Goal: Task Accomplishment & Management: Use online tool/utility

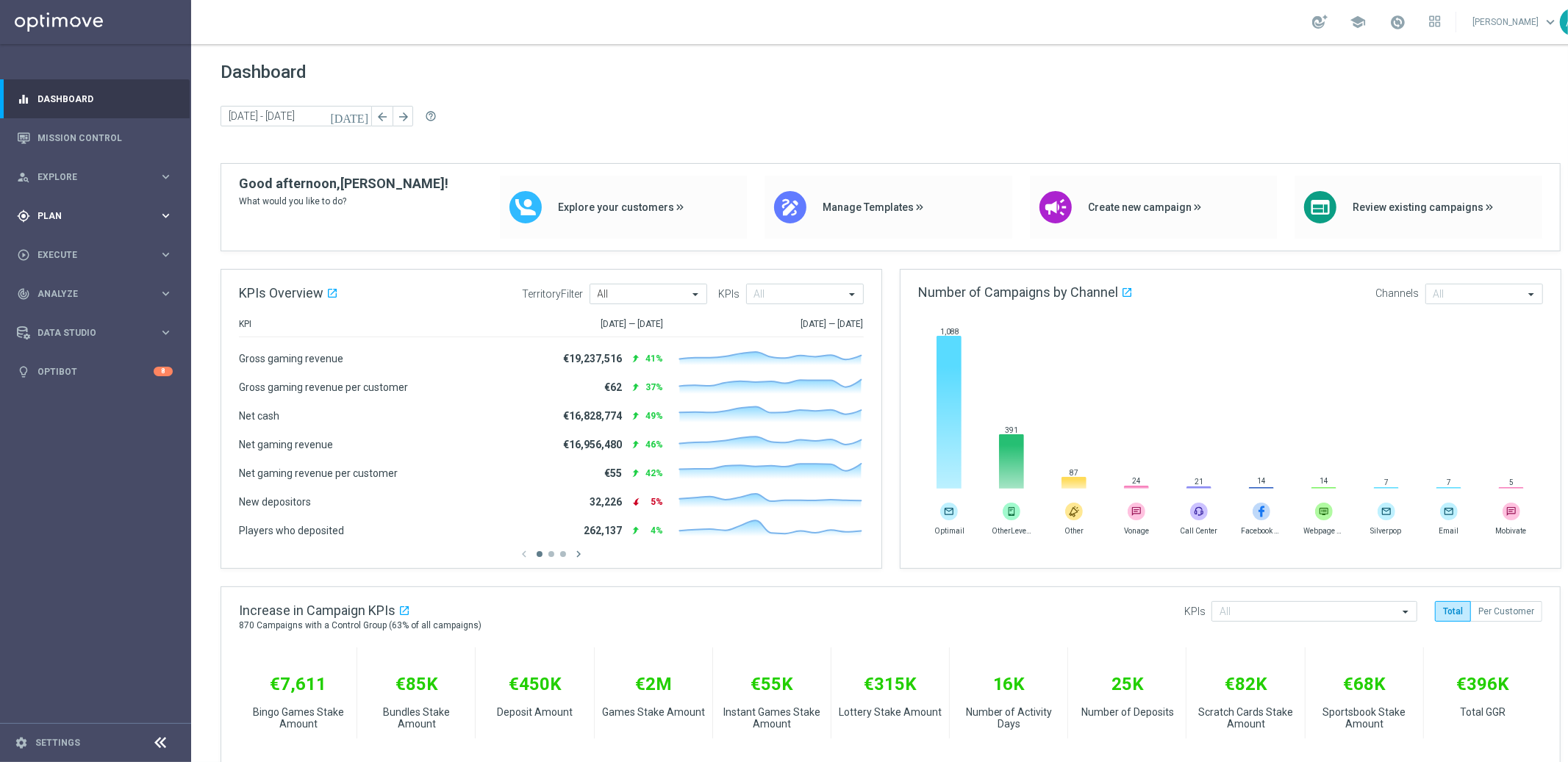
click at [86, 215] on span "Plan" at bounding box center [98, 216] width 121 height 9
click at [68, 269] on link "Actions" at bounding box center [95, 268] width 115 height 11
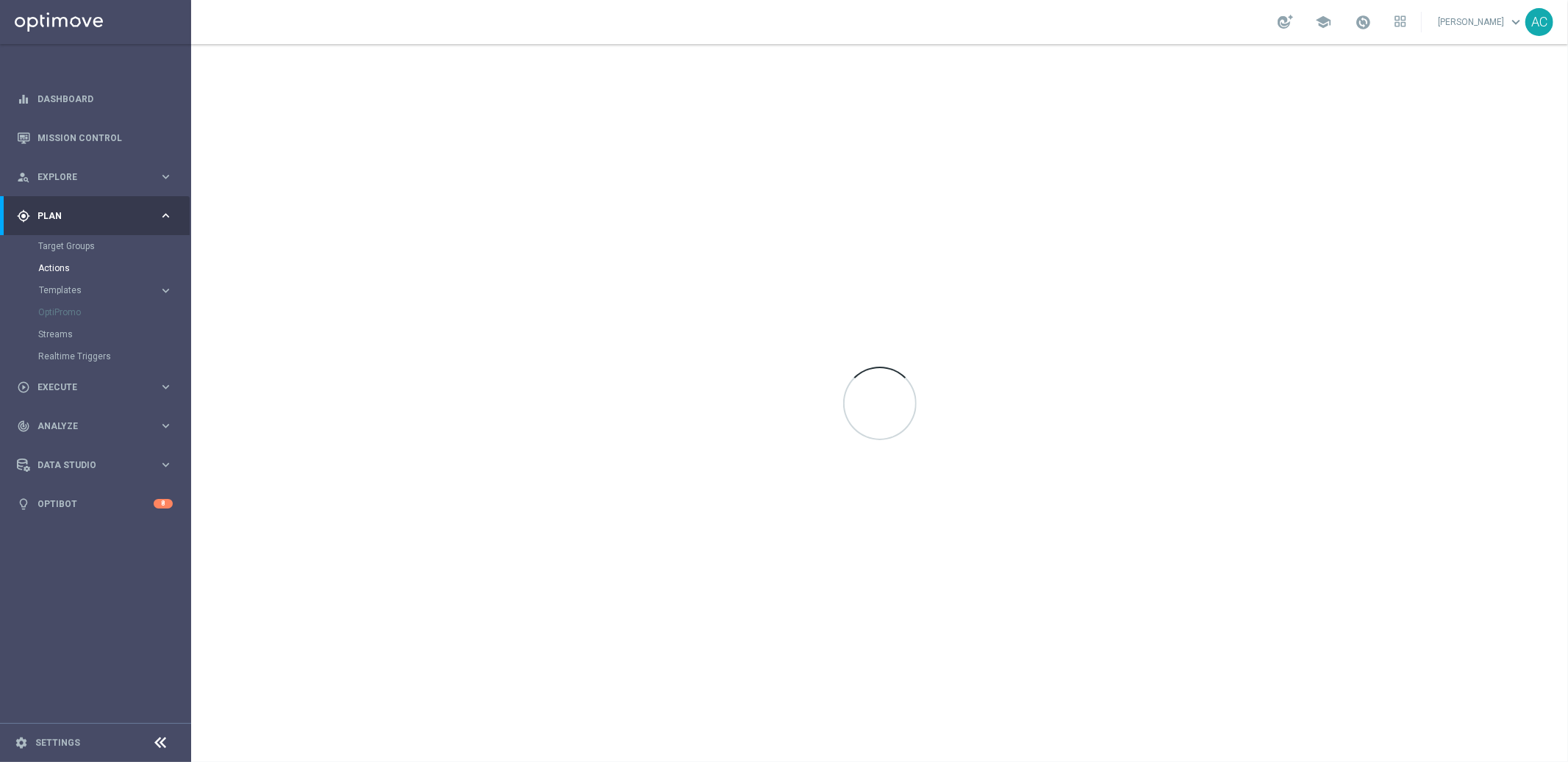
click at [82, 287] on span "Templates" at bounding box center [91, 290] width 105 height 9
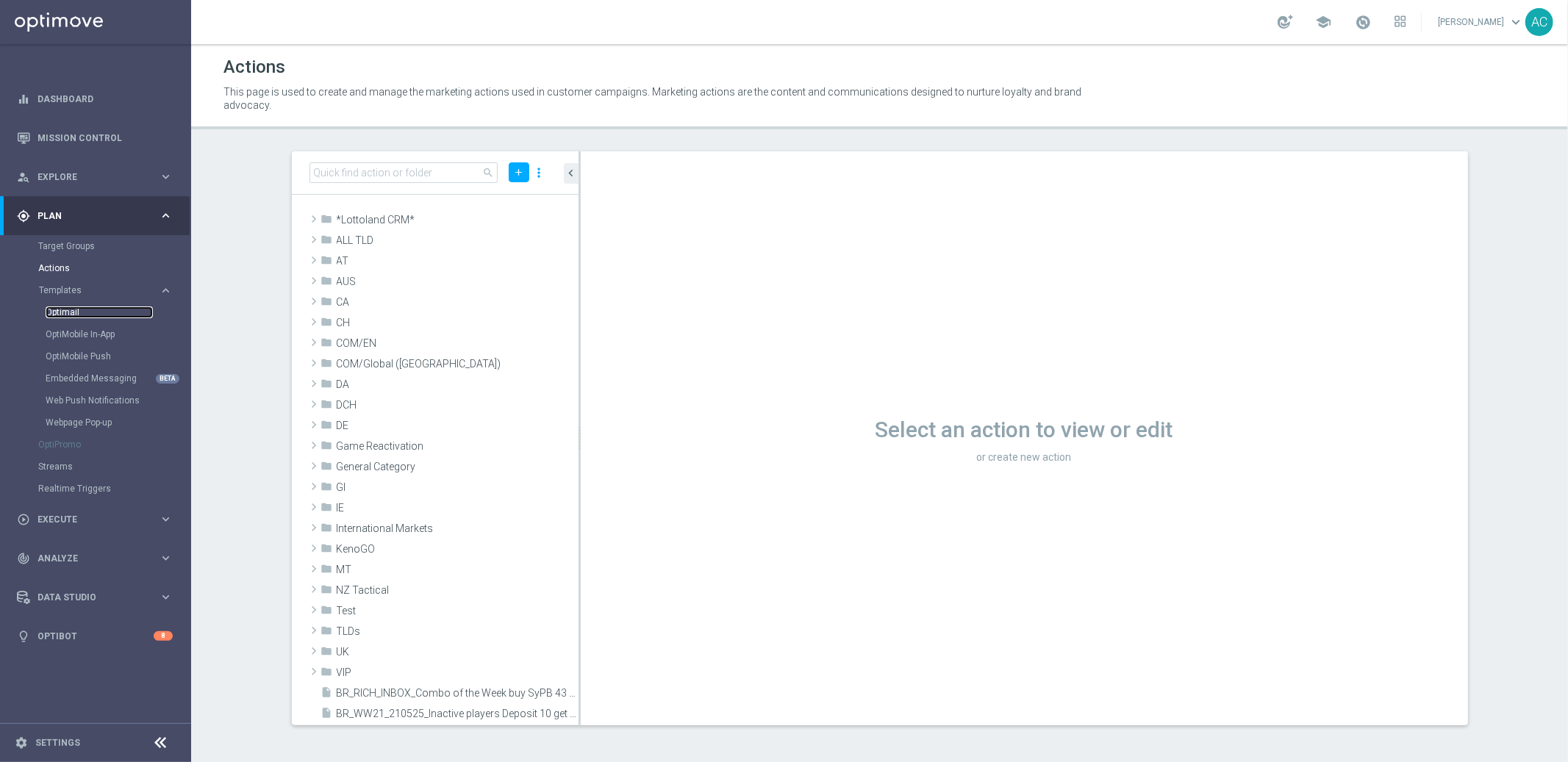
click at [70, 312] on link "Optimail" at bounding box center [99, 312] width 108 height 11
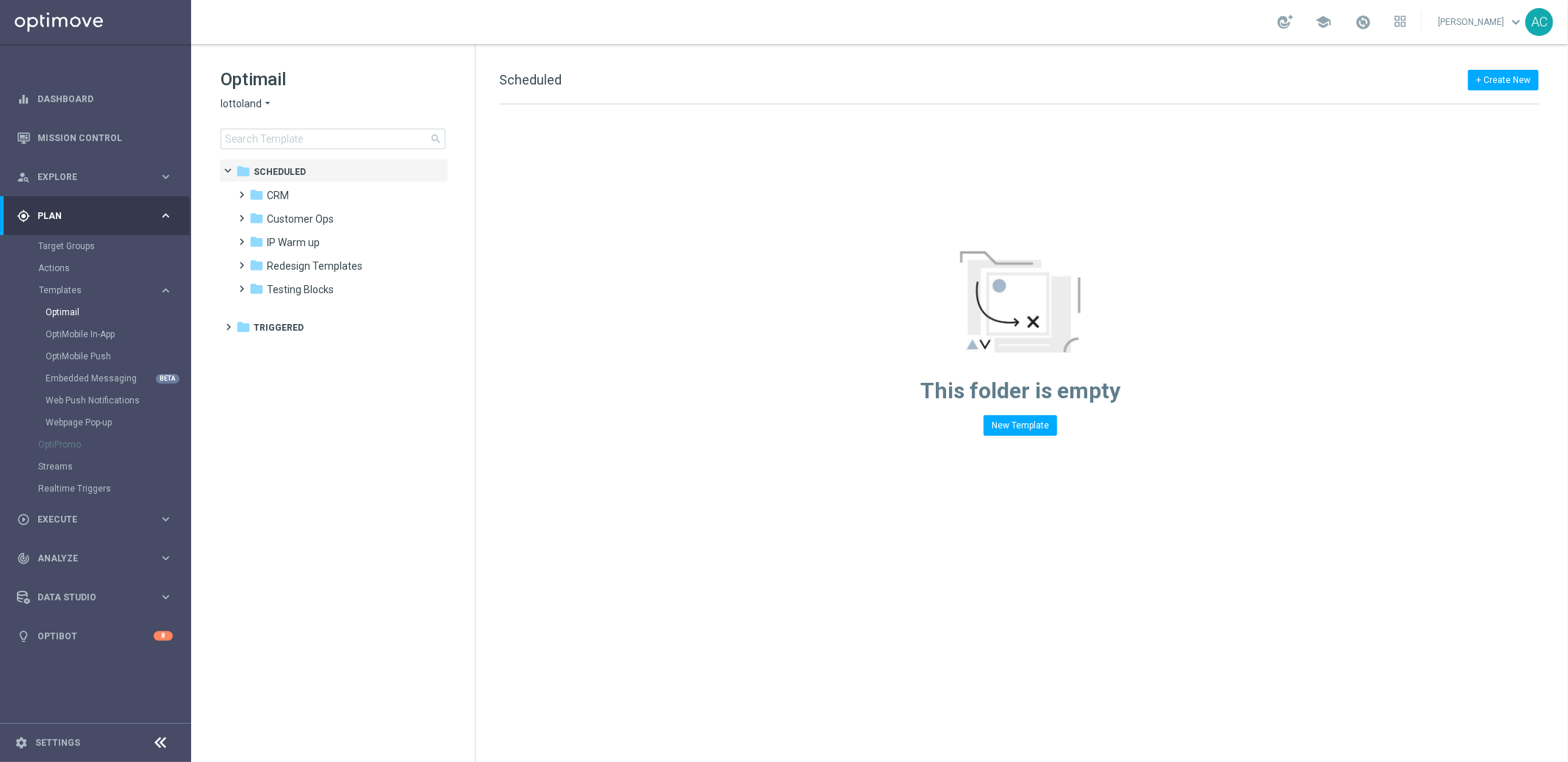
click at [242, 95] on div "Optimail lottoland arrow_drop_down × lottoland search" at bounding box center [347, 108] width 254 height 81
click at [244, 100] on span "lottoland" at bounding box center [241, 104] width 41 height 14
click at [0, 0] on span "[DOMAIN_NAME]" at bounding box center [0, 0] width 0 height 0
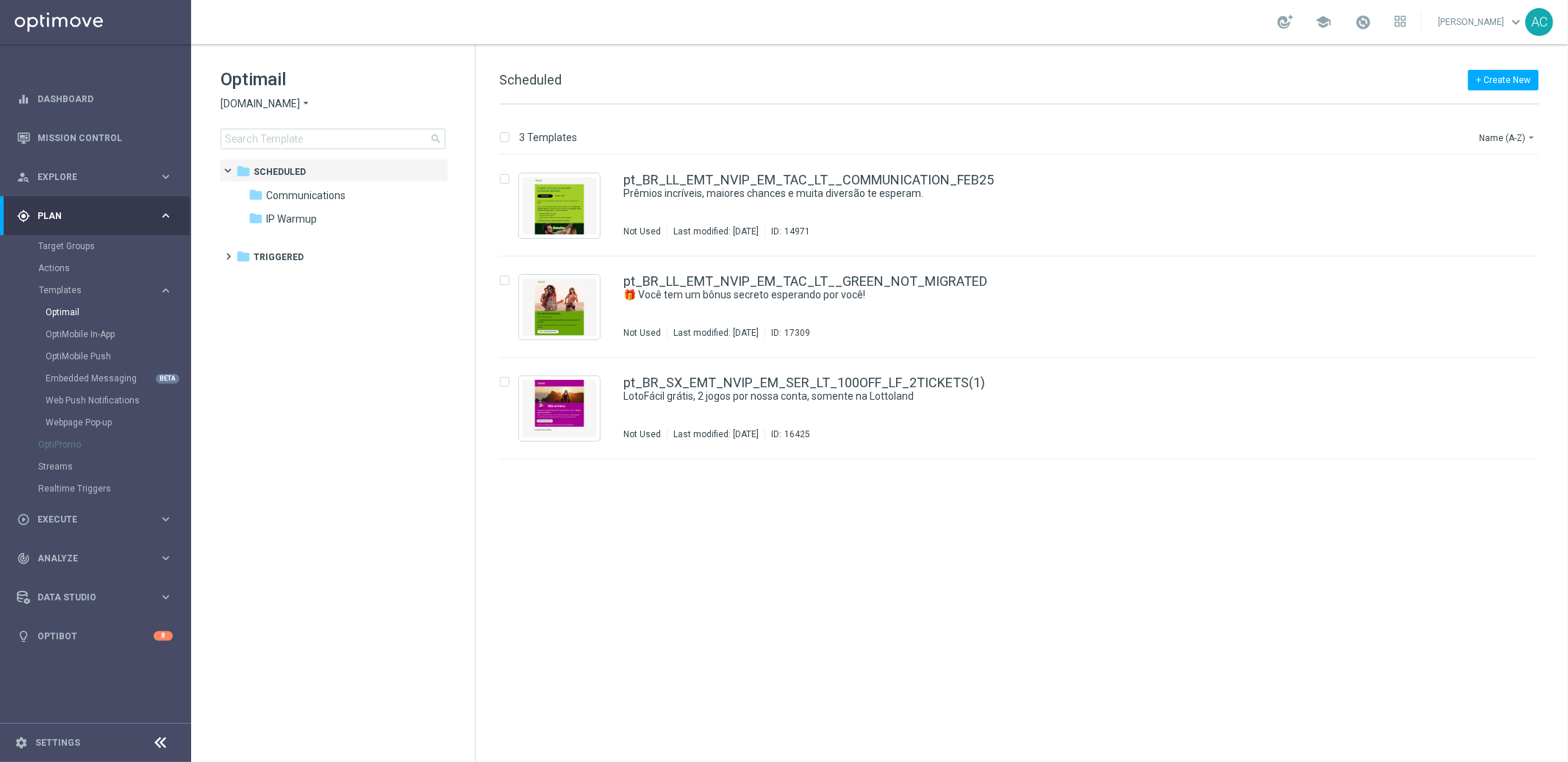
click at [277, 103] on span "[DOMAIN_NAME]" at bounding box center [259, 104] width 79 height 14
click at [84, 135] on link "Mission Control" at bounding box center [105, 138] width 135 height 39
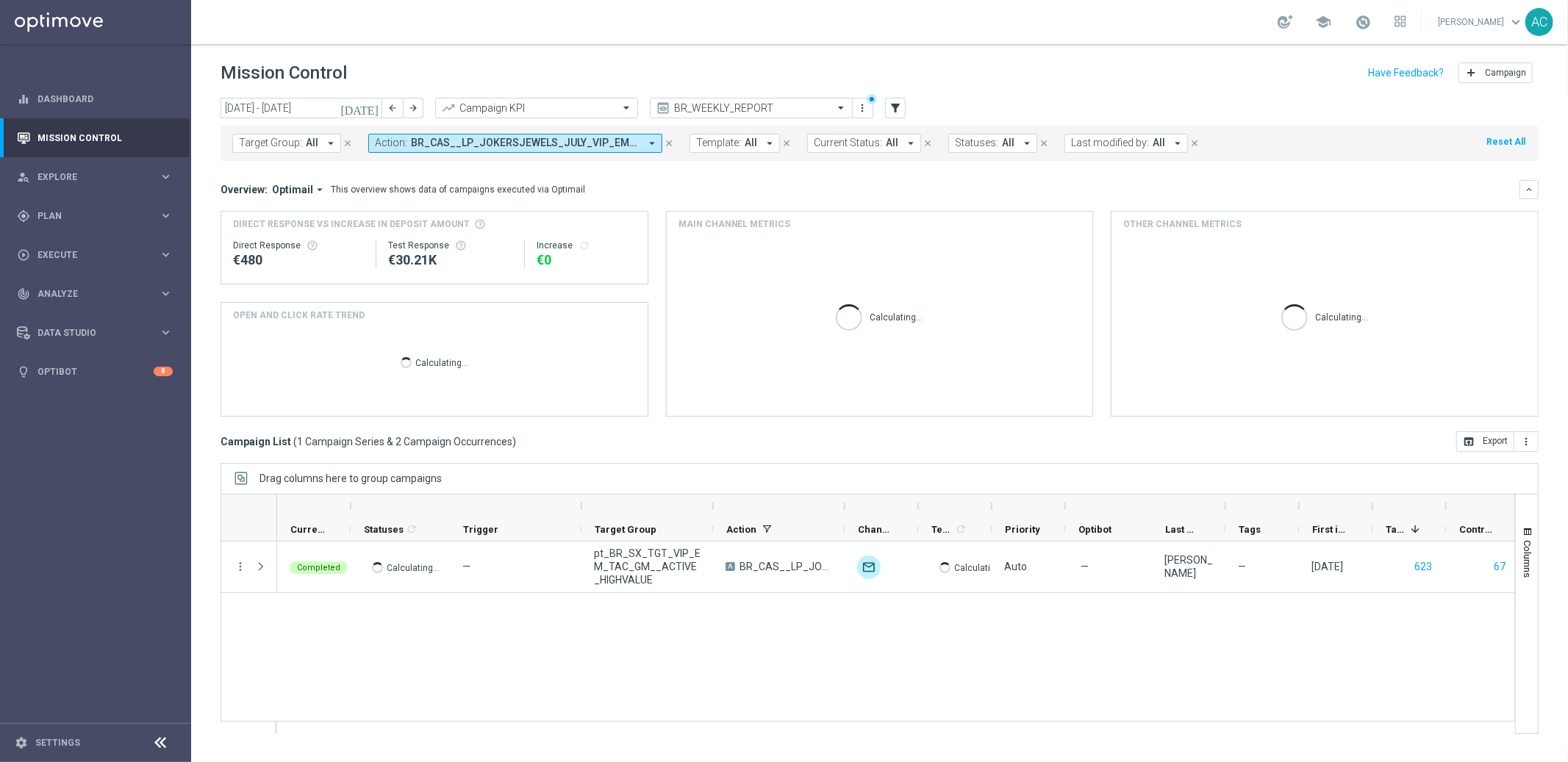
click at [518, 140] on span "BR_CAS__LP_JOKERSJEWELS_JULY_VIP_EMA_TAC_GM" at bounding box center [525, 143] width 228 height 12
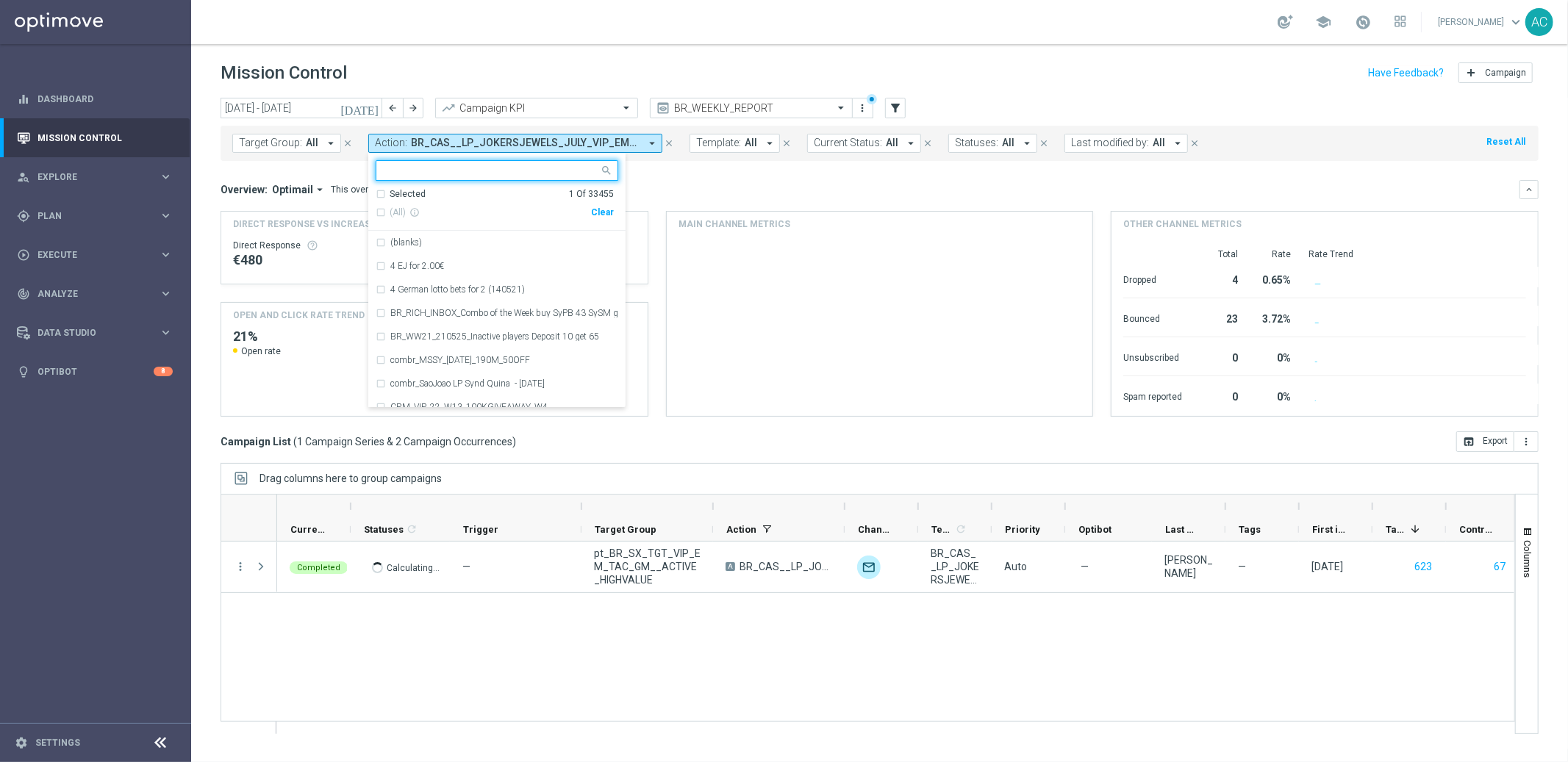
click at [0, 0] on div "Clear" at bounding box center [0, 0] width 0 height 0
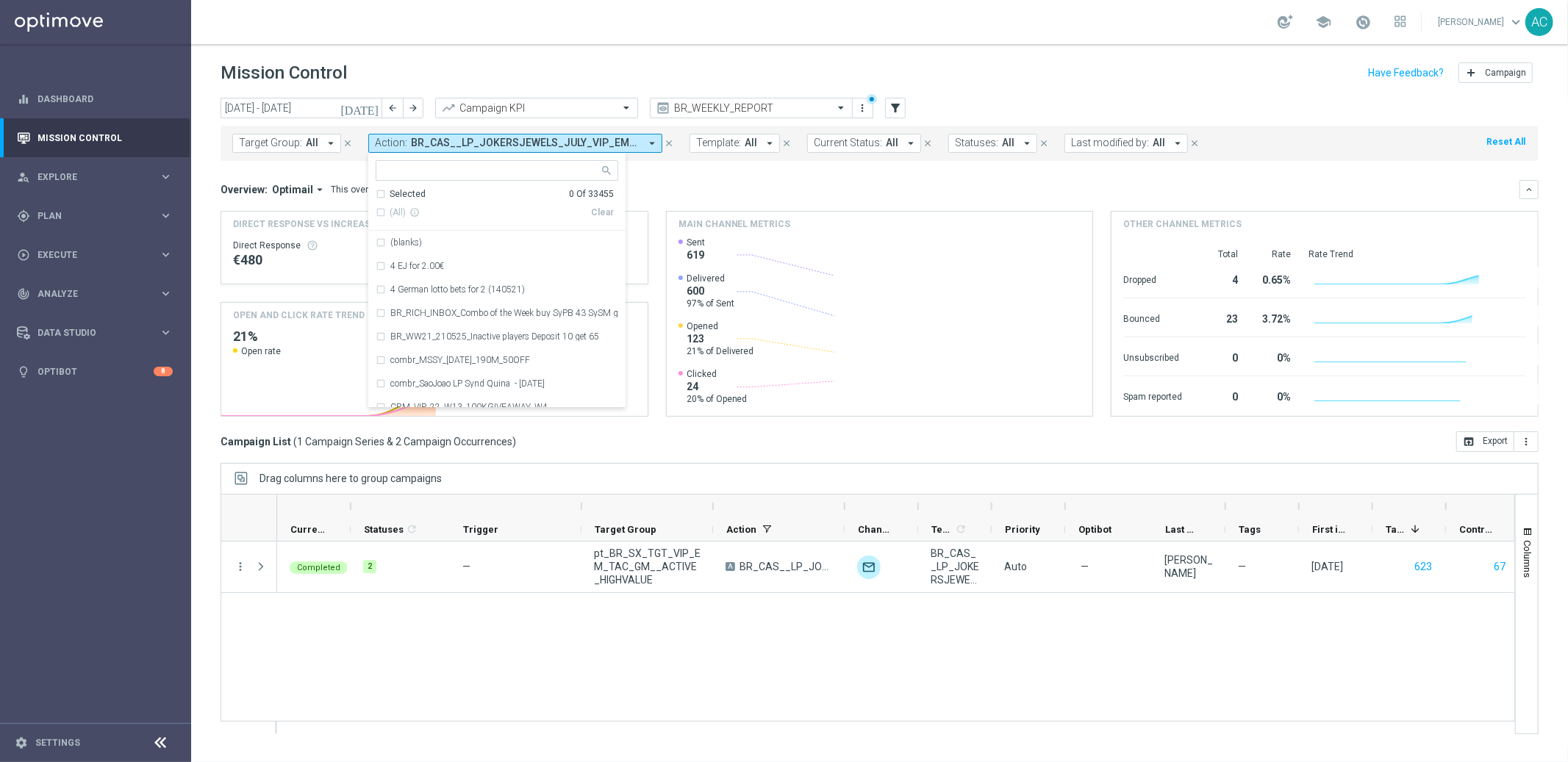
click at [704, 196] on div "Overview: Optimail arrow_drop_down This overview shows data of campaigns execut…" at bounding box center [879, 189] width 1318 height 19
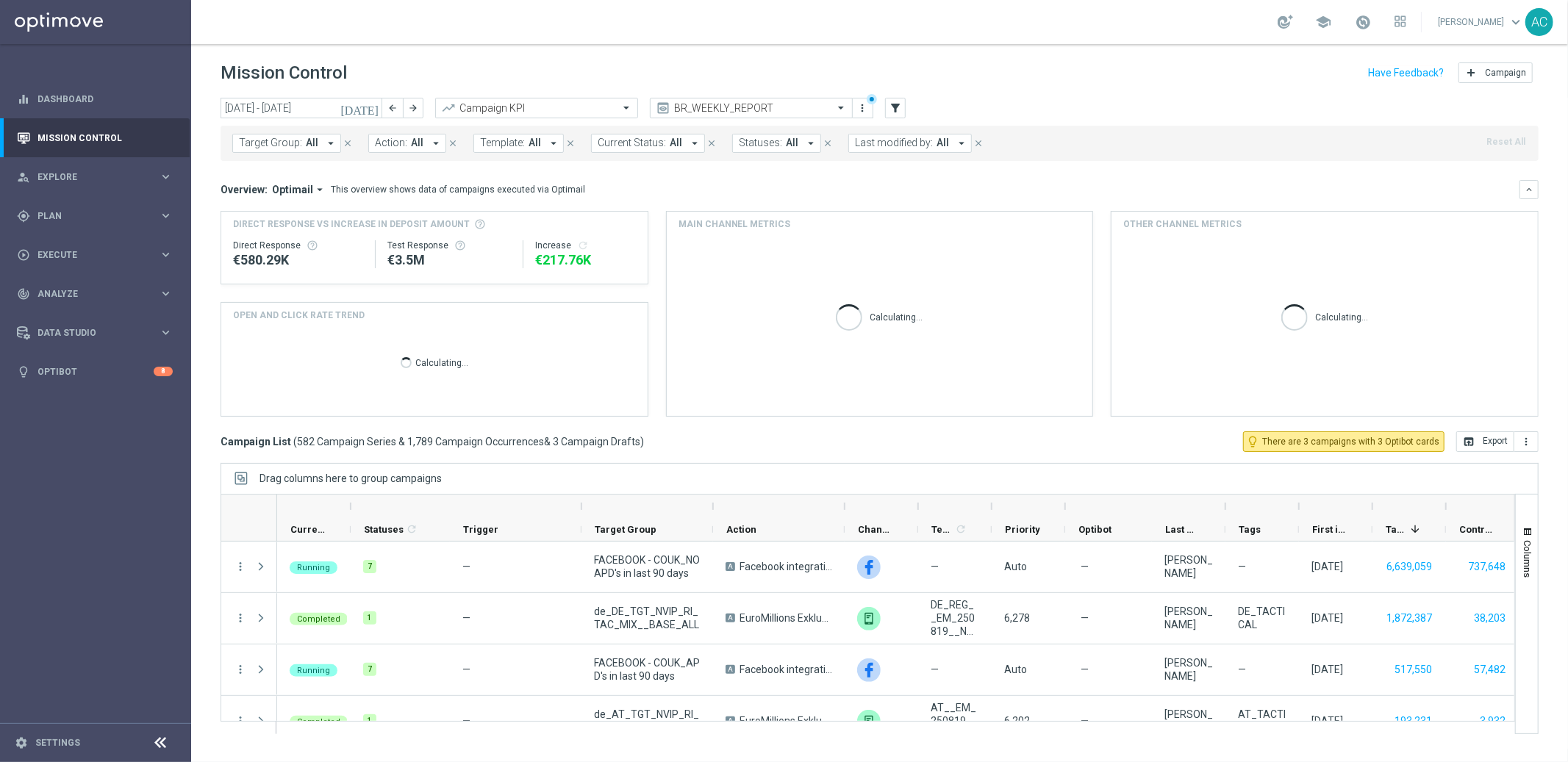
click at [419, 144] on button "Action: All arrow_drop_down" at bounding box center [408, 143] width 78 height 19
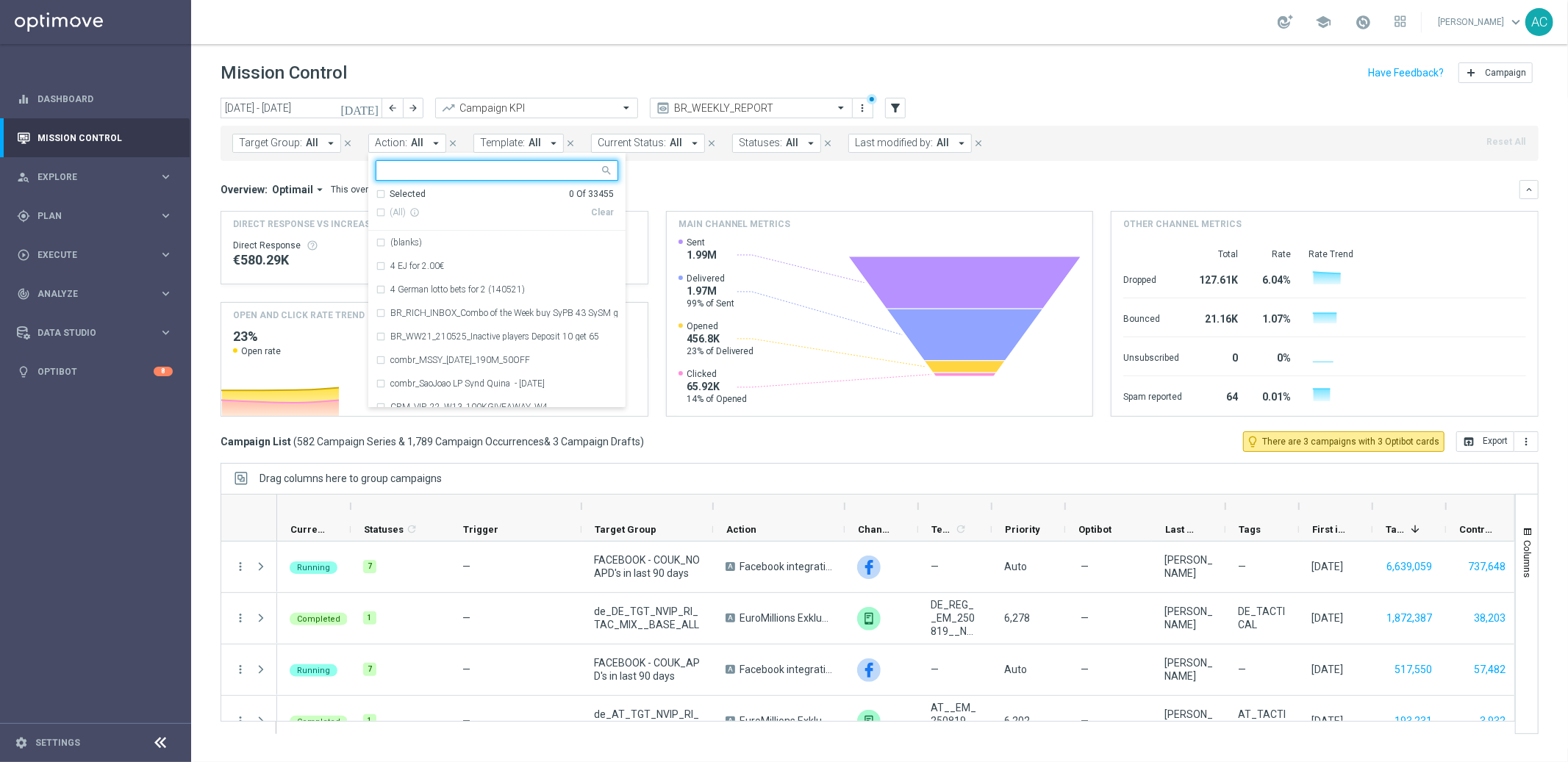
type input "BR_LOT__PAGEVISIT_THANKYOU__ALL_POP_T&T_LT"
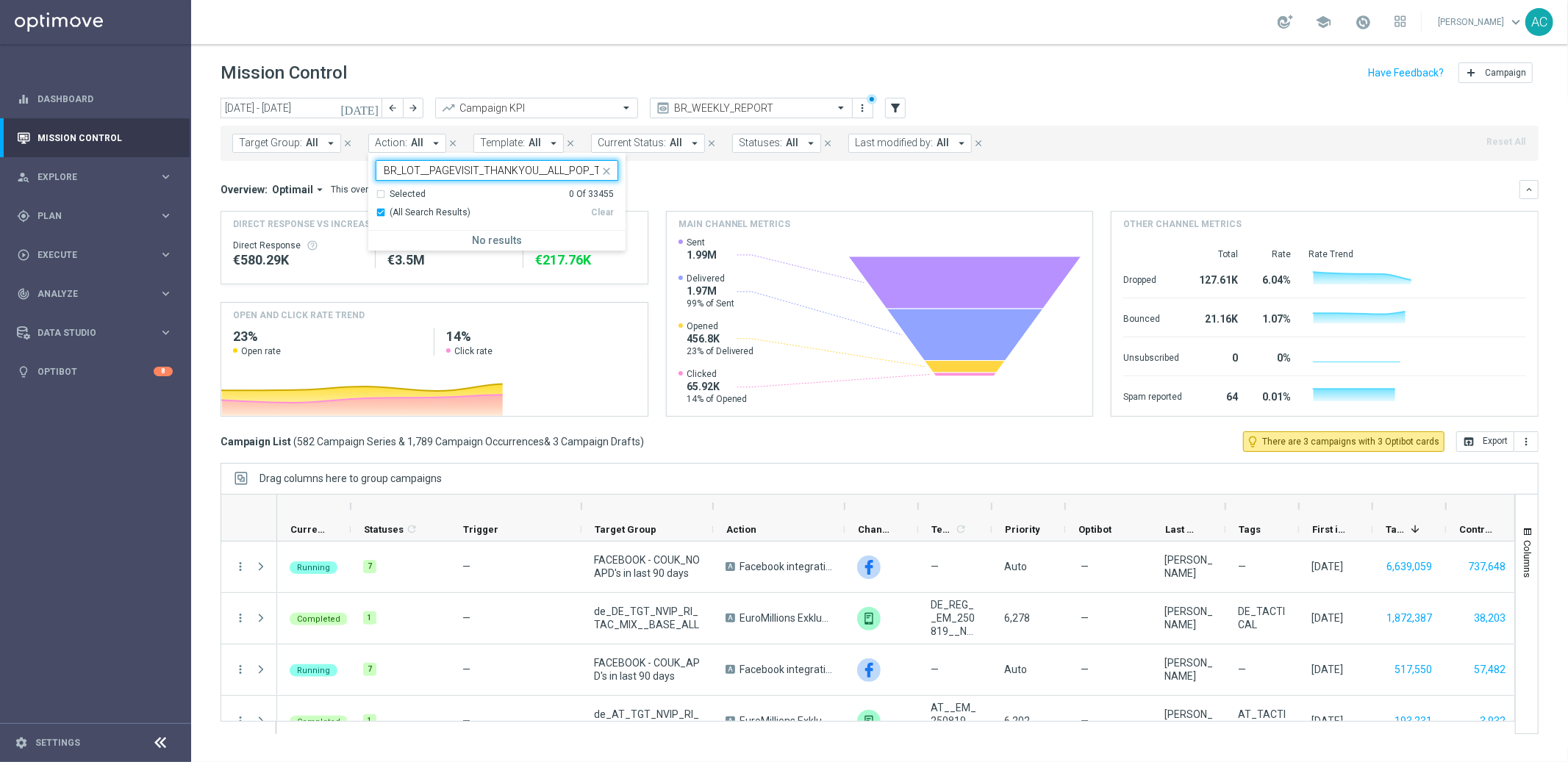
scroll to position [0, 24]
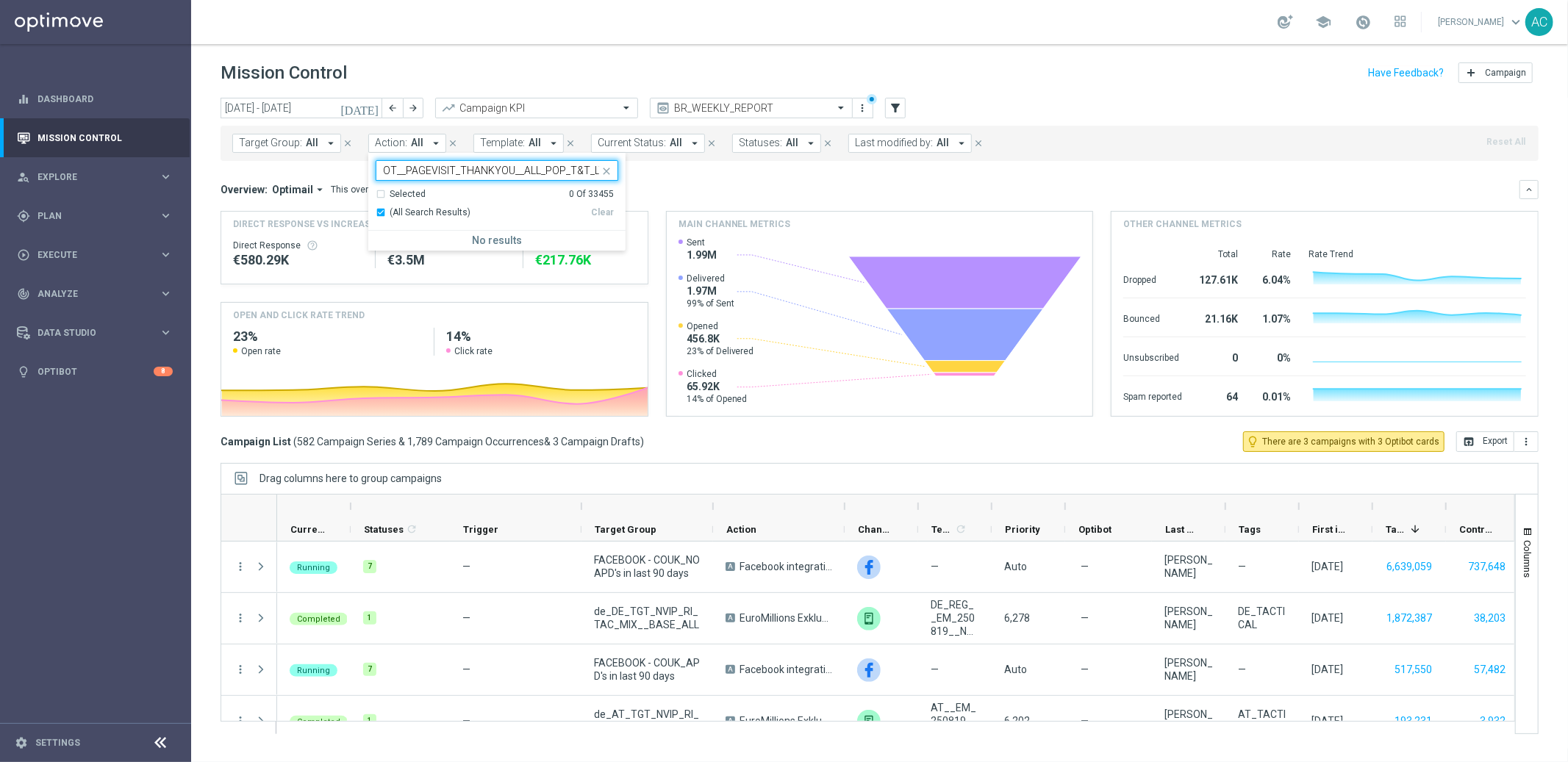
click at [395, 165] on input "BR_LOT__PAGEVISIT_THANKYOU__ALL_POP_T&T_LT" at bounding box center [492, 170] width 215 height 12
drag, startPoint x: 363, startPoint y: 174, endPoint x: 343, endPoint y: 174, distance: 20.0
click at [343, 174] on div "today 18 Aug 2025 - 24 Aug 2025 arrow_back arrow_forward Campaign KPI trending_…" at bounding box center [879, 423] width 1376 height 651
click at [422, 168] on mini-dashboard "Overview: Optimail arrow_drop_down This overview shows data of campaigns execut…" at bounding box center [879, 296] width 1318 height 271
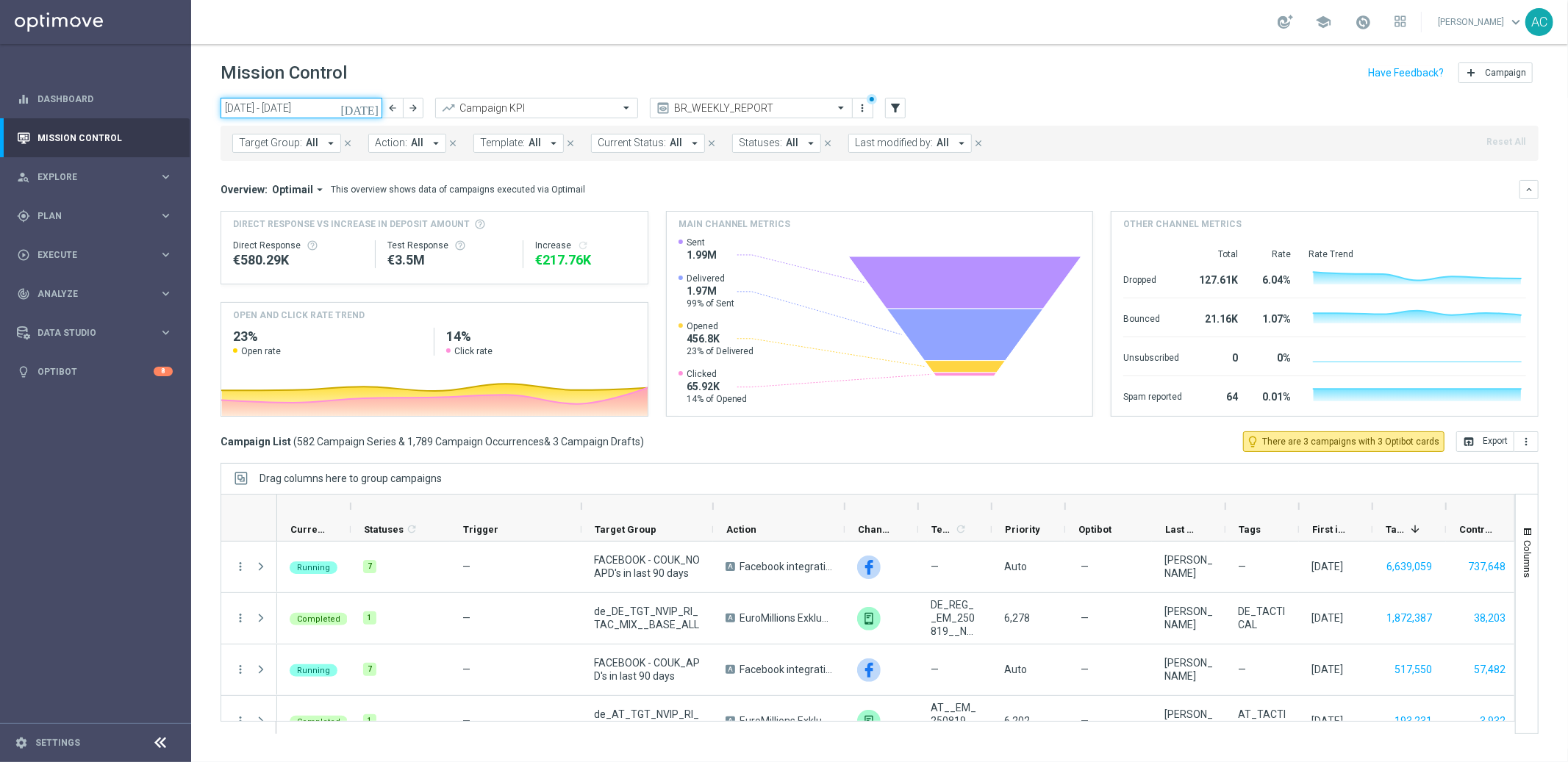
click at [286, 109] on input "18 Aug 2025 - 24 Aug 2025" at bounding box center [301, 108] width 161 height 20
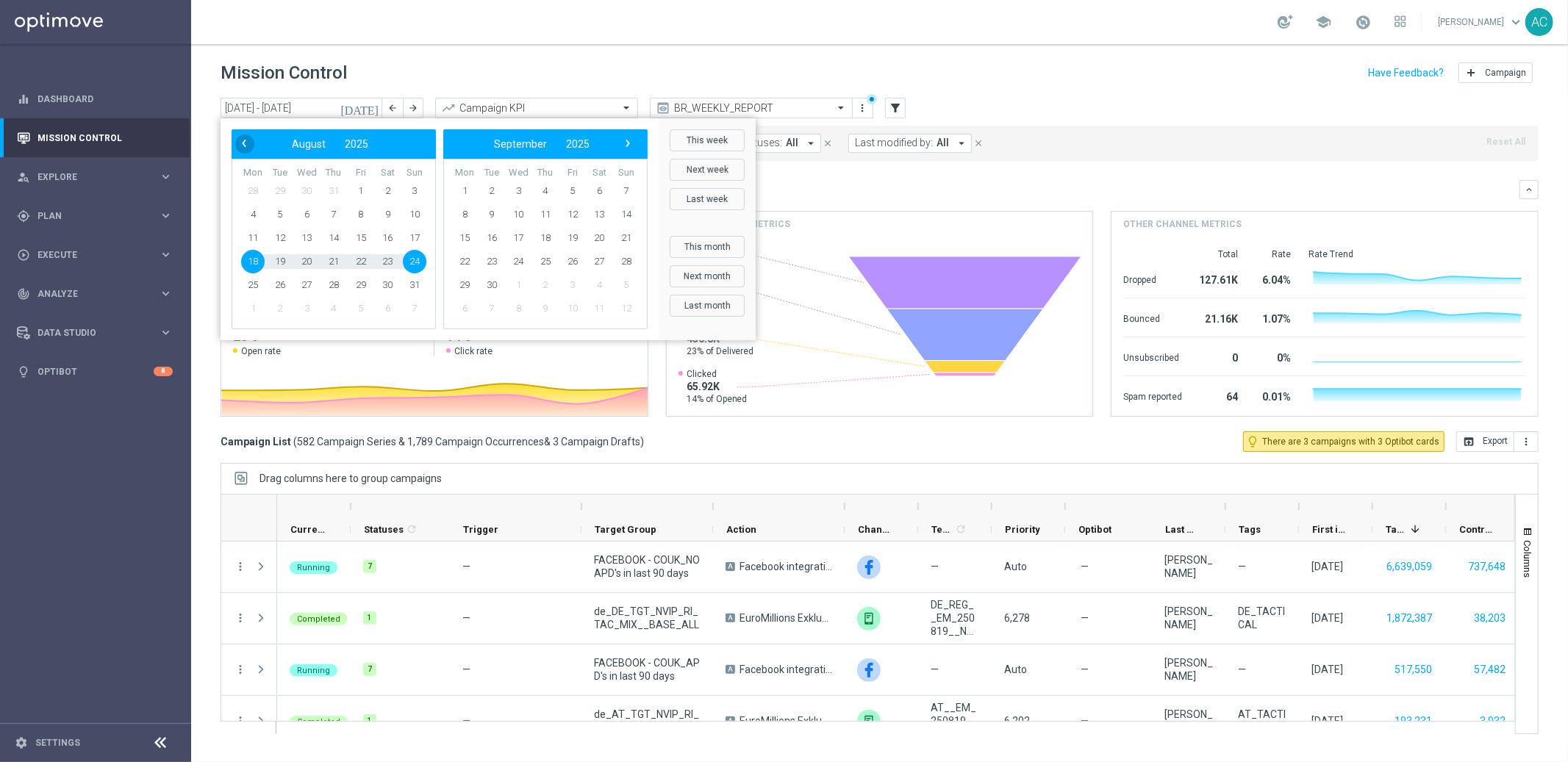
click at [239, 147] on span "‹" at bounding box center [244, 143] width 19 height 19
click at [239, 146] on span "‹" at bounding box center [244, 143] width 19 height 19
click at [245, 143] on span "‹" at bounding box center [244, 143] width 19 height 19
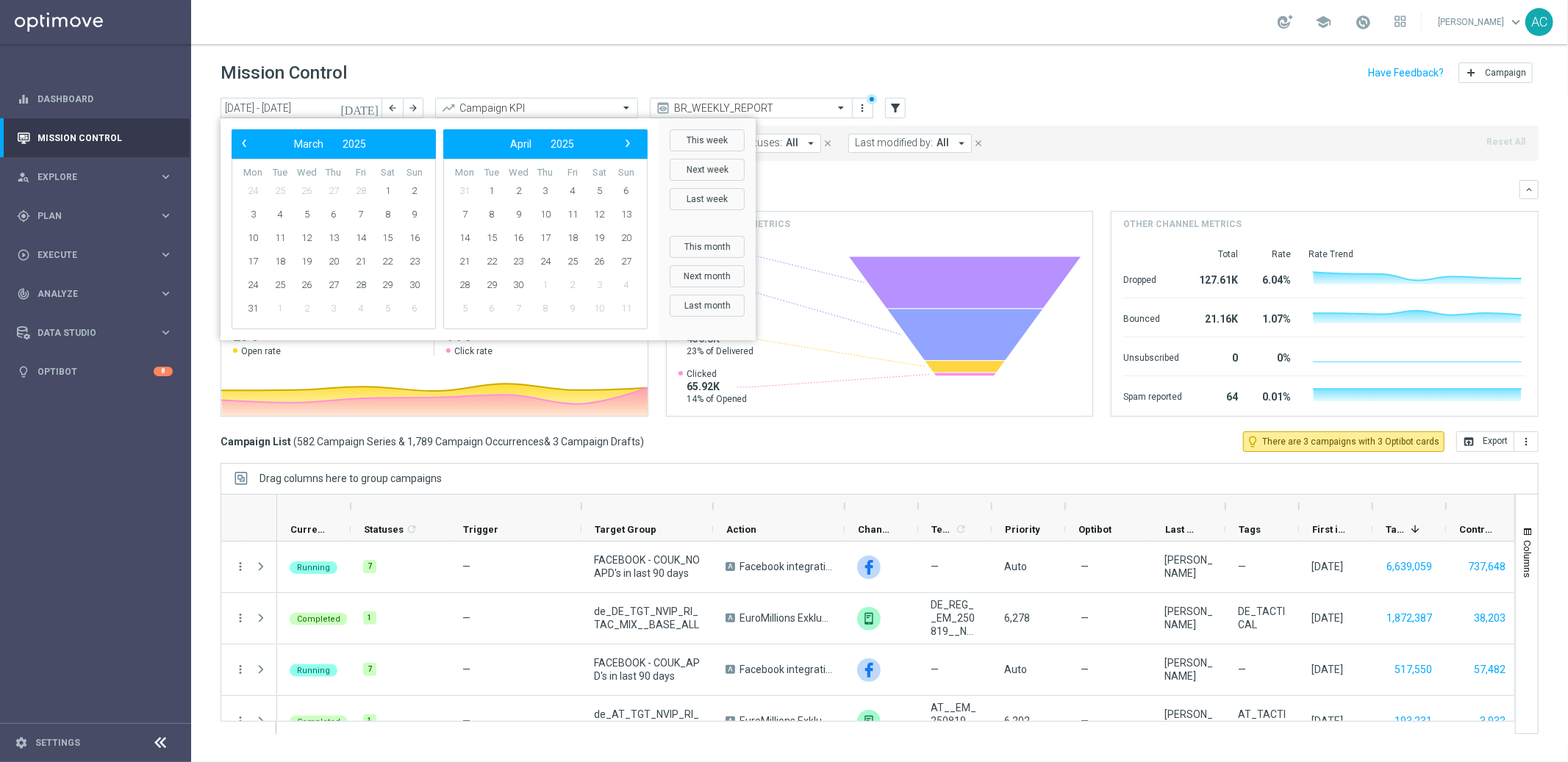
click at [245, 143] on span "‹" at bounding box center [244, 143] width 19 height 19
click at [410, 196] on span "1" at bounding box center [414, 191] width 24 height 24
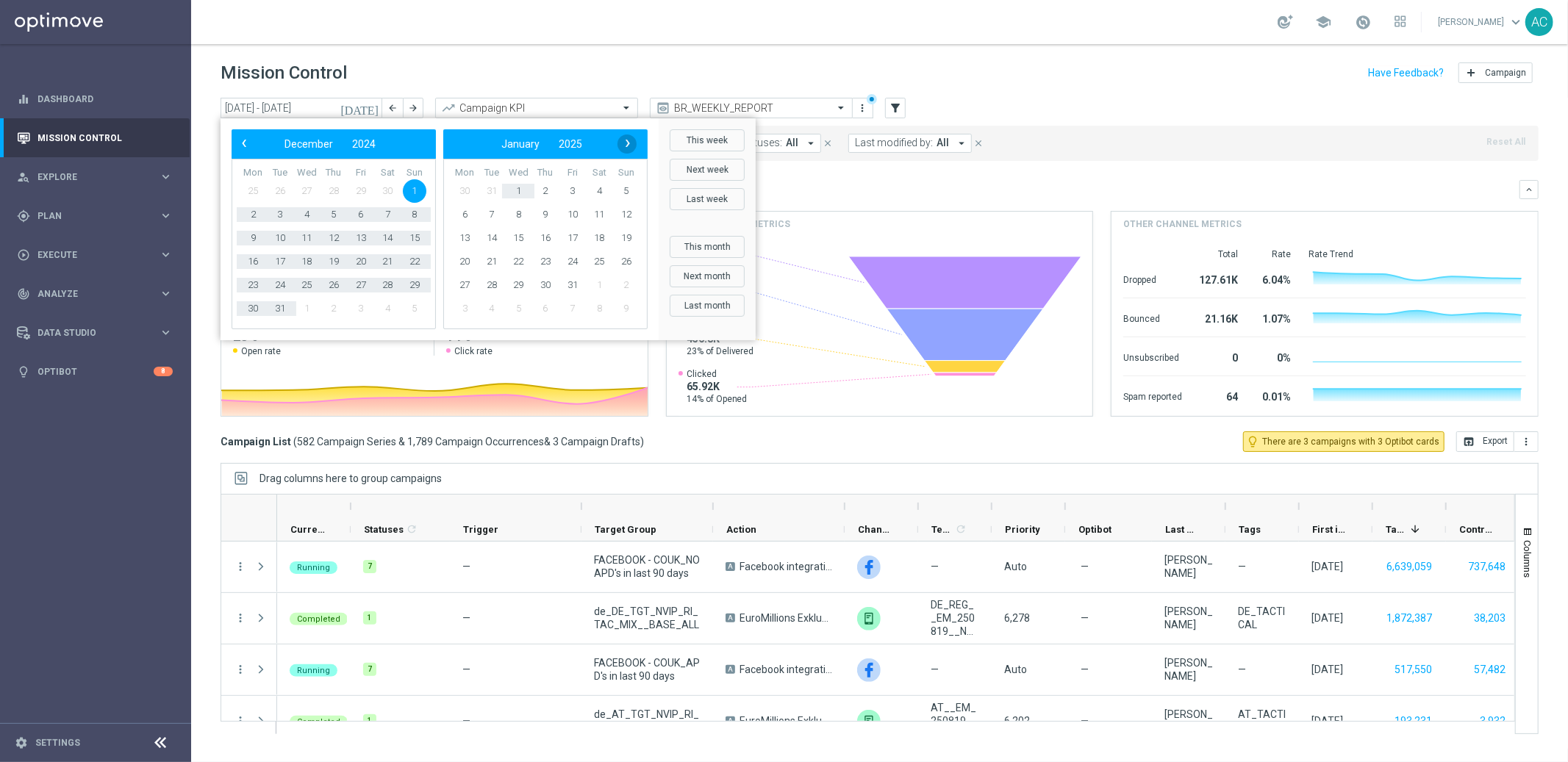
click at [625, 139] on span "›" at bounding box center [627, 143] width 19 height 19
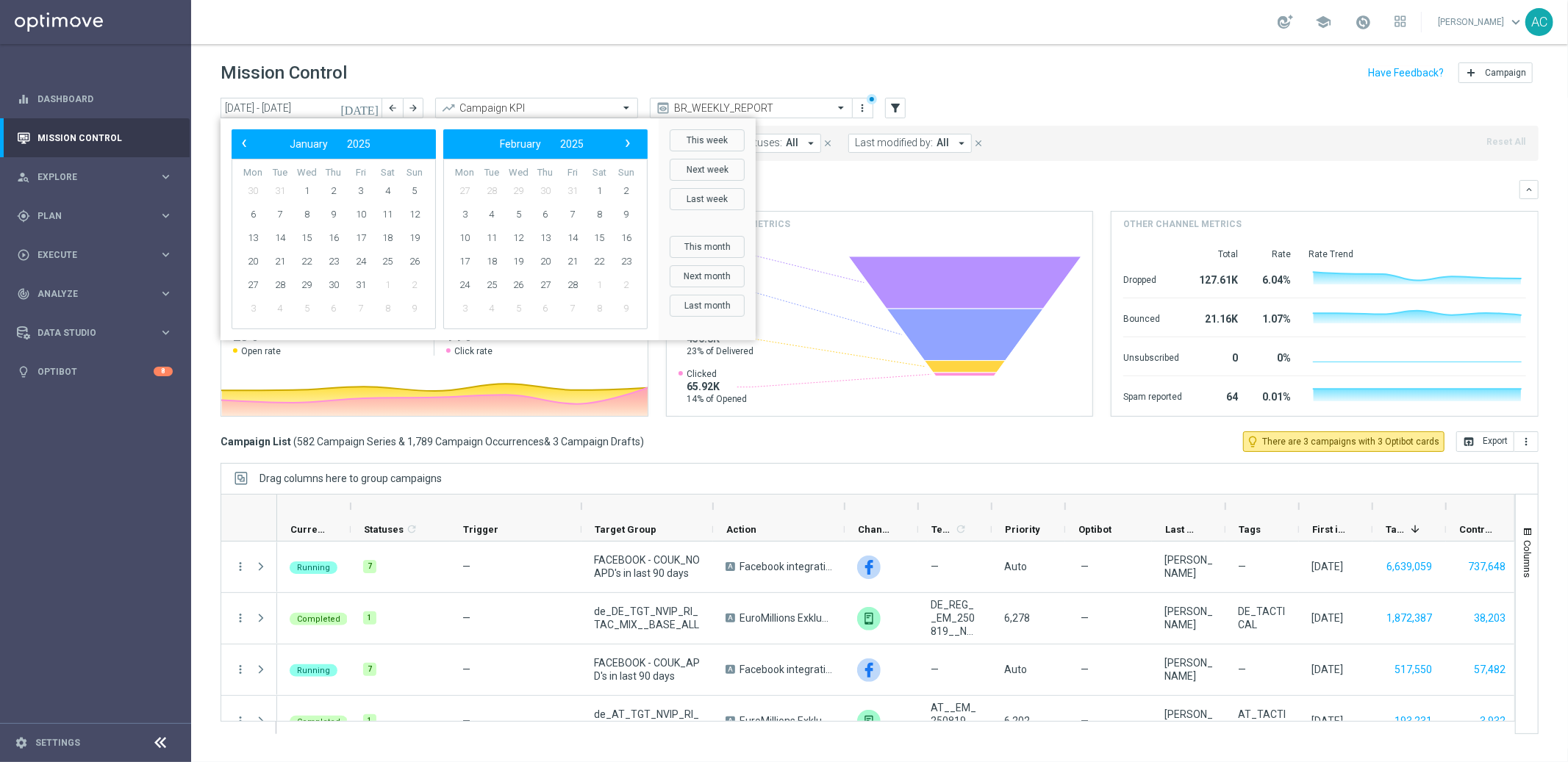
click at [625, 139] on span "›" at bounding box center [627, 143] width 19 height 19
click at [625, 138] on span "›" at bounding box center [627, 143] width 19 height 19
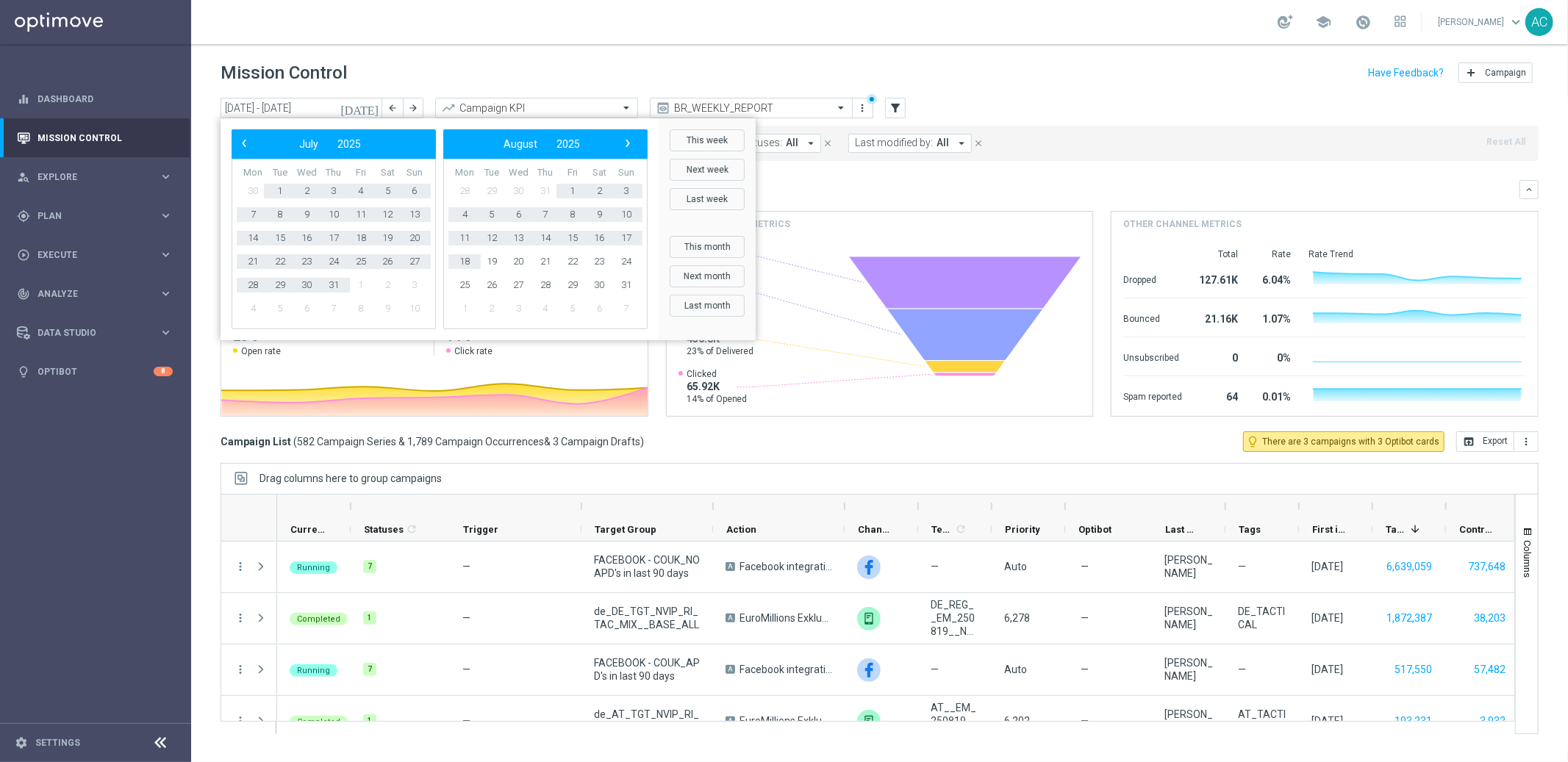
click at [475, 267] on td "18" at bounding box center [464, 261] width 27 height 24
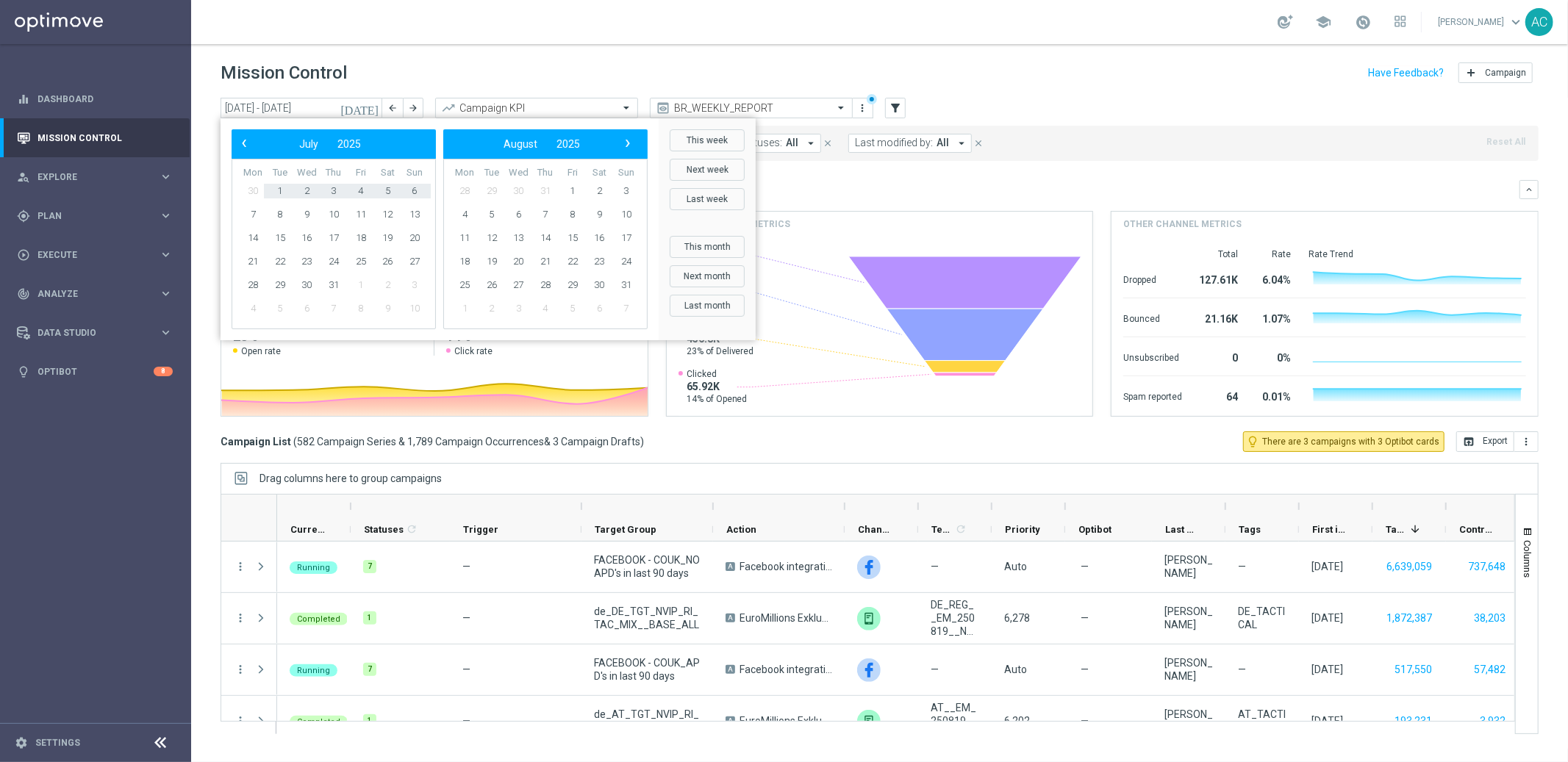
click at [1010, 180] on div "Overview: Optimail arrow_drop_down This overview shows data of campaigns execut…" at bounding box center [879, 189] width 1318 height 19
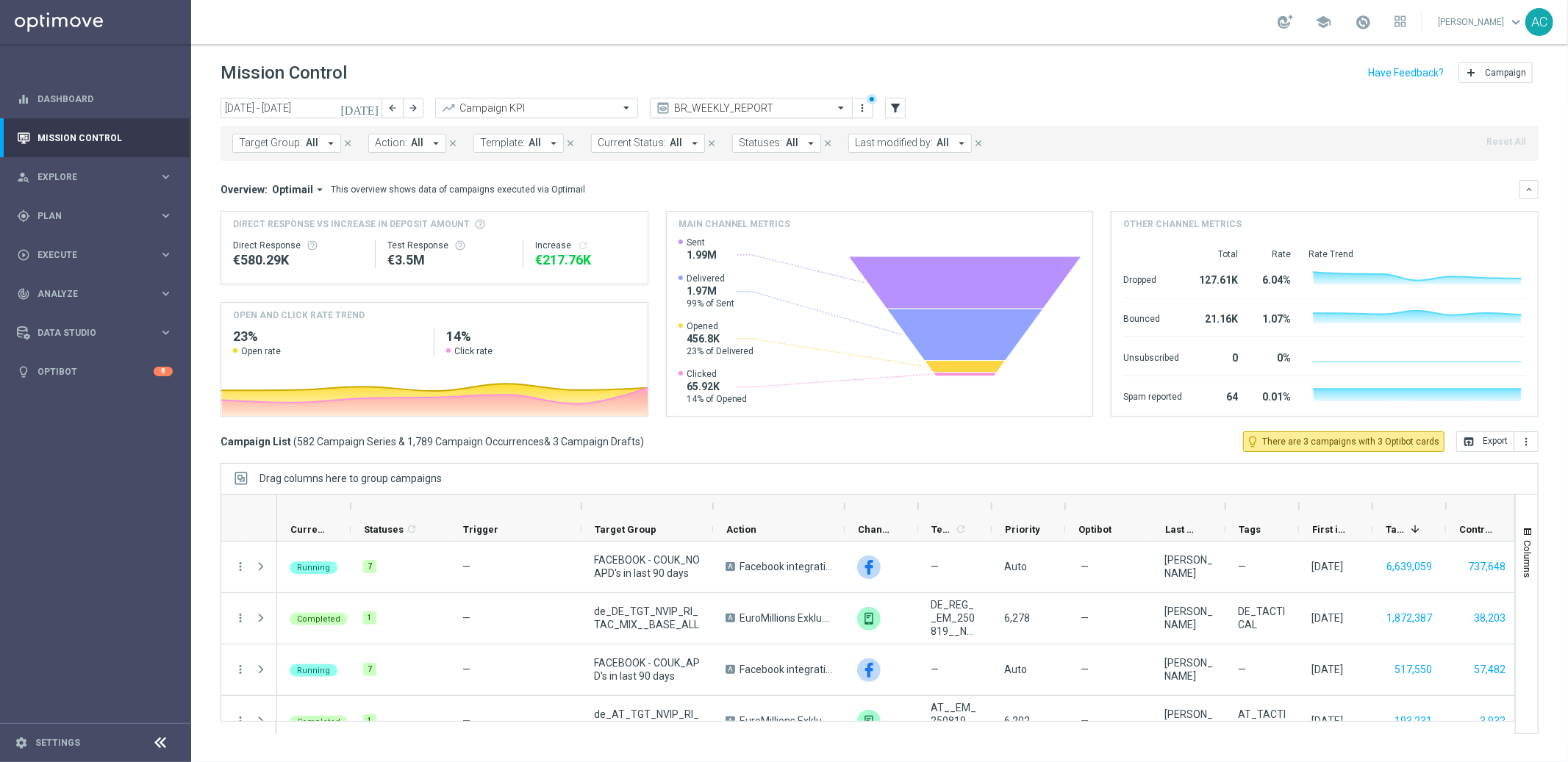
click at [798, 107] on input "text" at bounding box center [736, 108] width 157 height 12
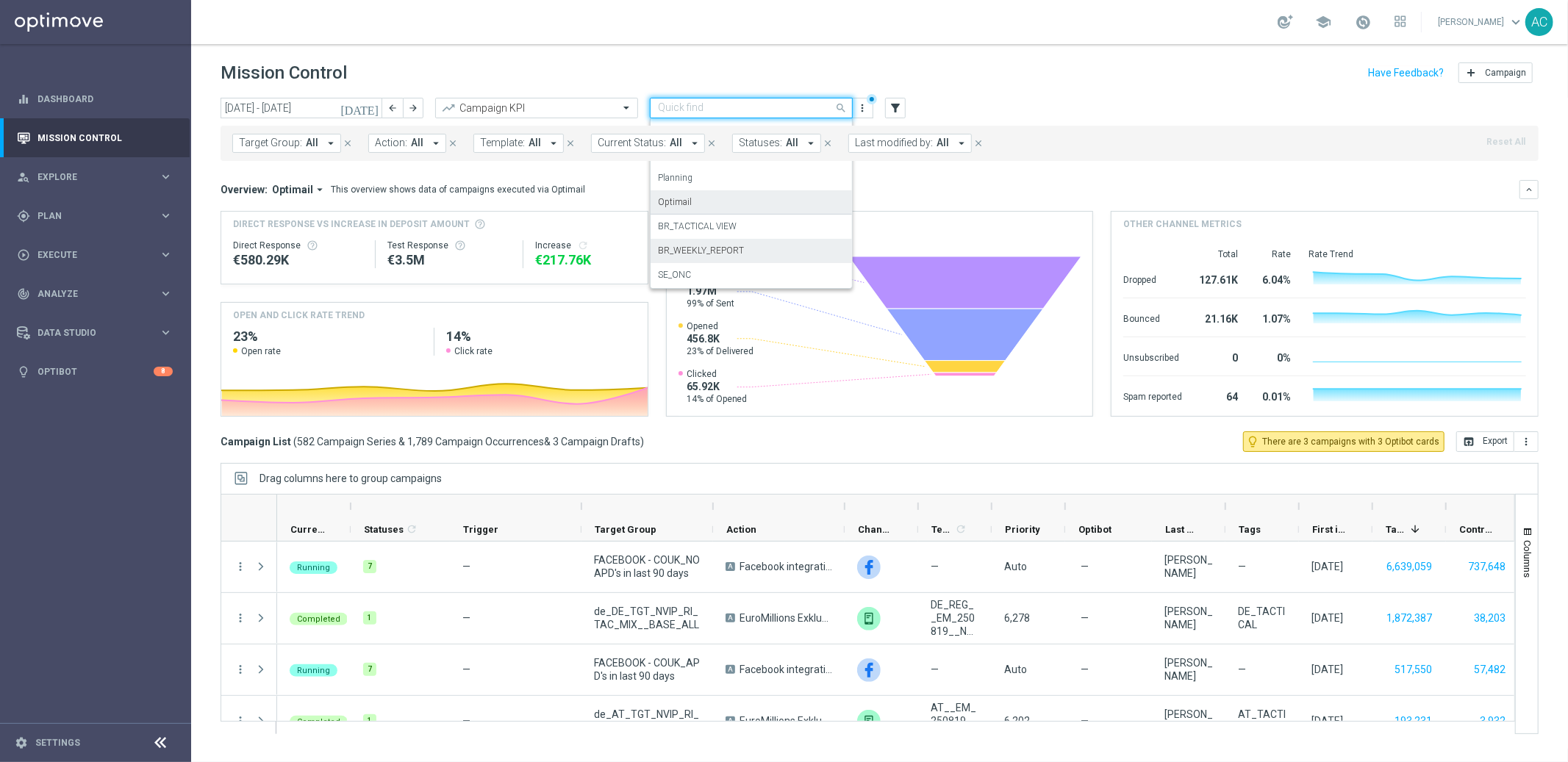
click at [706, 197] on div "Optimail" at bounding box center [751, 202] width 187 height 24
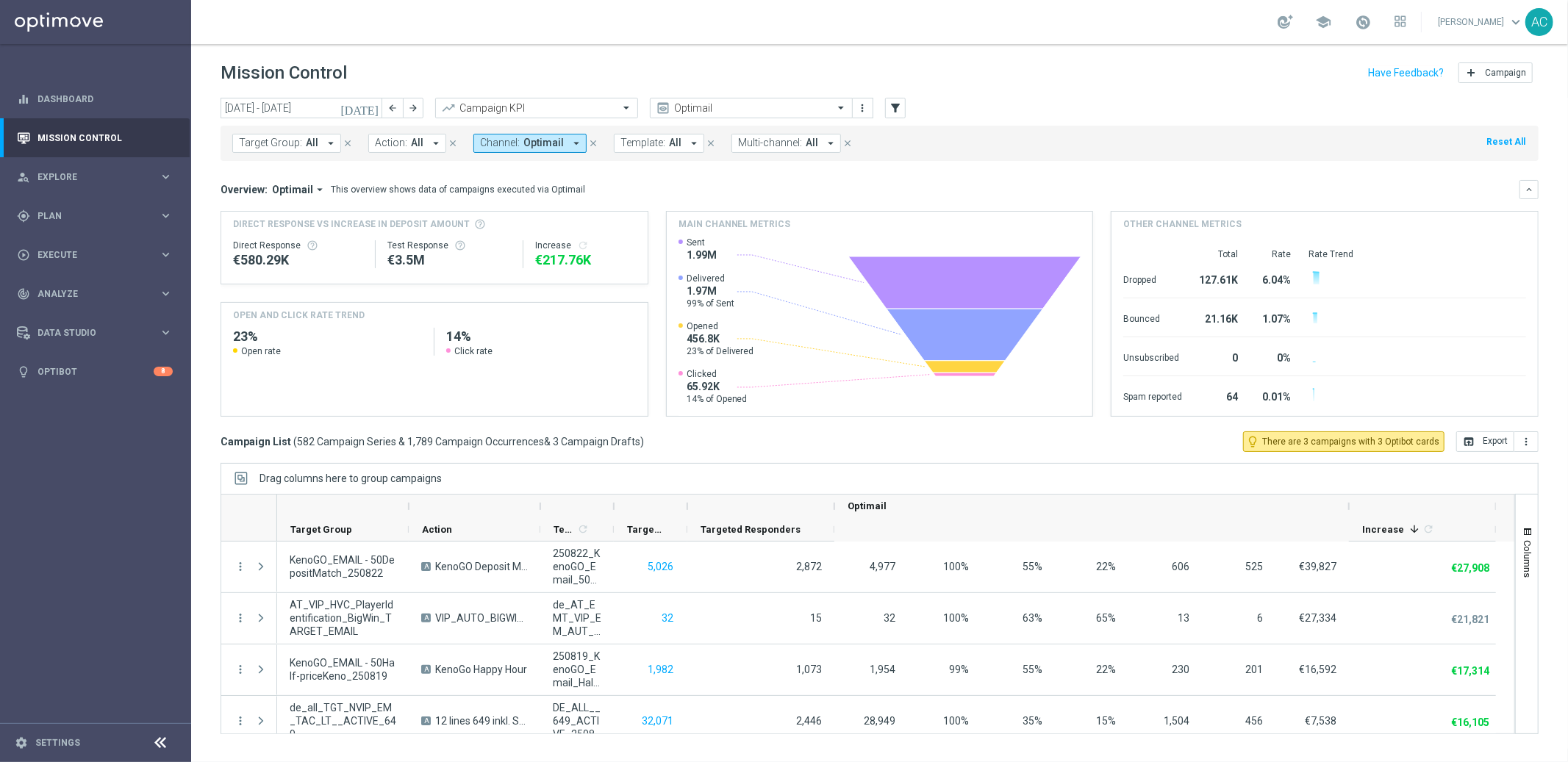
click at [899, 193] on div "Overview: Optimail arrow_drop_down This overview shows data of campaigns execut…" at bounding box center [869, 189] width 1299 height 13
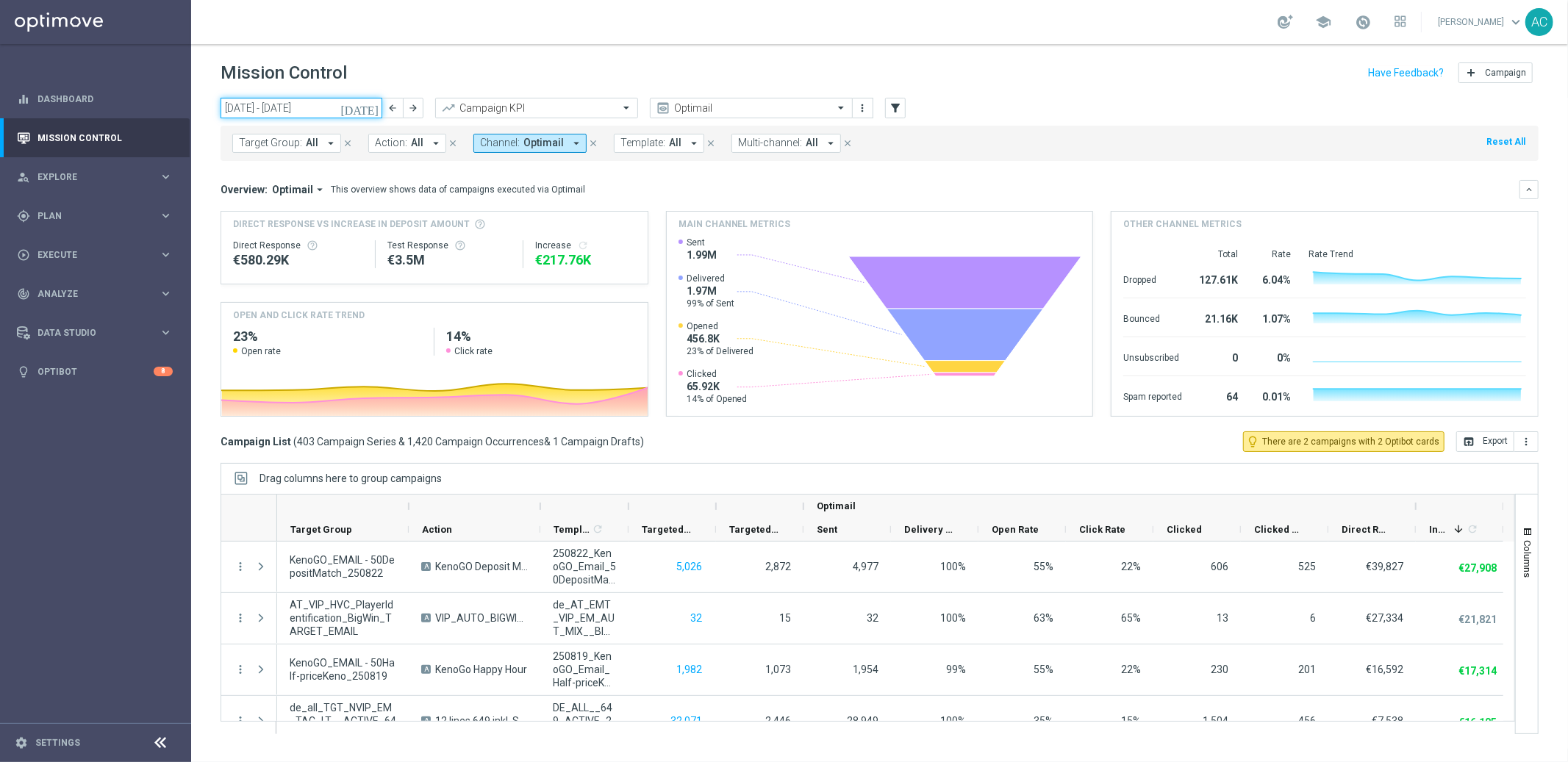
click at [263, 106] on input "18 Aug 2025 - 24 Aug 2025" at bounding box center [301, 108] width 161 height 20
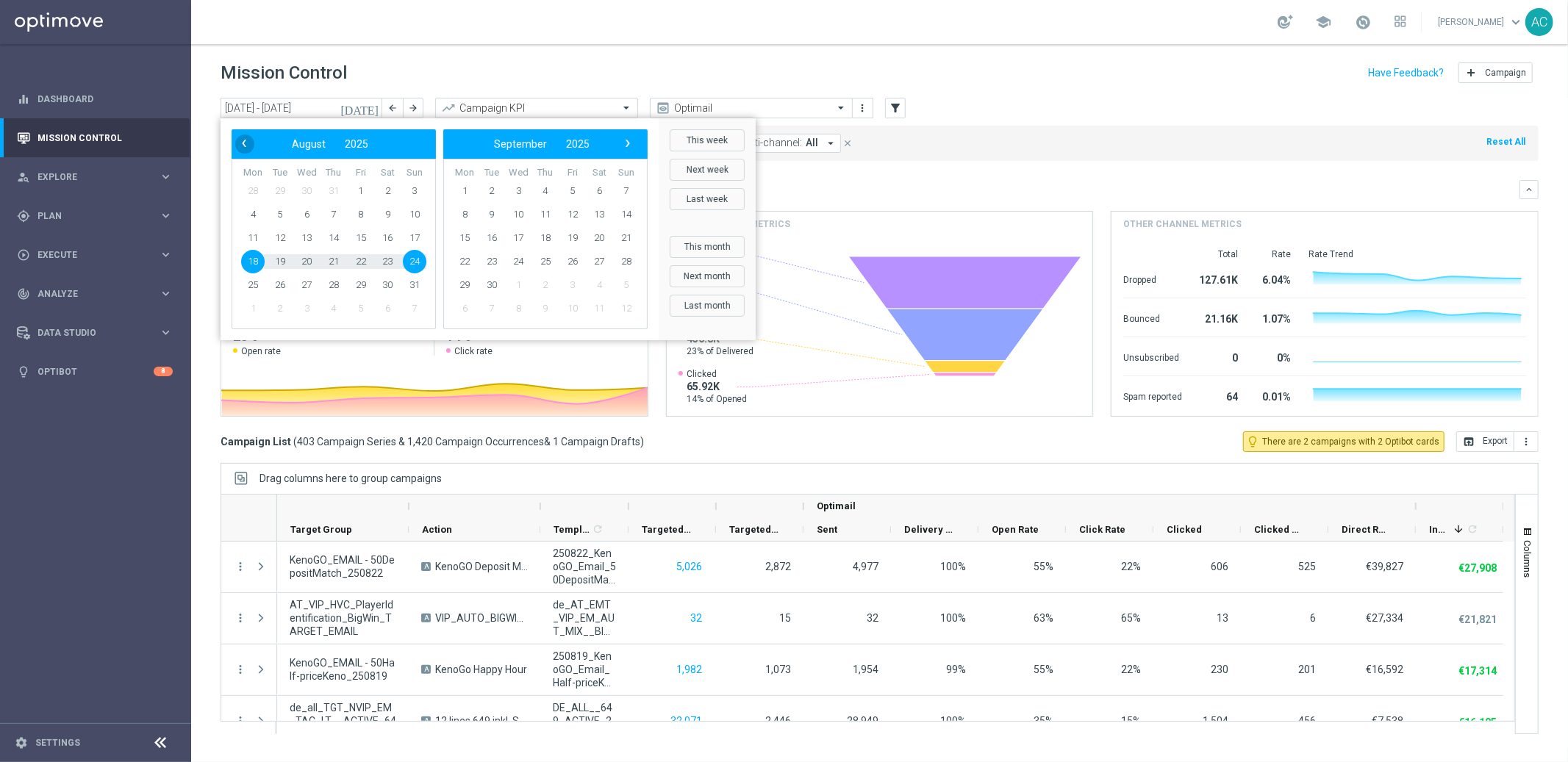
click at [241, 147] on span "‹" at bounding box center [244, 143] width 19 height 19
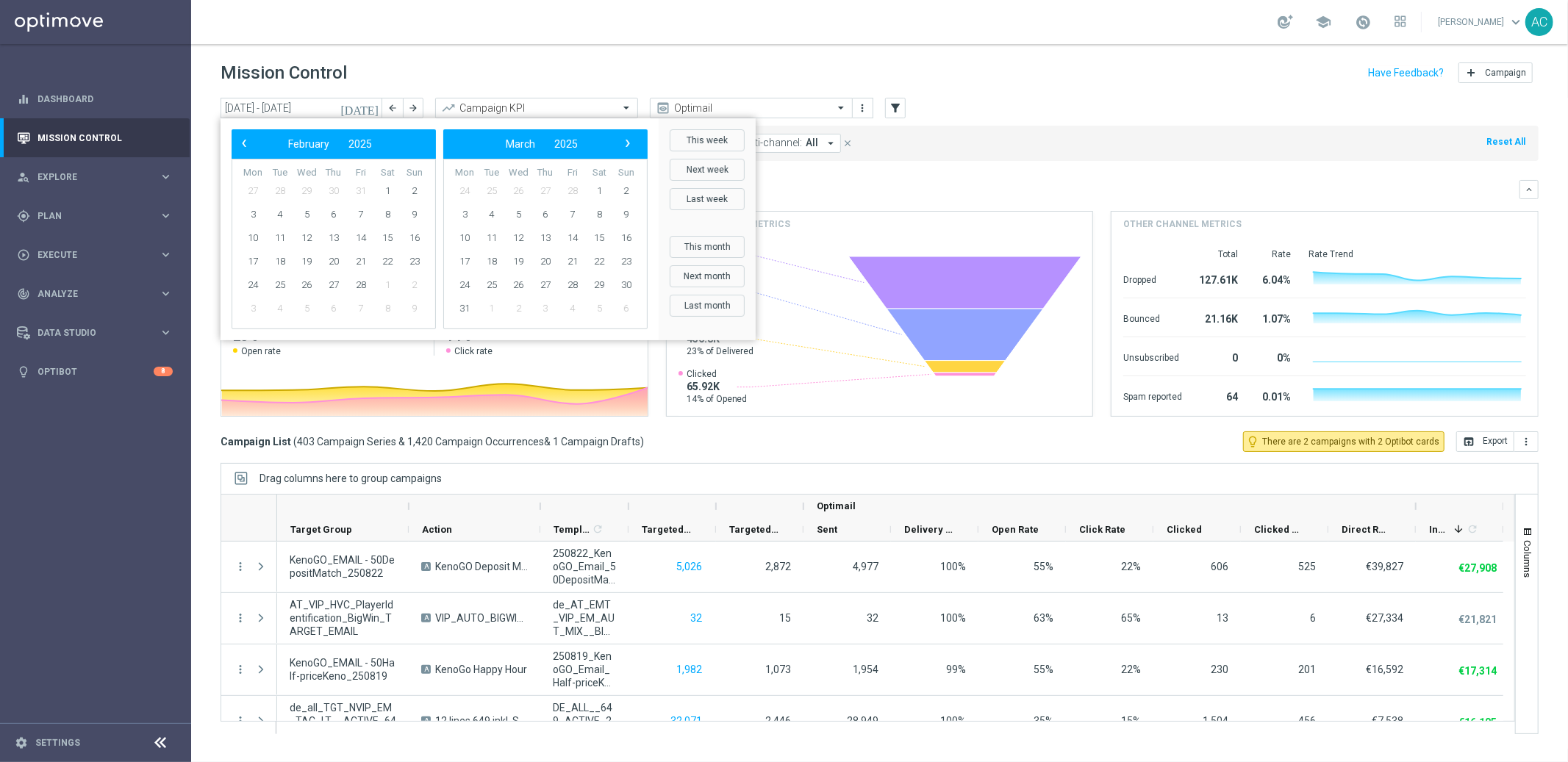
click at [241, 147] on span "‹" at bounding box center [244, 143] width 19 height 19
click at [254, 214] on span "6" at bounding box center [253, 214] width 24 height 24
click at [627, 148] on span "›" at bounding box center [627, 143] width 19 height 19
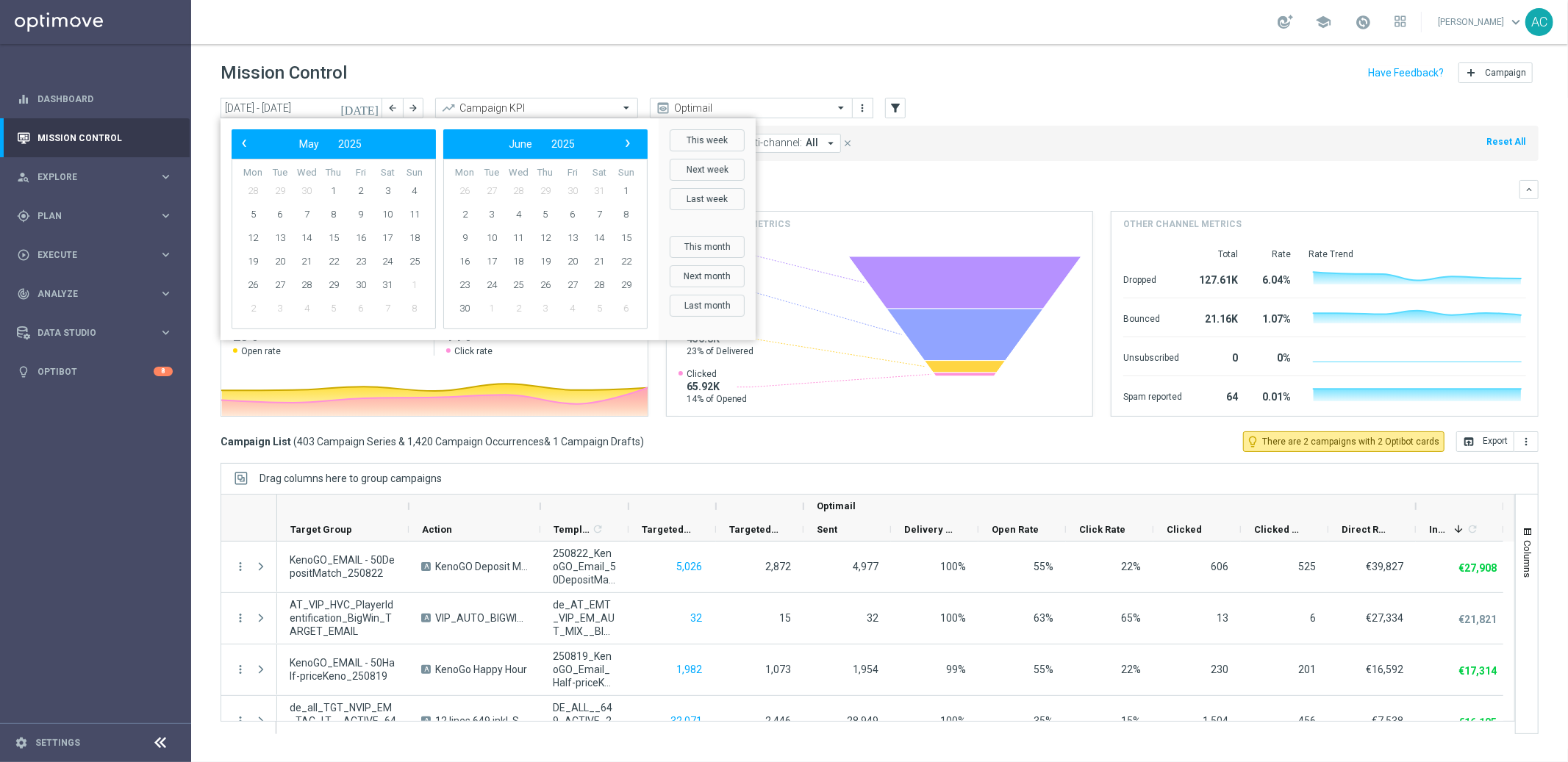
click at [627, 148] on span "›" at bounding box center [627, 143] width 19 height 19
click at [628, 148] on span "›" at bounding box center [627, 143] width 19 height 19
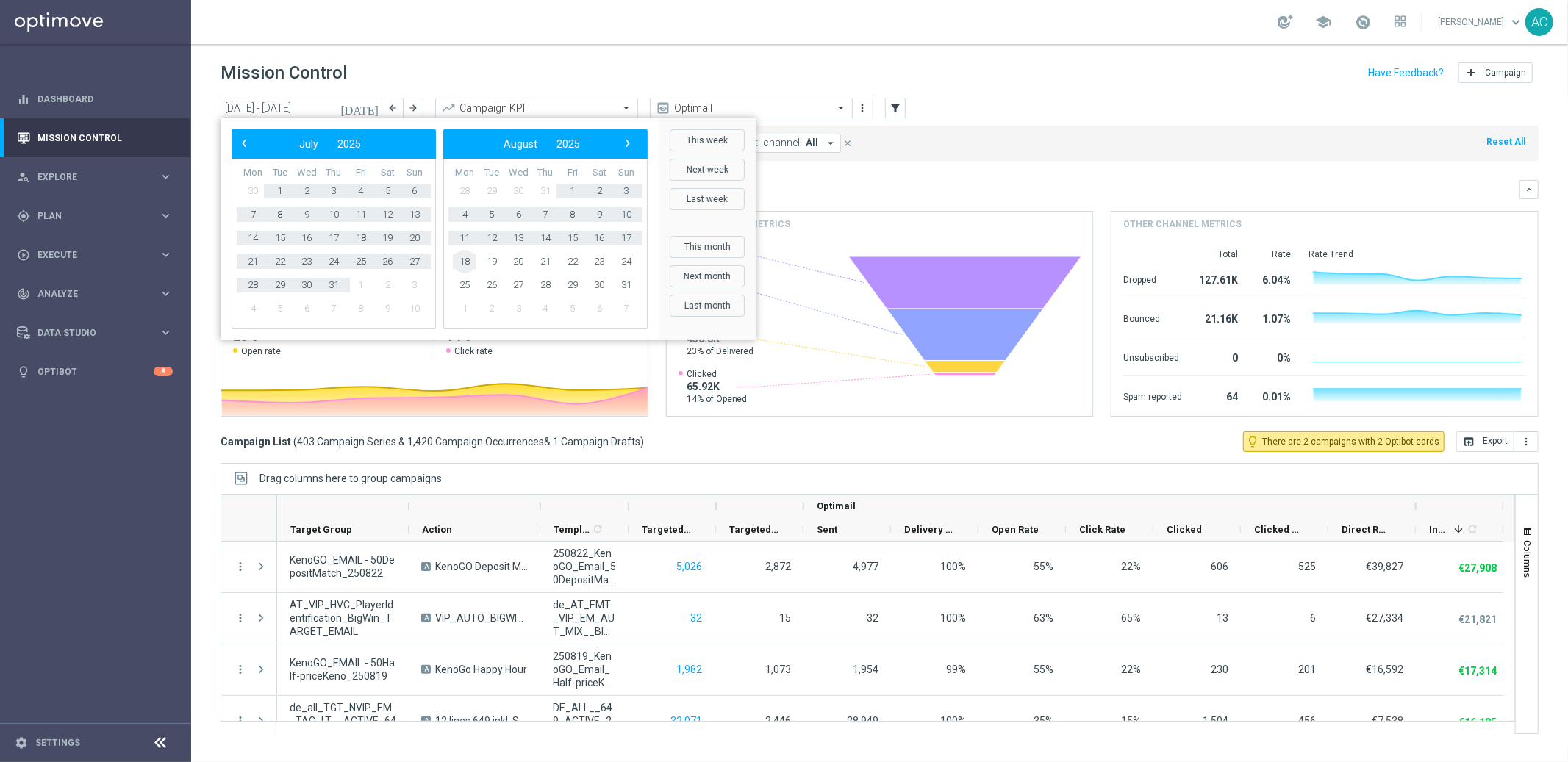
click at [467, 263] on span "18" at bounding box center [464, 261] width 24 height 24
type input "06 Jan 2025 - 18 Aug 2025"
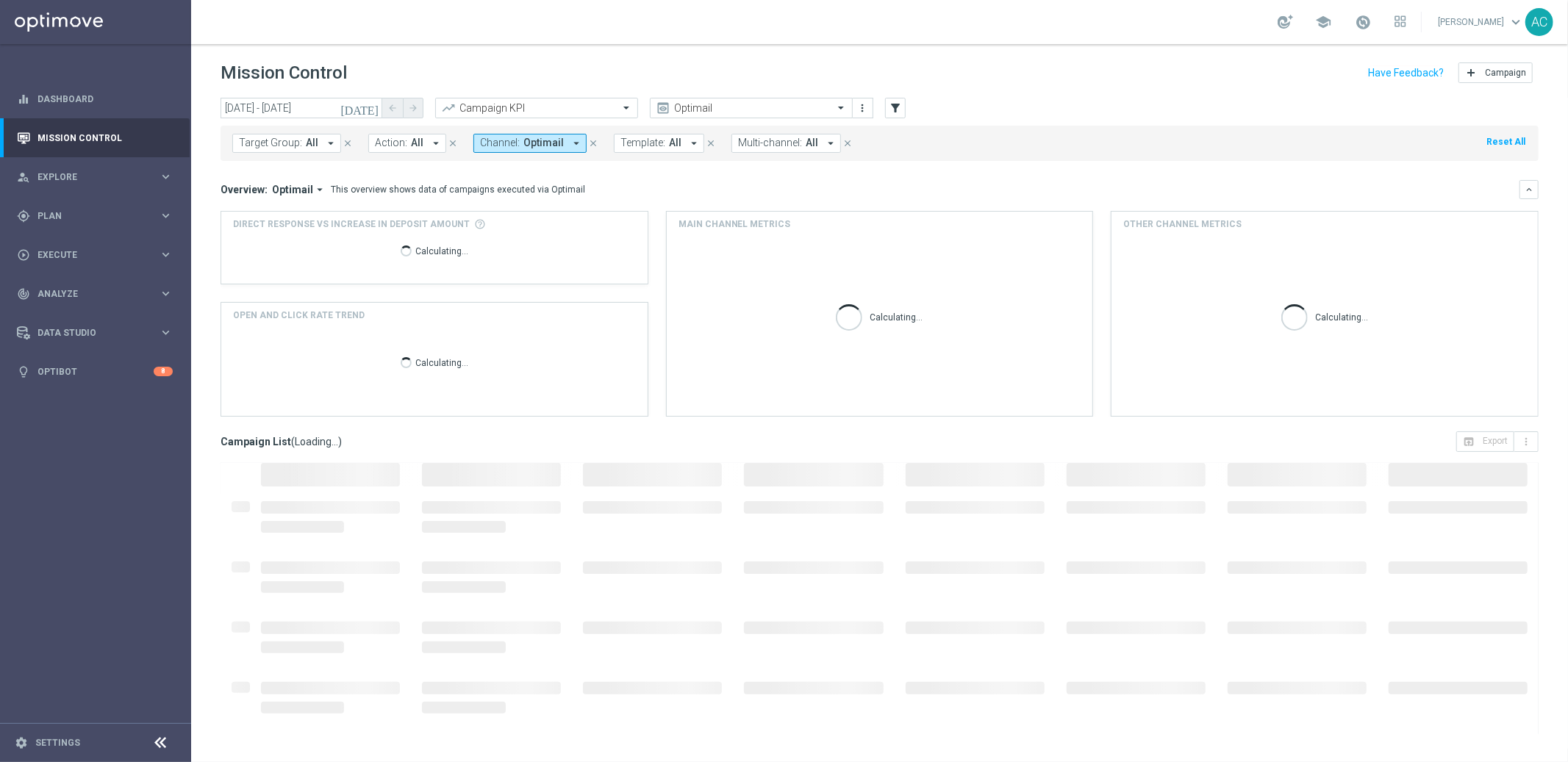
click at [523, 141] on span "Optimail" at bounding box center [544, 143] width 41 height 12
click at [825, 205] on div "Overview: Optimail arrow_drop_down This overview shows data of campaigns execut…" at bounding box center [879, 298] width 1318 height 236
click at [382, 145] on span "Action:" at bounding box center [391, 143] width 33 height 12
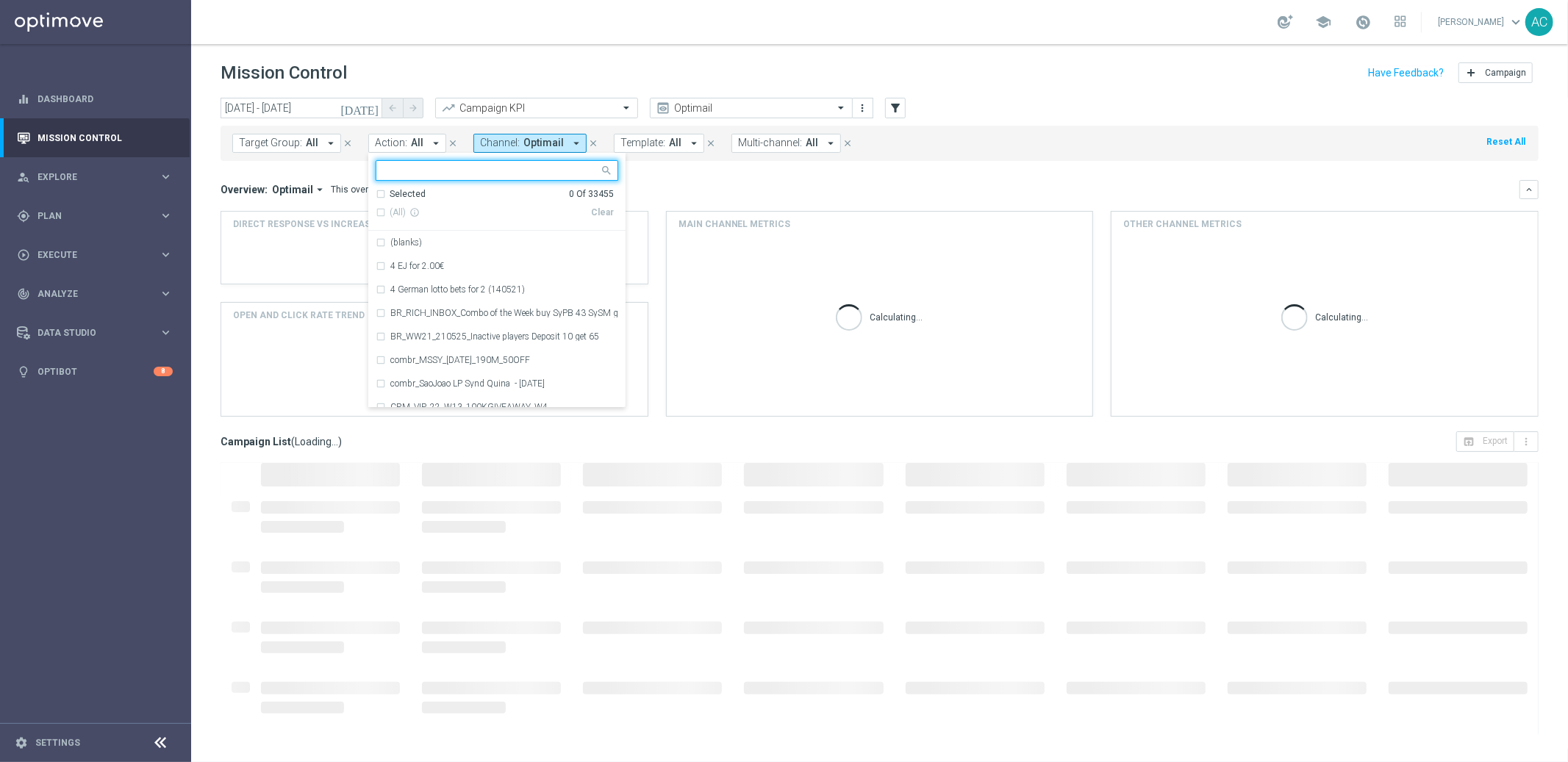
type input "BR_LOT__PAGEVISIT_THANKYOU__ALL_POP_T&T_LT"
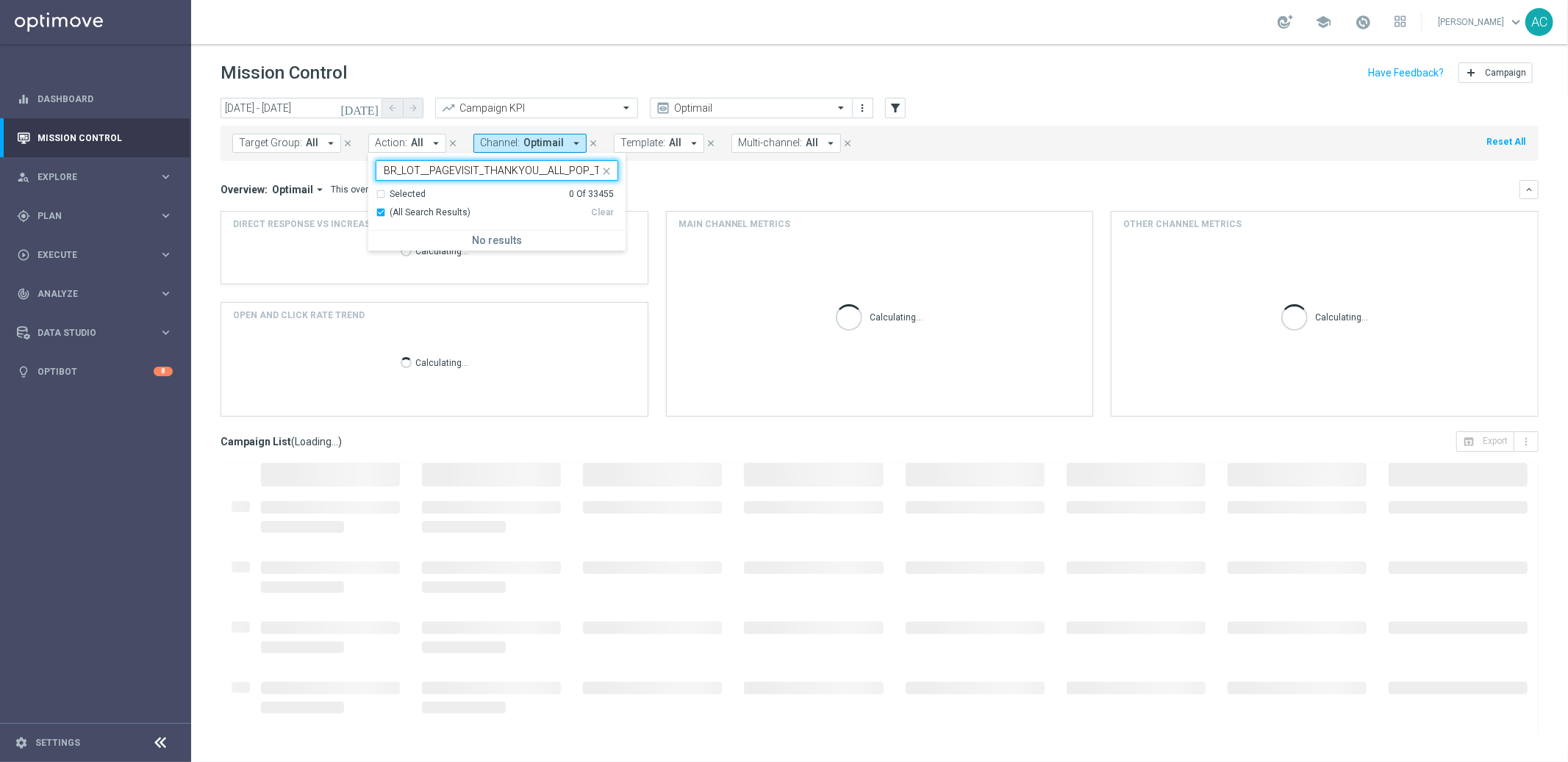
drag, startPoint x: 585, startPoint y: 169, endPoint x: 328, endPoint y: 167, distance: 257.0
click at [328, 167] on div "today 06 Jan 2025 - 18 Aug 2025 arrow_back arrow_forward Campaign KPI trending_…" at bounding box center [879, 423] width 1376 height 651
click at [630, 170] on mini-dashboard "Overview: Optimail arrow_drop_down This overview shows data of campaigns execut…" at bounding box center [879, 296] width 1318 height 271
click at [729, 108] on input "text" at bounding box center [736, 108] width 157 height 12
click at [779, 104] on input "text" at bounding box center [736, 108] width 157 height 12
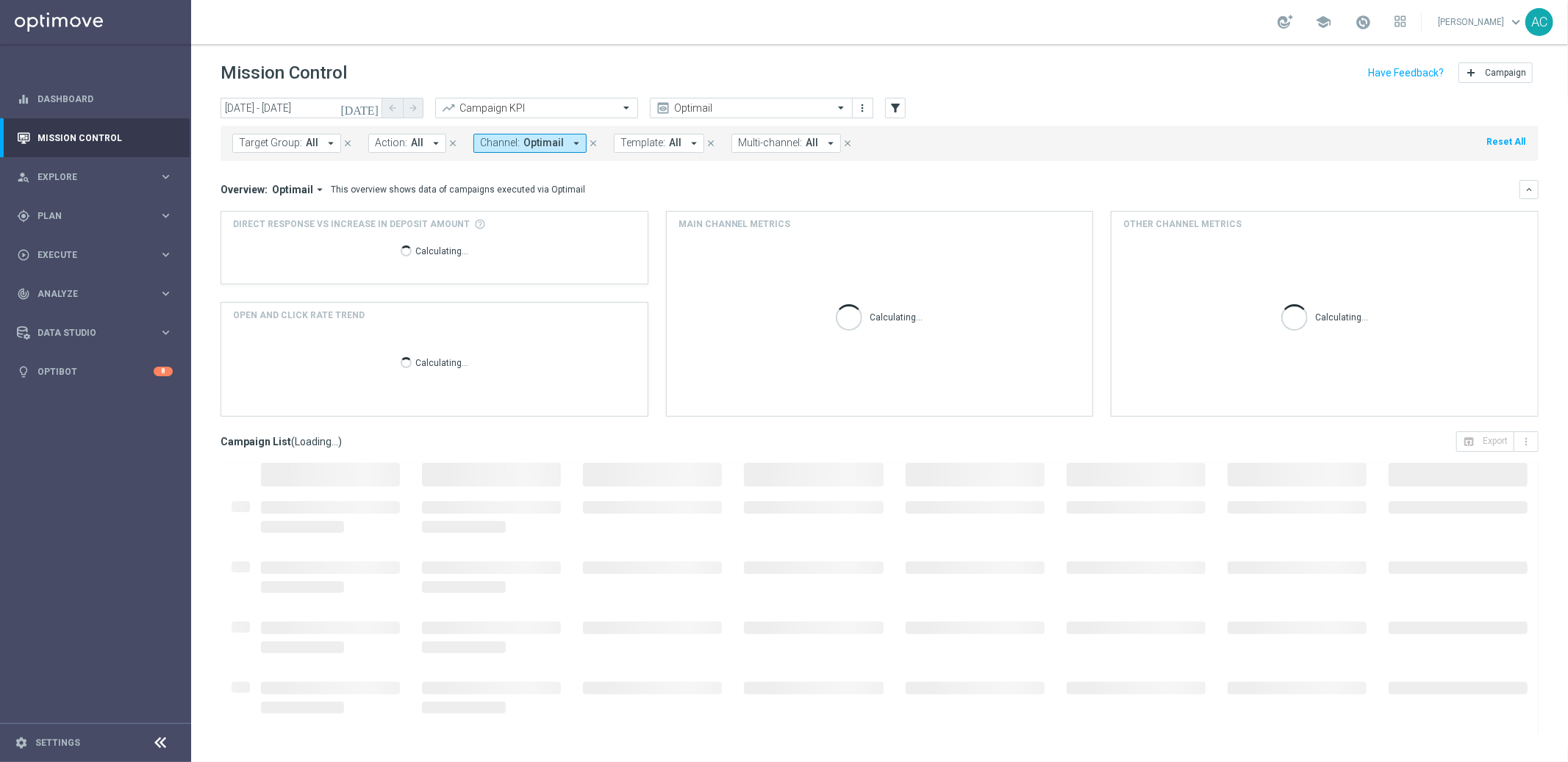
click at [842, 108] on span at bounding box center [842, 107] width 19 height 12
click at [1014, 177] on mini-dashboard "Overview: Optimail arrow_drop_down This overview shows data of campaigns execut…" at bounding box center [879, 296] width 1318 height 271
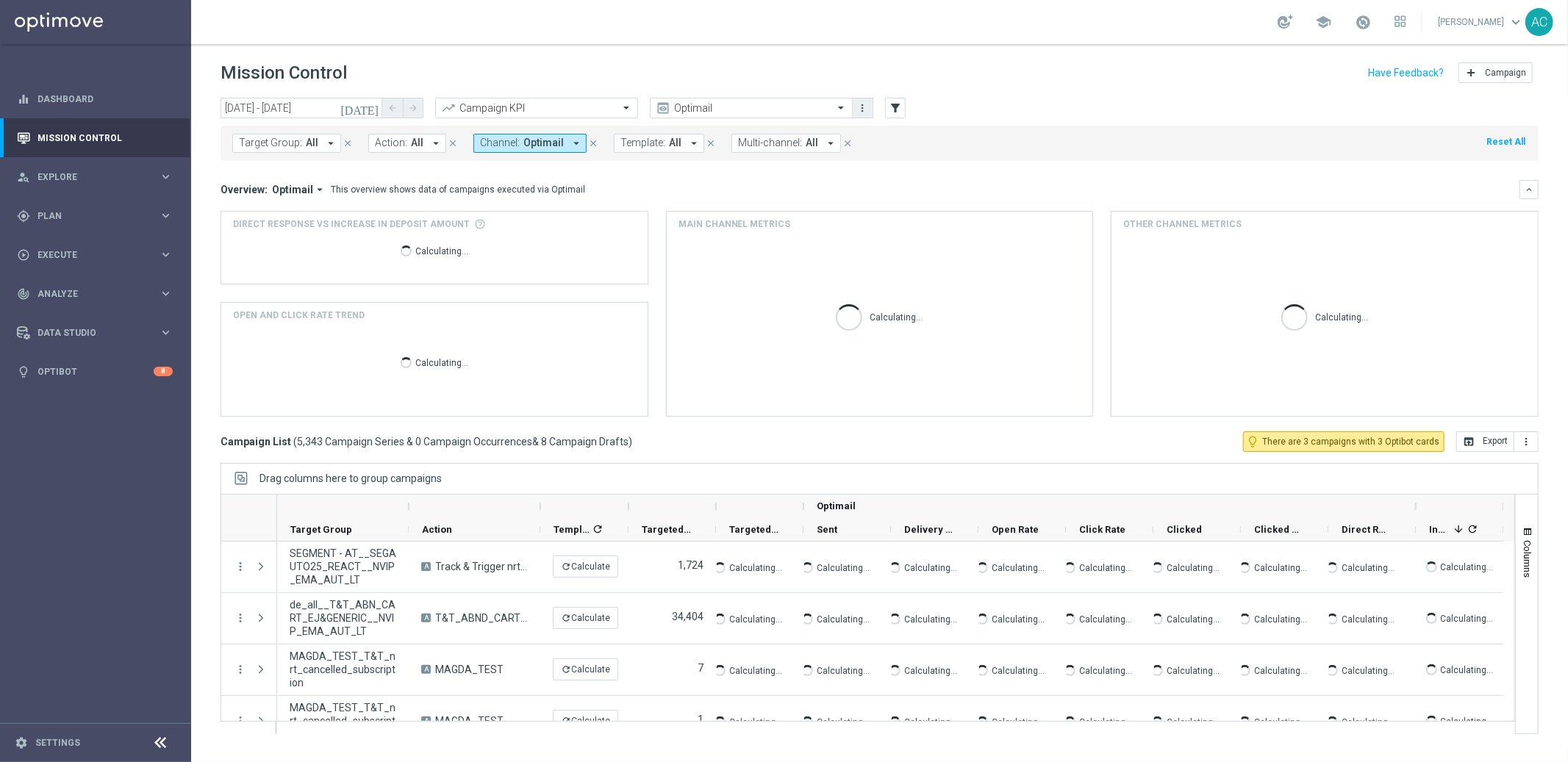
click at [830, 110] on div at bounding box center [751, 108] width 201 height 12
click at [834, 108] on span at bounding box center [842, 107] width 19 height 12
click at [840, 108] on span at bounding box center [842, 107] width 19 height 12
click at [925, 170] on mini-dashboard "Overview: Optimail arrow_drop_down This overview shows data of campaigns execut…" at bounding box center [879, 296] width 1318 height 271
click at [863, 108] on icon "more_vert" at bounding box center [863, 108] width 11 height 11
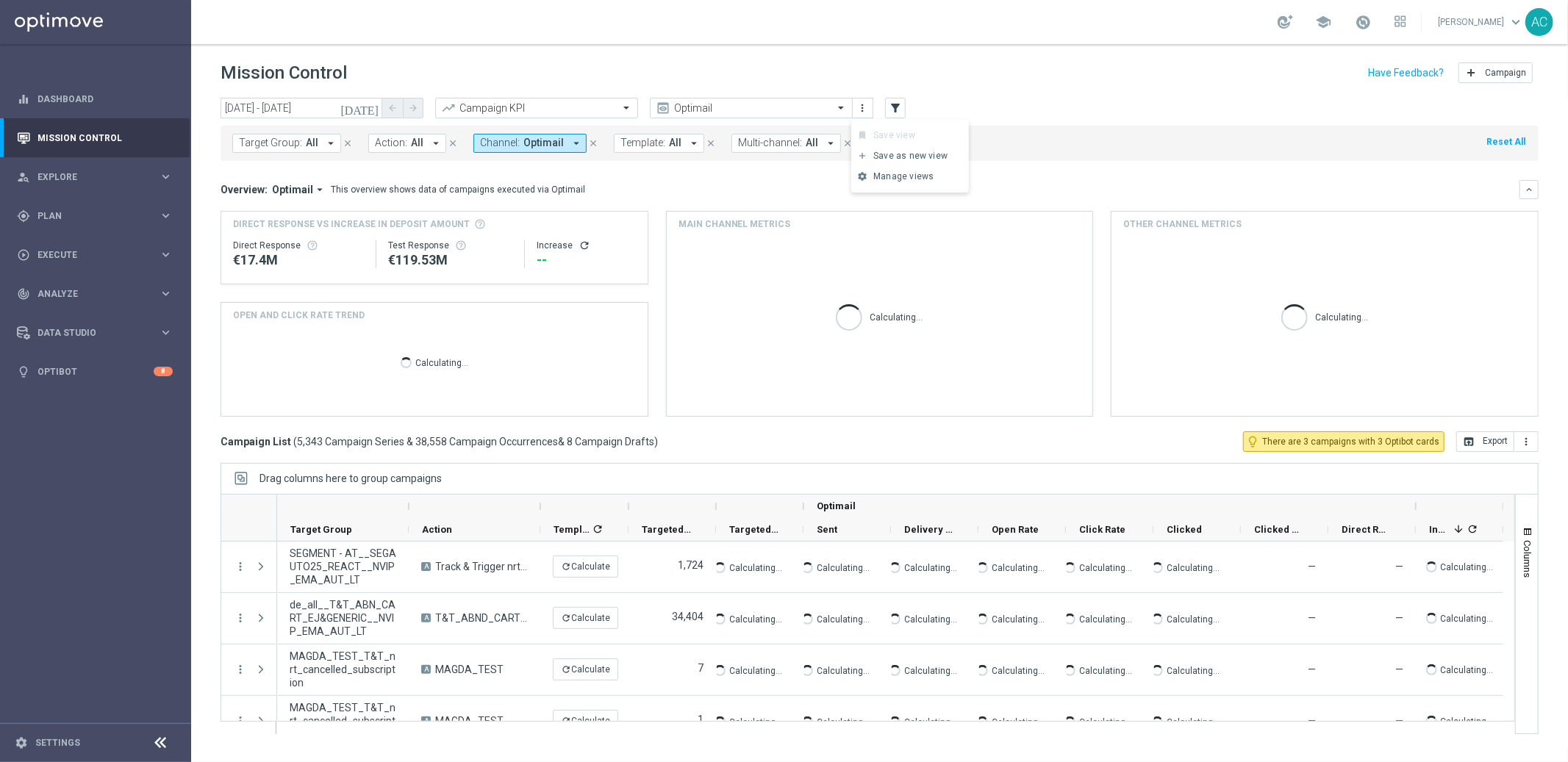
click at [995, 190] on div "Overview: Optimail arrow_drop_down This overview shows data of campaigns execut…" at bounding box center [869, 189] width 1299 height 13
click at [742, 110] on input "text" at bounding box center [736, 108] width 157 height 12
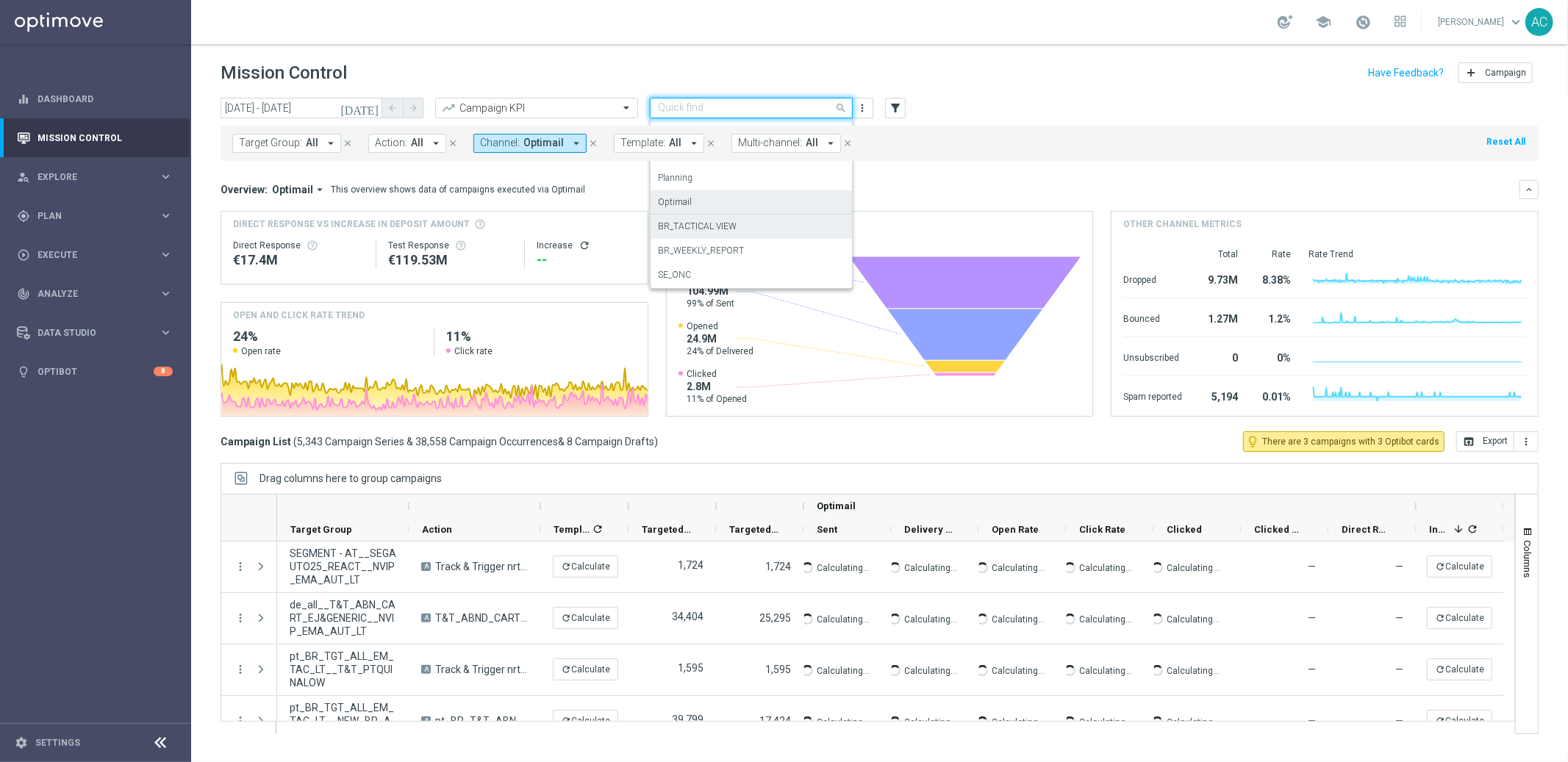
click at [731, 227] on label "BR_TACTICAL VIEW" at bounding box center [697, 226] width 78 height 12
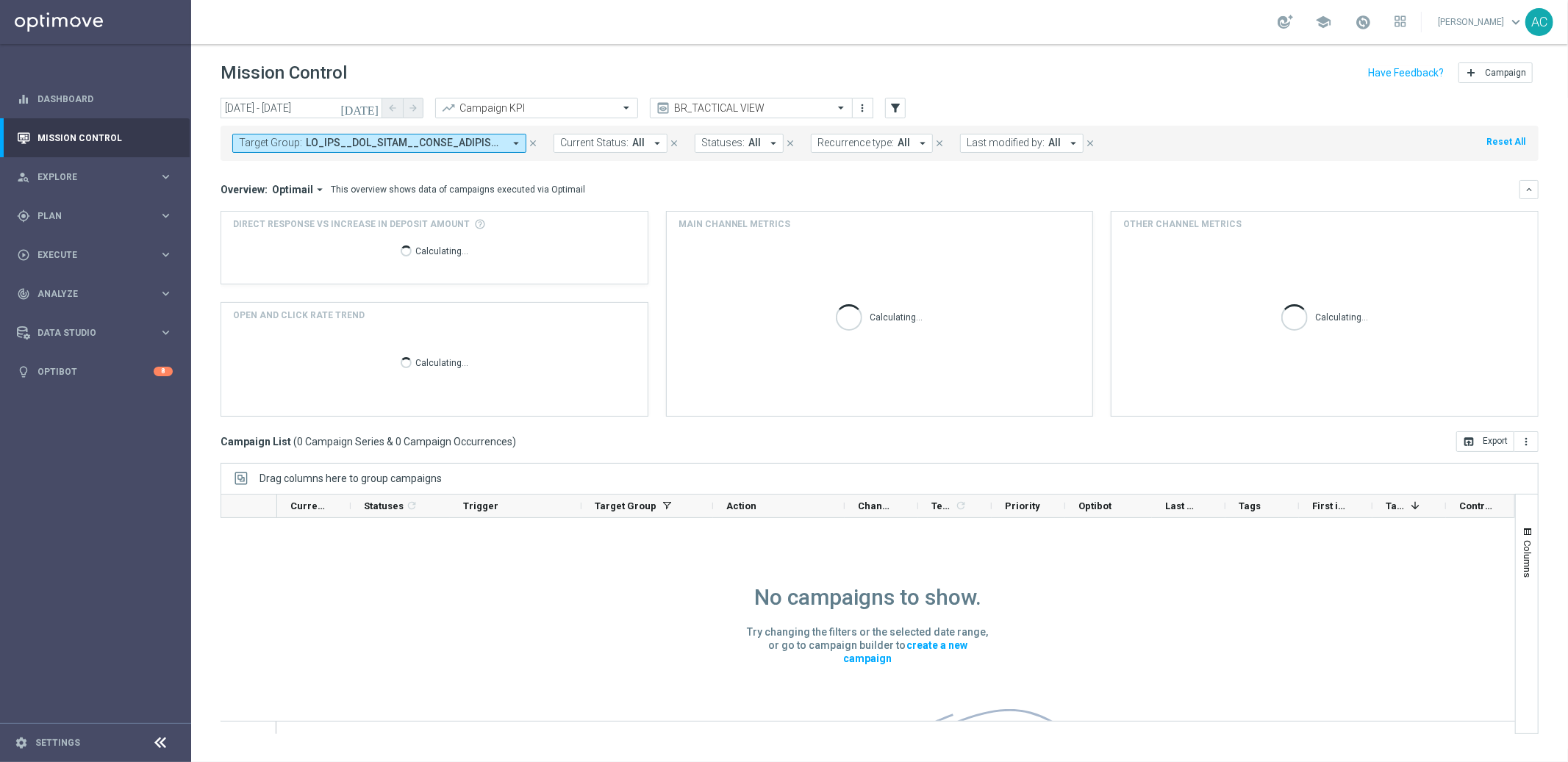
click at [461, 141] on span at bounding box center [404, 143] width 197 height 12
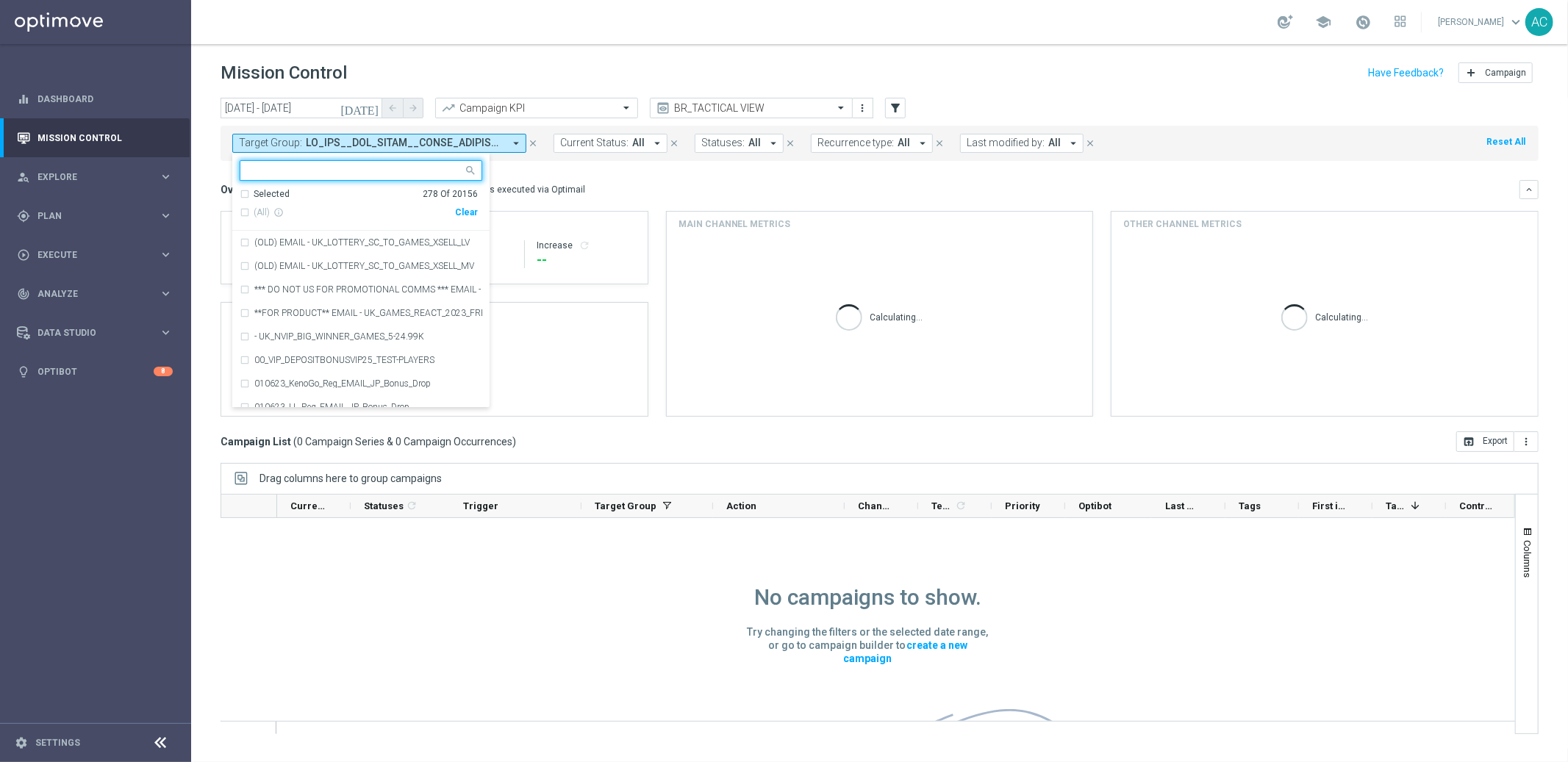
click at [0, 0] on div "Clear" at bounding box center [0, 0] width 0 height 0
click at [675, 189] on div "Overview: Optimail arrow_drop_down This overview shows data of campaigns execut…" at bounding box center [869, 189] width 1299 height 13
click at [706, 191] on div "Overview: Optimail arrow_drop_down This overview shows data of campaigns execut…" at bounding box center [869, 189] width 1299 height 13
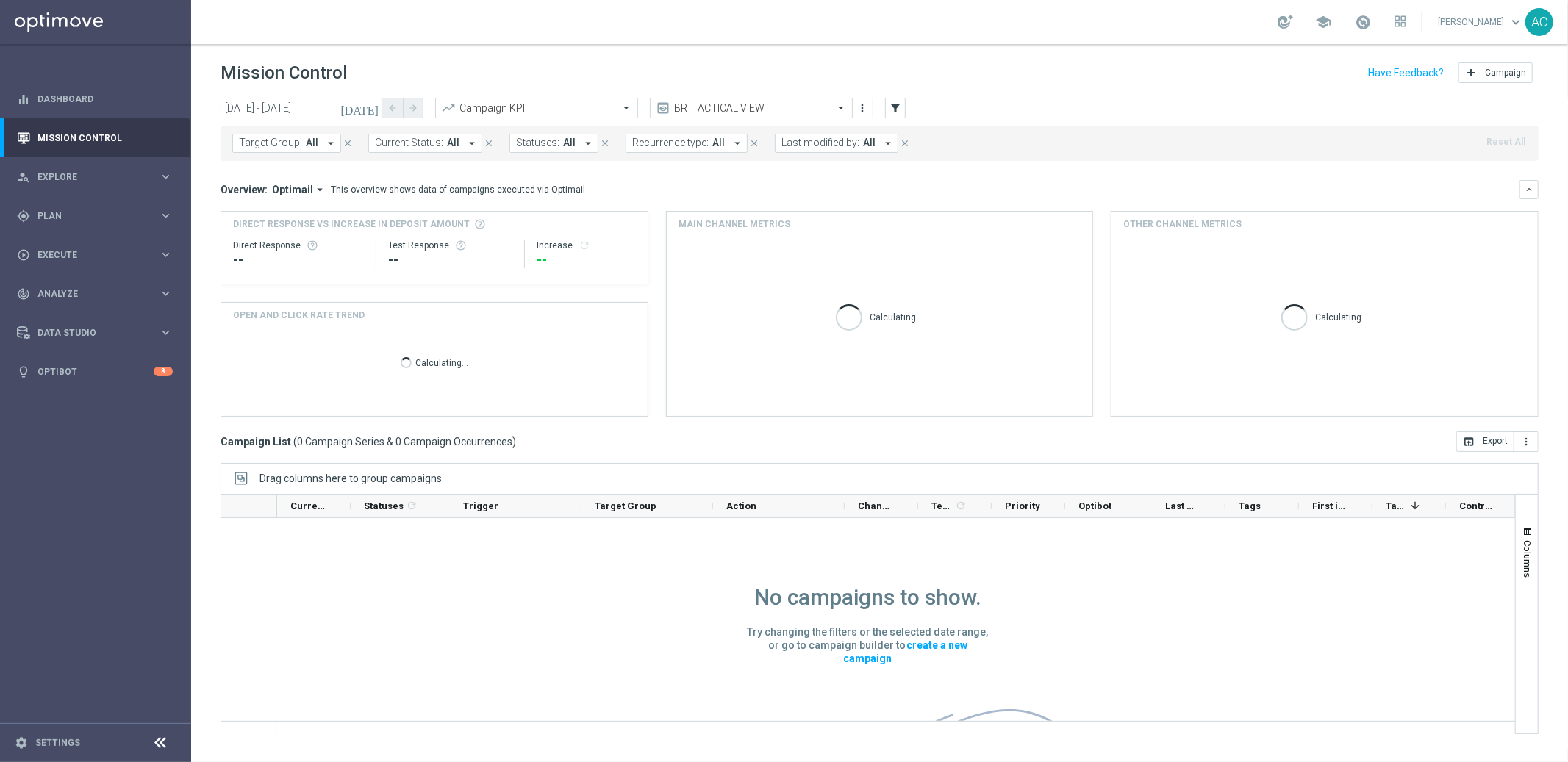
click at [614, 174] on mini-dashboard "Overview: Optimail arrow_drop_down This overview shows data of campaigns execut…" at bounding box center [879, 296] width 1318 height 271
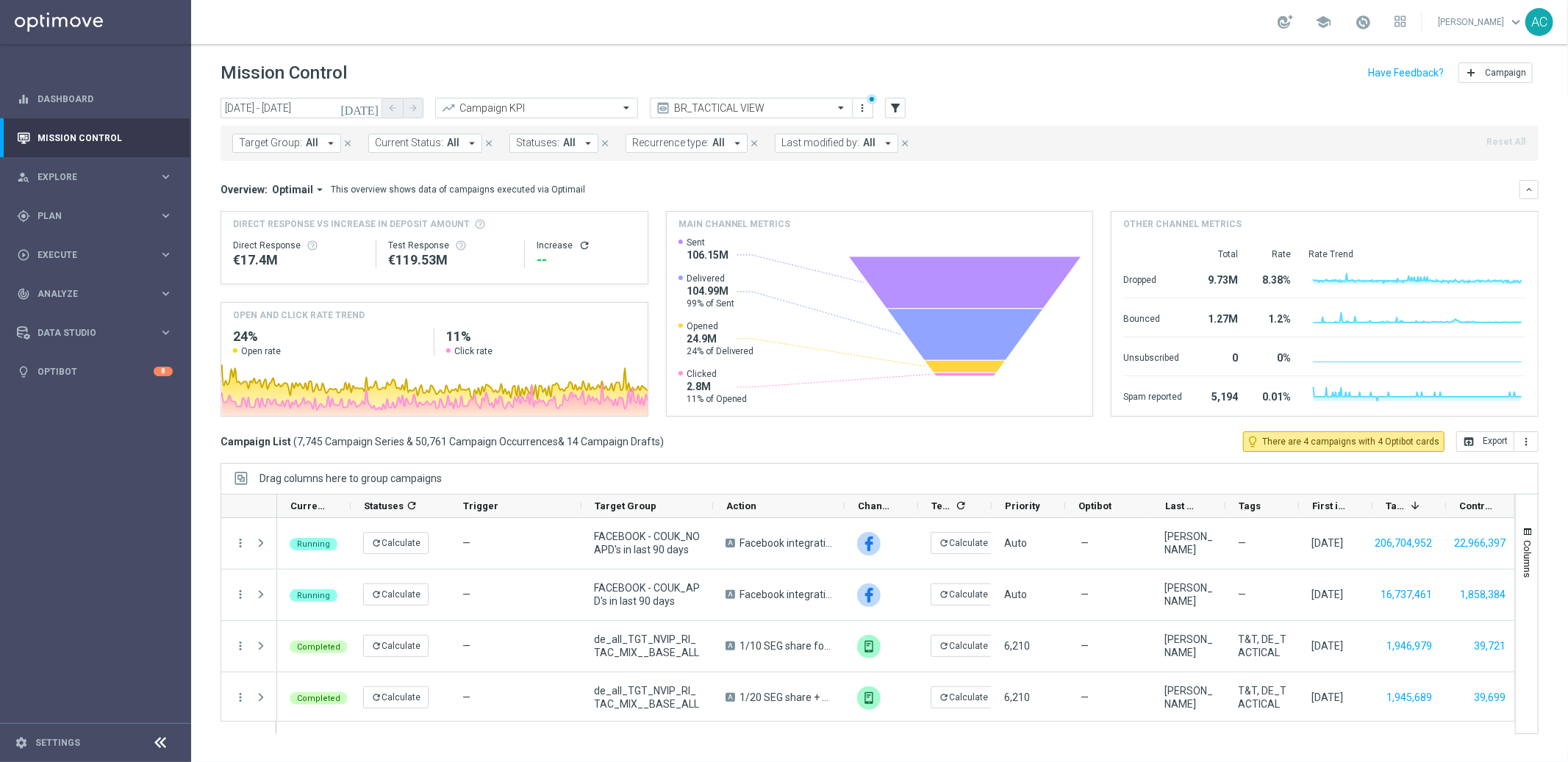
click at [287, 143] on span "Target Group:" at bounding box center [271, 143] width 64 height 12
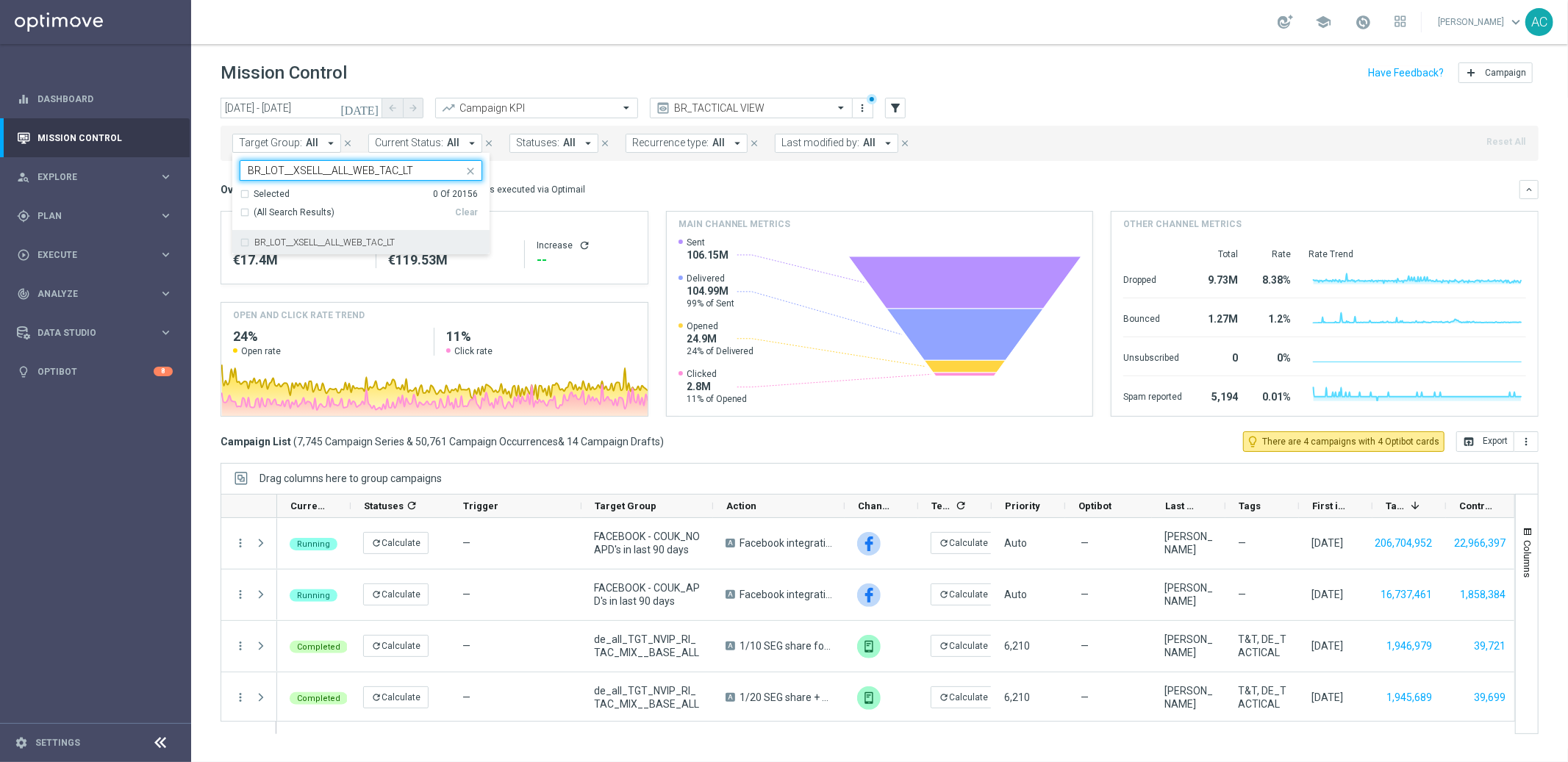
click at [246, 241] on div "BR_LOT__XSELL__ALL_WEB_TAC_LT" at bounding box center [360, 242] width 242 height 24
type input "BR_LOT__XSELL__ALL_WEB_TAC_LT"
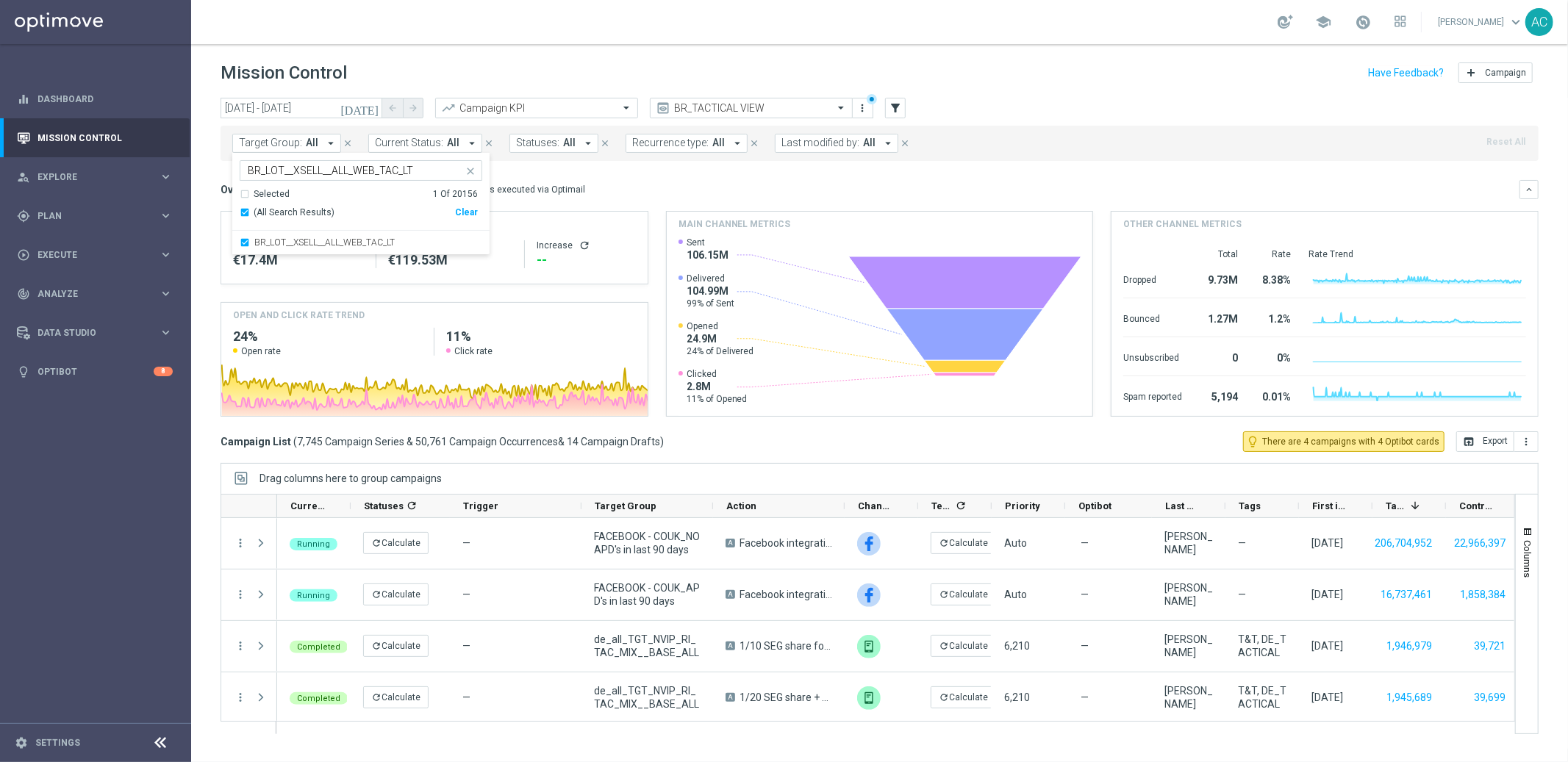
click at [636, 190] on div "Overview: Optimail arrow_drop_down This overview shows data of campaigns execut…" at bounding box center [869, 189] width 1299 height 13
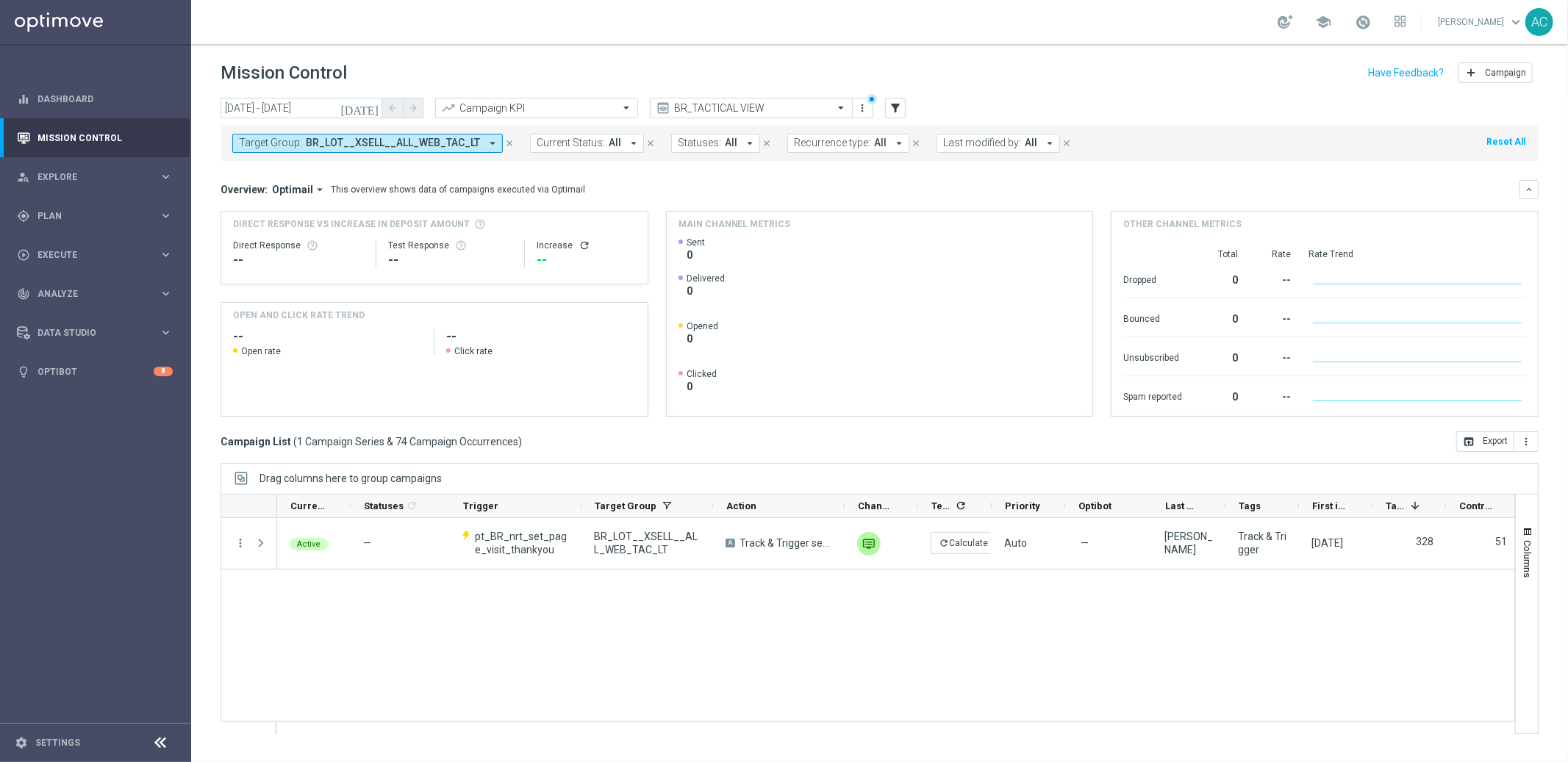
click at [399, 145] on span "BR_LOT__XSELL__ALL_WEB_TAC_LT" at bounding box center [393, 143] width 174 height 12
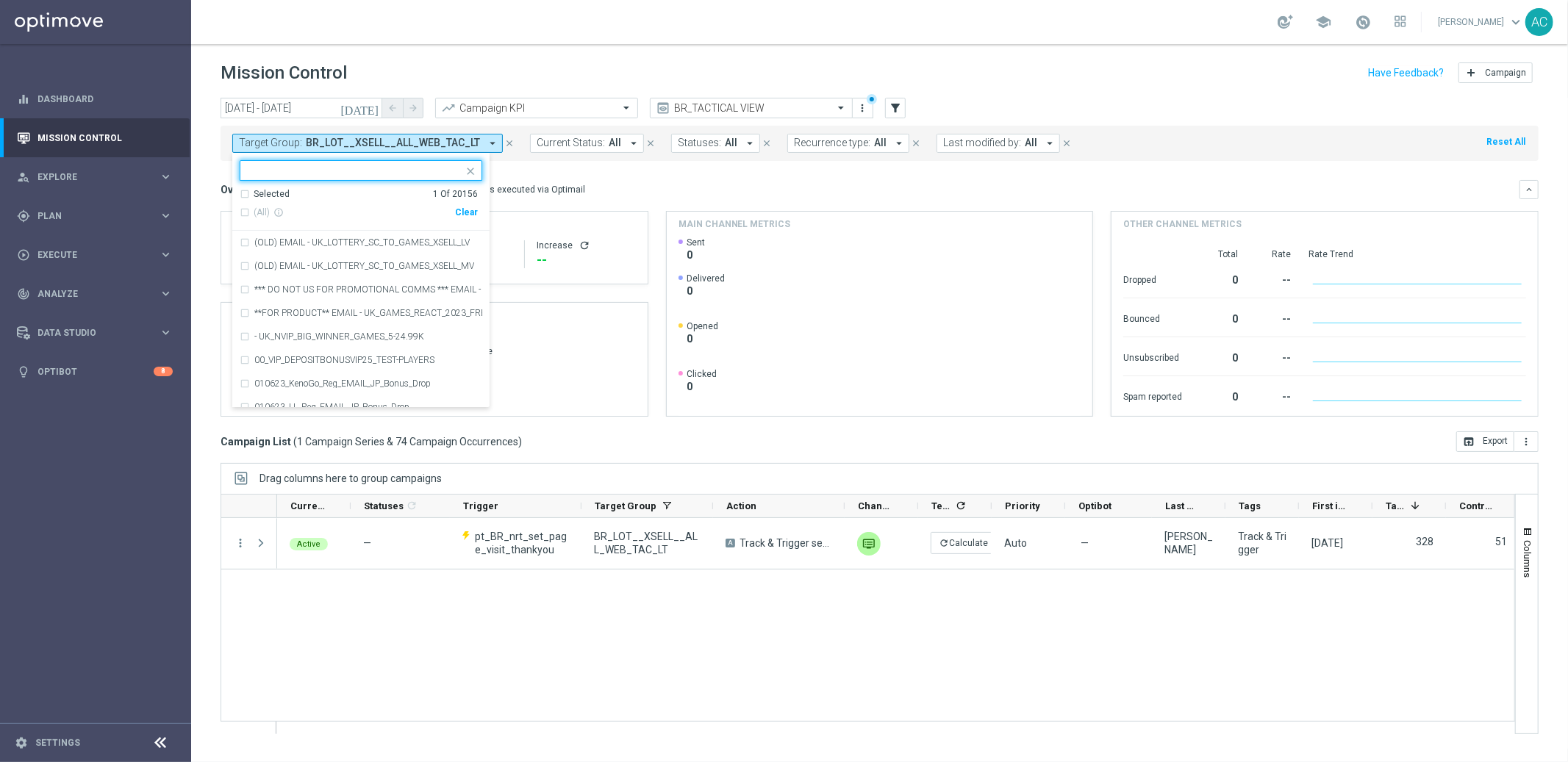
click at [0, 0] on div "Clear" at bounding box center [0, 0] width 0 height 0
drag, startPoint x: 607, startPoint y: 188, endPoint x: 762, endPoint y: 194, distance: 155.1
click at [607, 188] on div "Overview: Optimail arrow_drop_down This overview shows data of campaigns execut…" at bounding box center [869, 189] width 1299 height 13
click at [273, 140] on span "Target Group:" at bounding box center [271, 143] width 64 height 12
click at [256, 147] on span "Target Group:" at bounding box center [271, 143] width 64 height 12
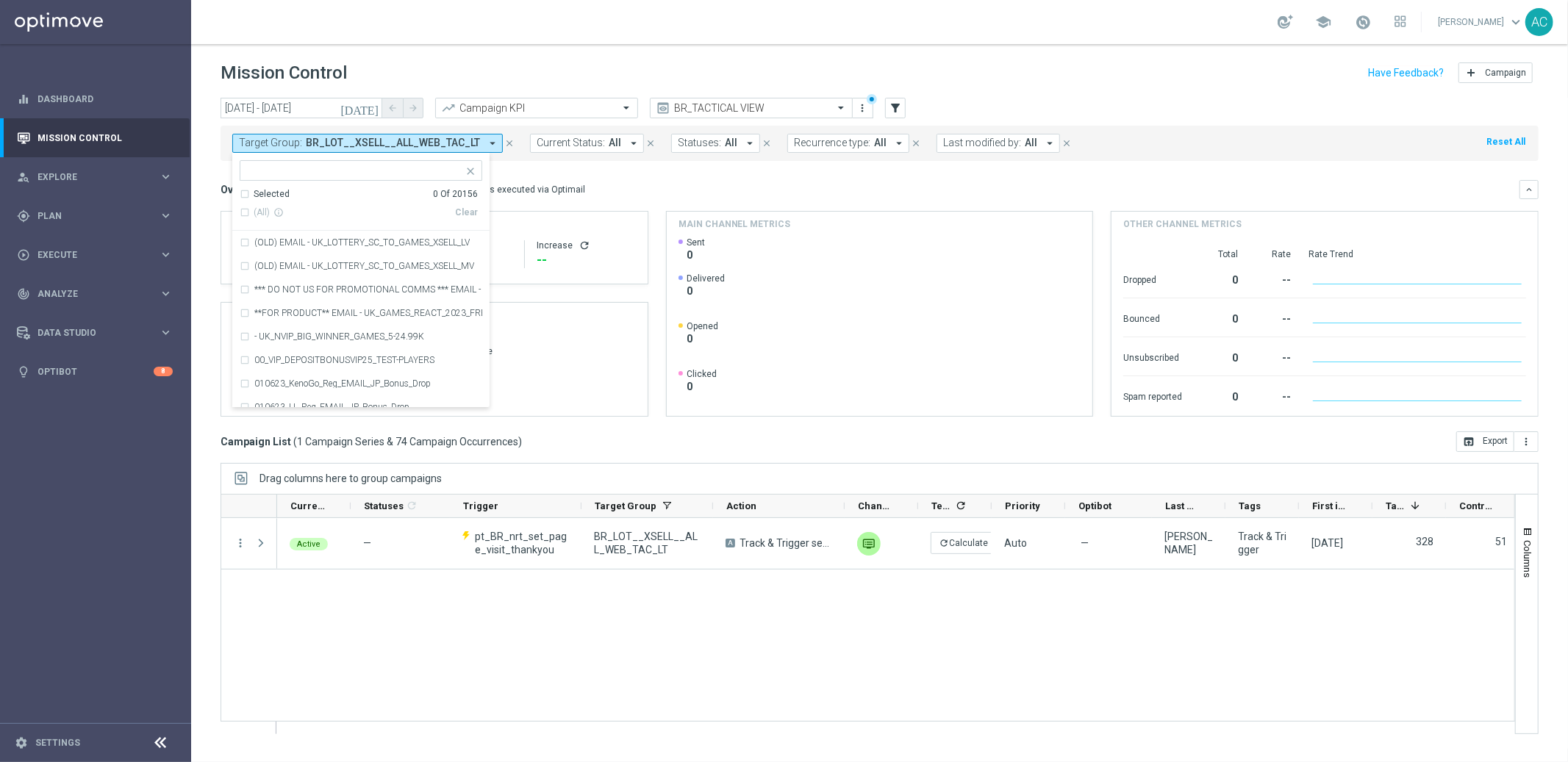
click at [775, 223] on h4 "Main channel metrics" at bounding box center [735, 224] width 113 height 13
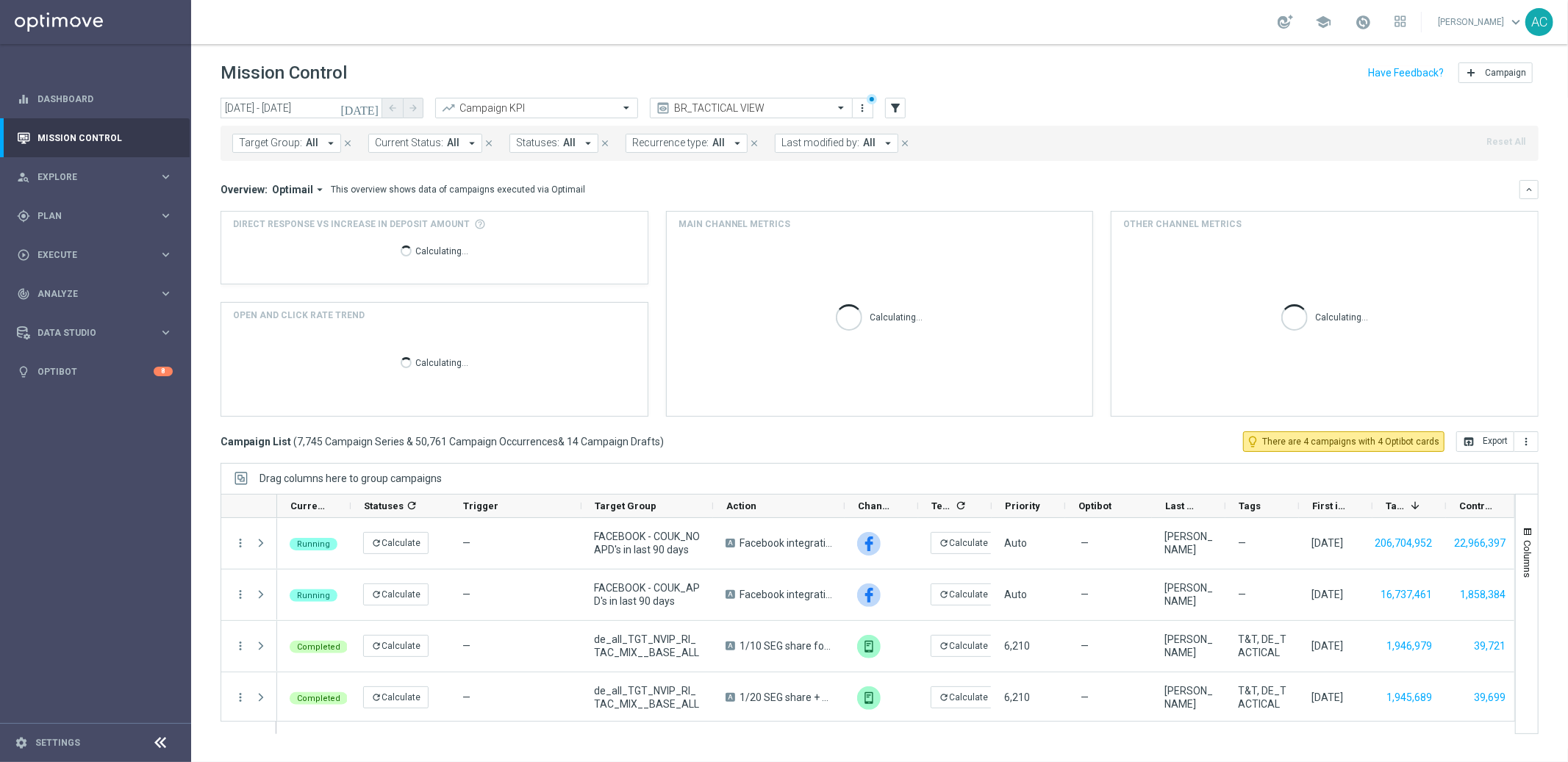
click at [769, 186] on div "Overview: Optimail arrow_drop_down This overview shows data of campaigns execut…" at bounding box center [869, 189] width 1299 height 13
click at [267, 142] on span "Target Group:" at bounding box center [271, 143] width 64 height 12
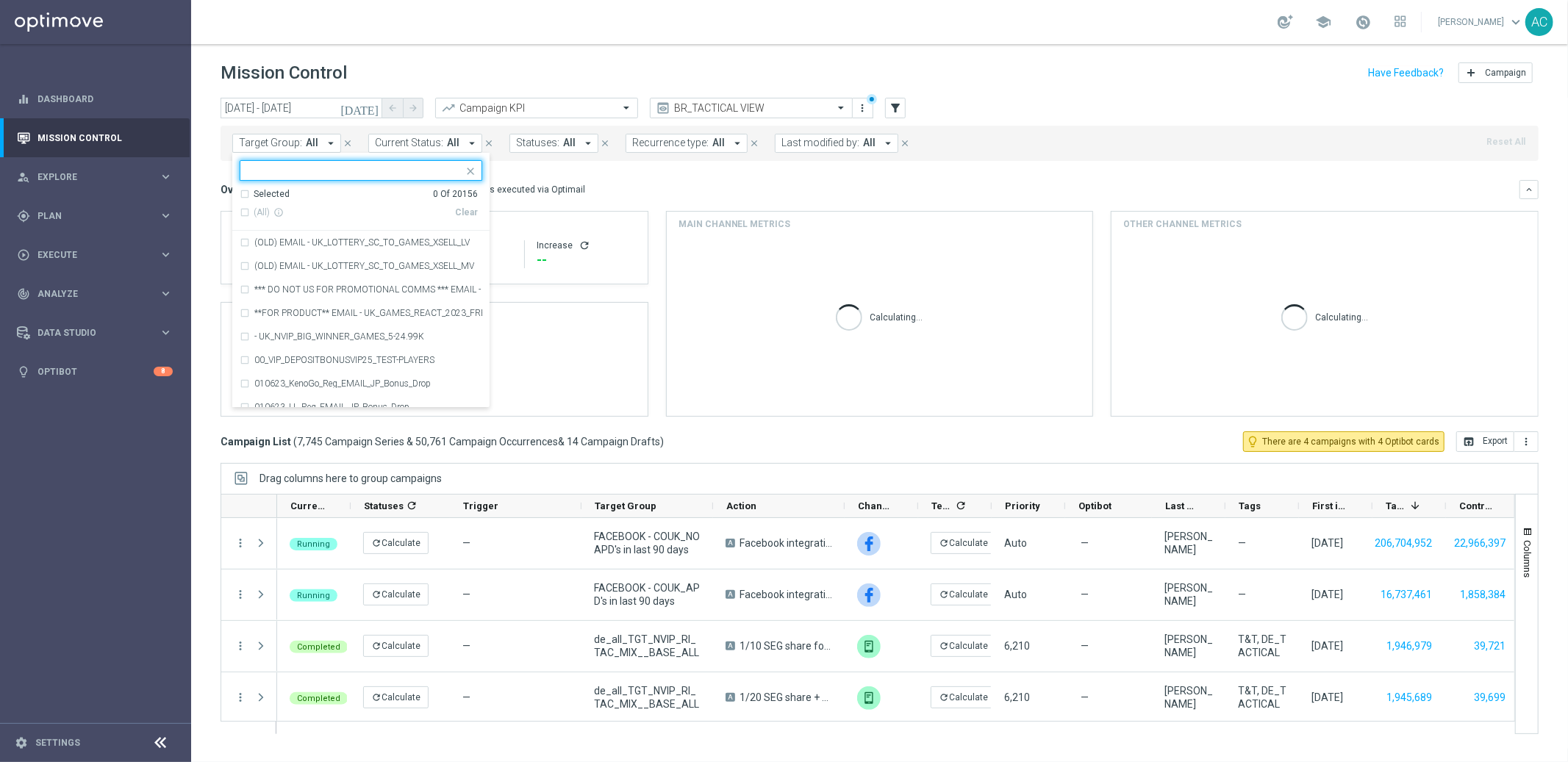
type input "BR_LOT__PAGEVISIT_MYACCOUNT__ALL_POP_T&T_LT"
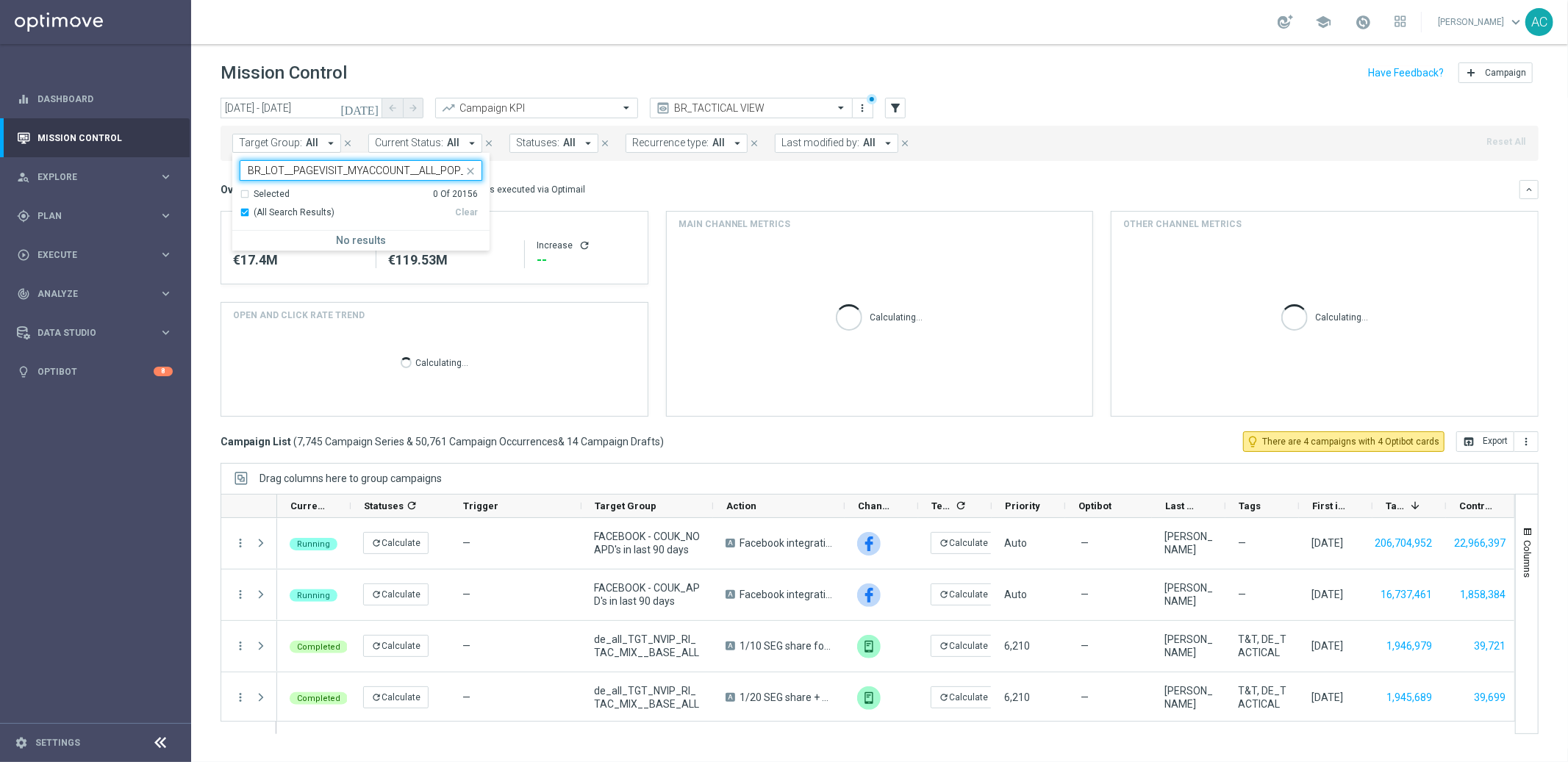
drag, startPoint x: 368, startPoint y: 175, endPoint x: 202, endPoint y: 179, distance: 166.0
click at [202, 179] on div "today 06 Jan 2025 - 18 Aug 2025 arrow_back arrow_forward Campaign KPI trending_…" at bounding box center [879, 423] width 1376 height 651
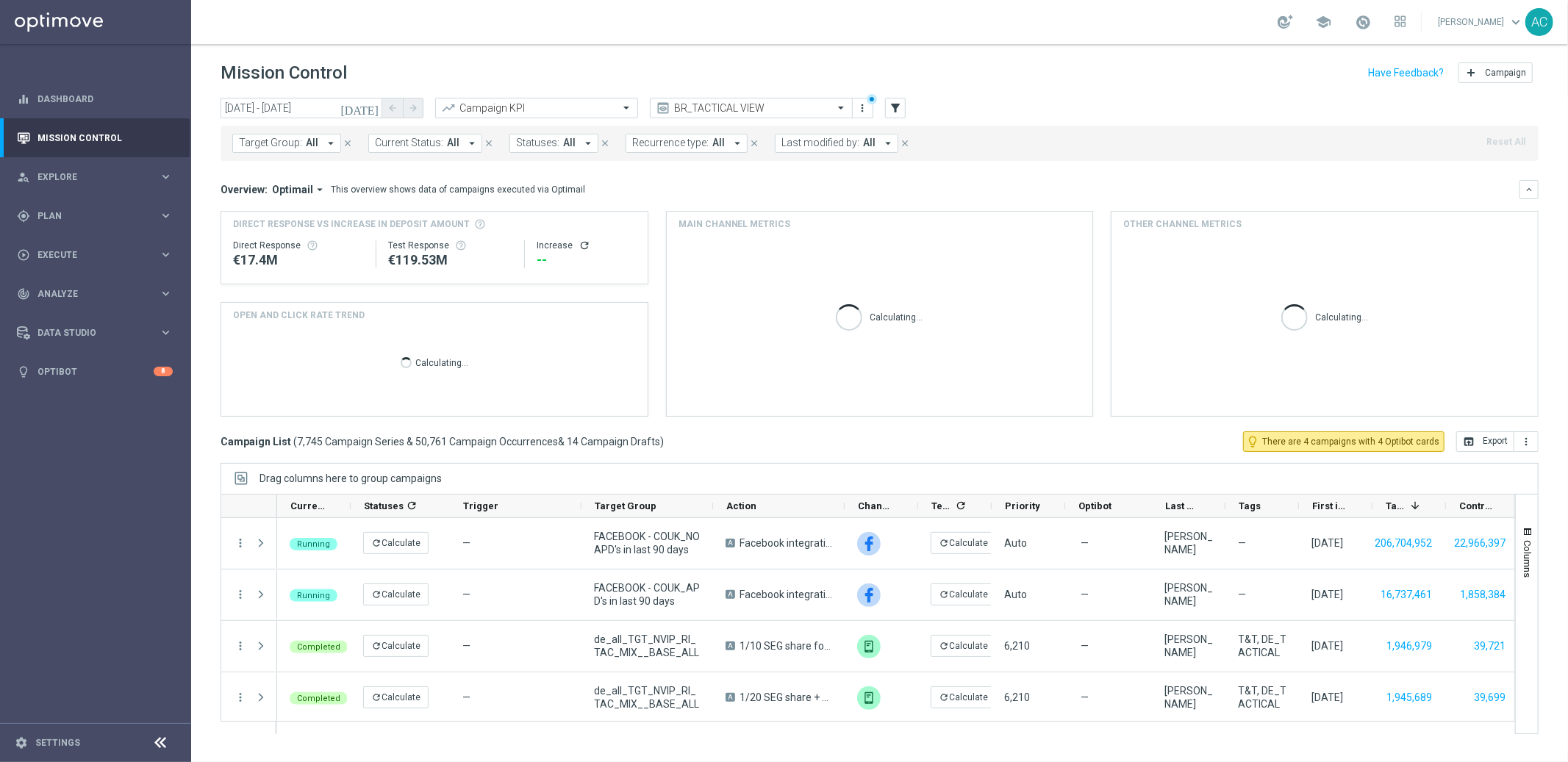
click at [325, 139] on icon "arrow_drop_down" at bounding box center [331, 143] width 13 height 13
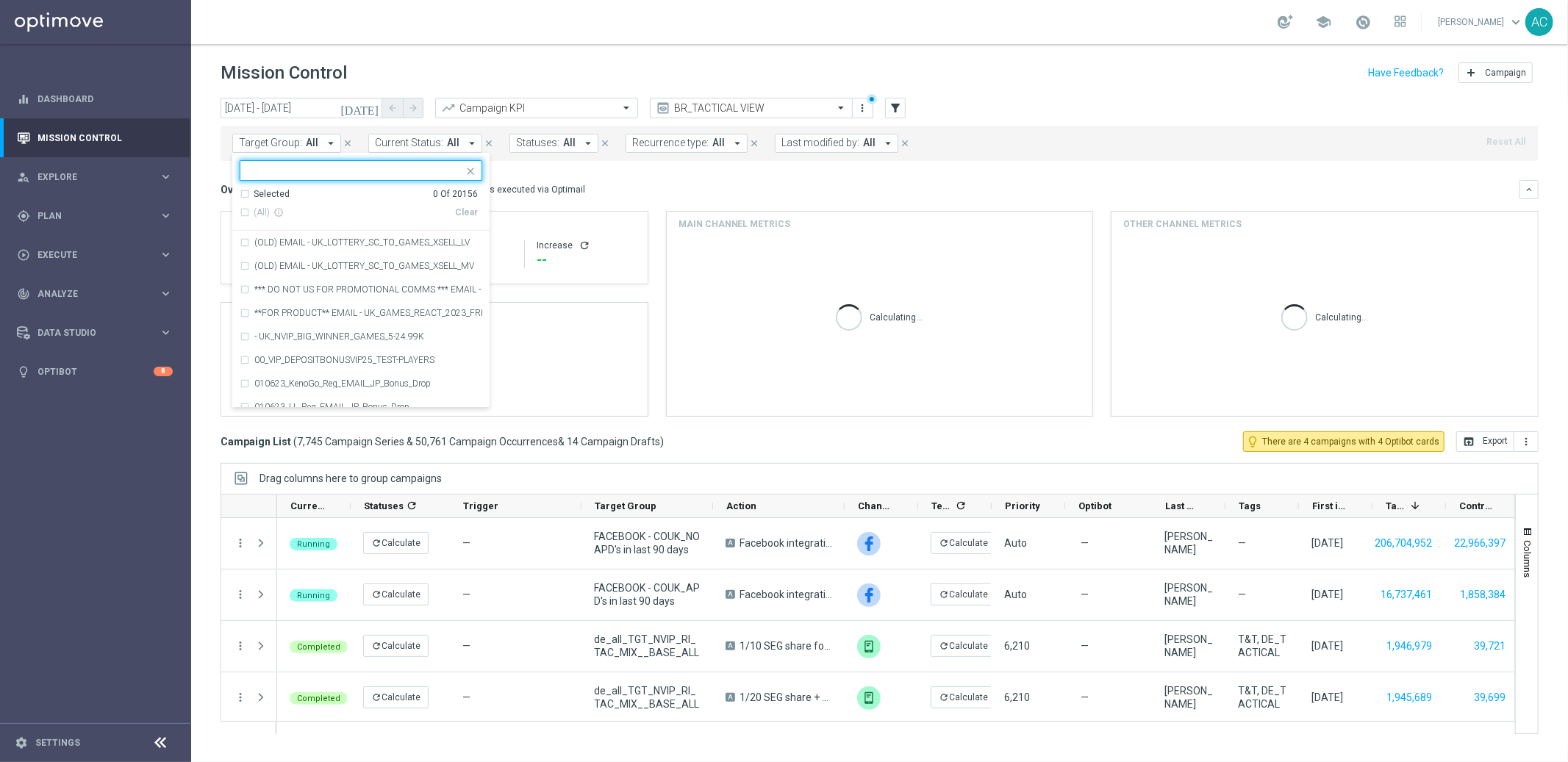
type input "BR_LOT__PAGEVISIT_MYACCOUNT__ALL_POP_T&T_LT"
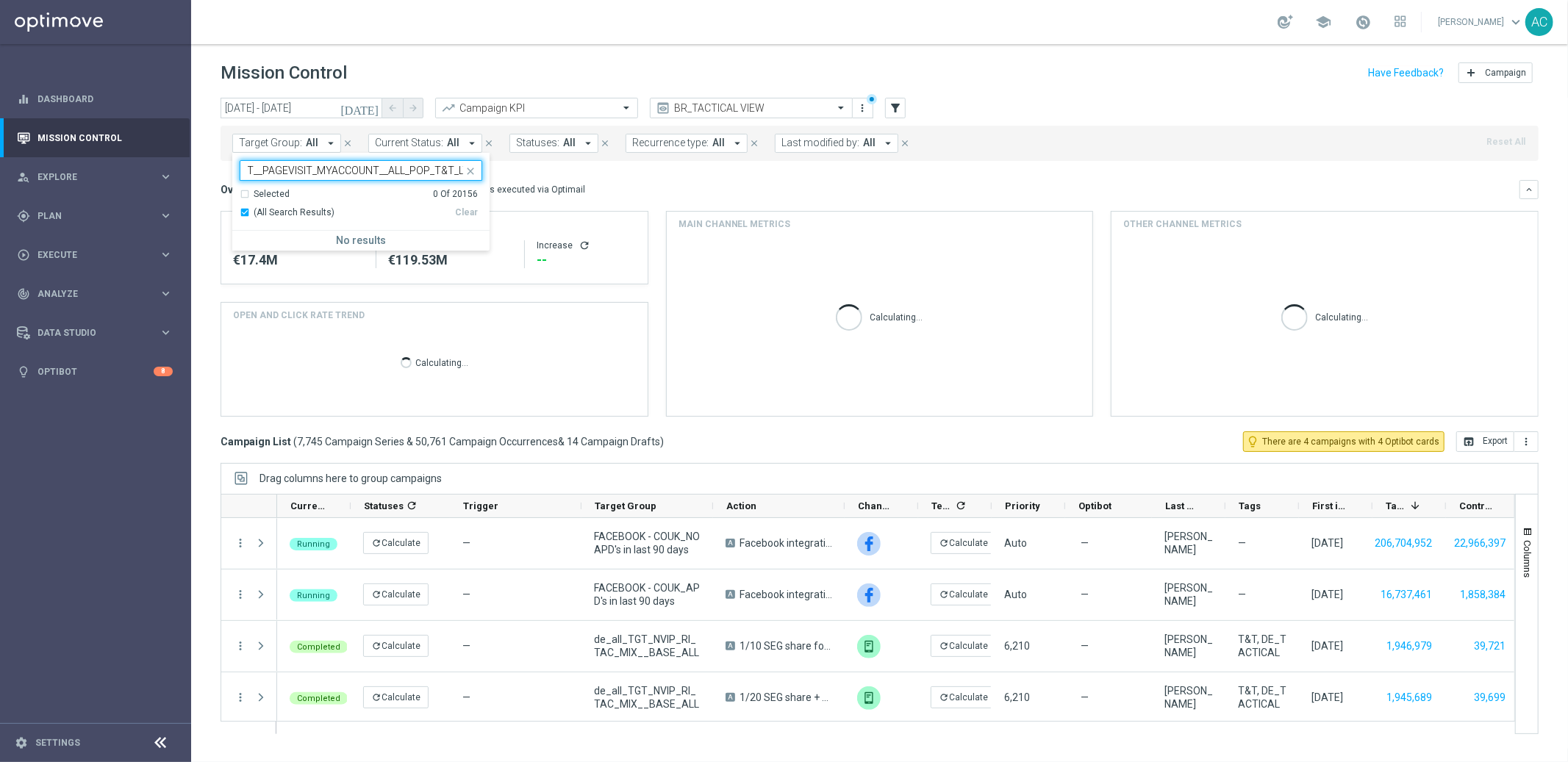
click at [360, 174] on input "BR_LOT__PAGEVISIT_MYACCOUNT__ALL_POP_T&T_LT" at bounding box center [356, 170] width 215 height 12
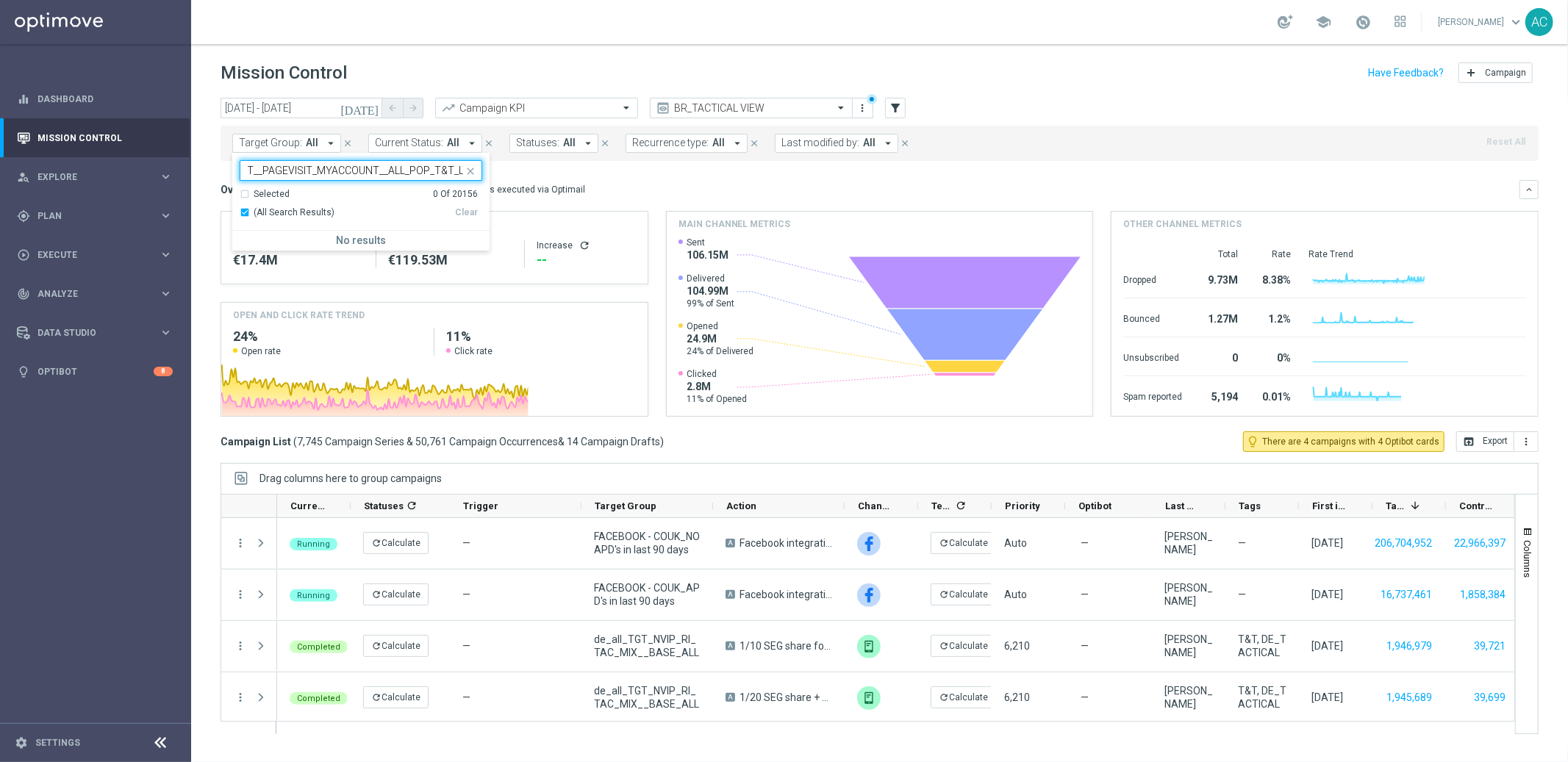
drag, startPoint x: 315, startPoint y: 170, endPoint x: 596, endPoint y: 186, distance: 281.5
click at [596, 186] on div "today 06 Jan 2025 - 18 Aug 2025 arrow_back arrow_forward Campaign KPI trending_…" at bounding box center [879, 423] width 1376 height 651
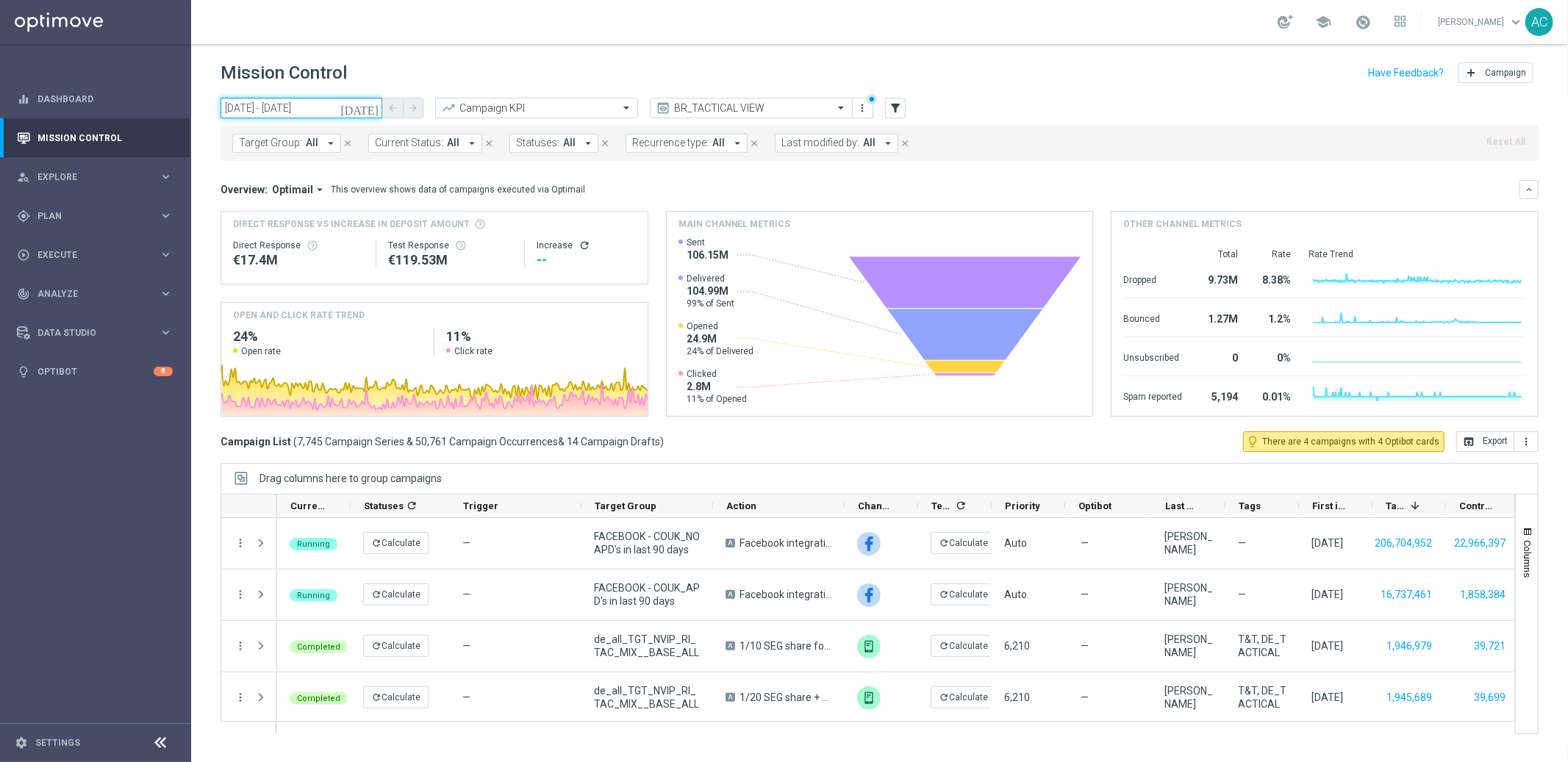
click at [307, 112] on input "06 Jan 2025 - 18 Aug 2025" at bounding box center [301, 108] width 161 height 20
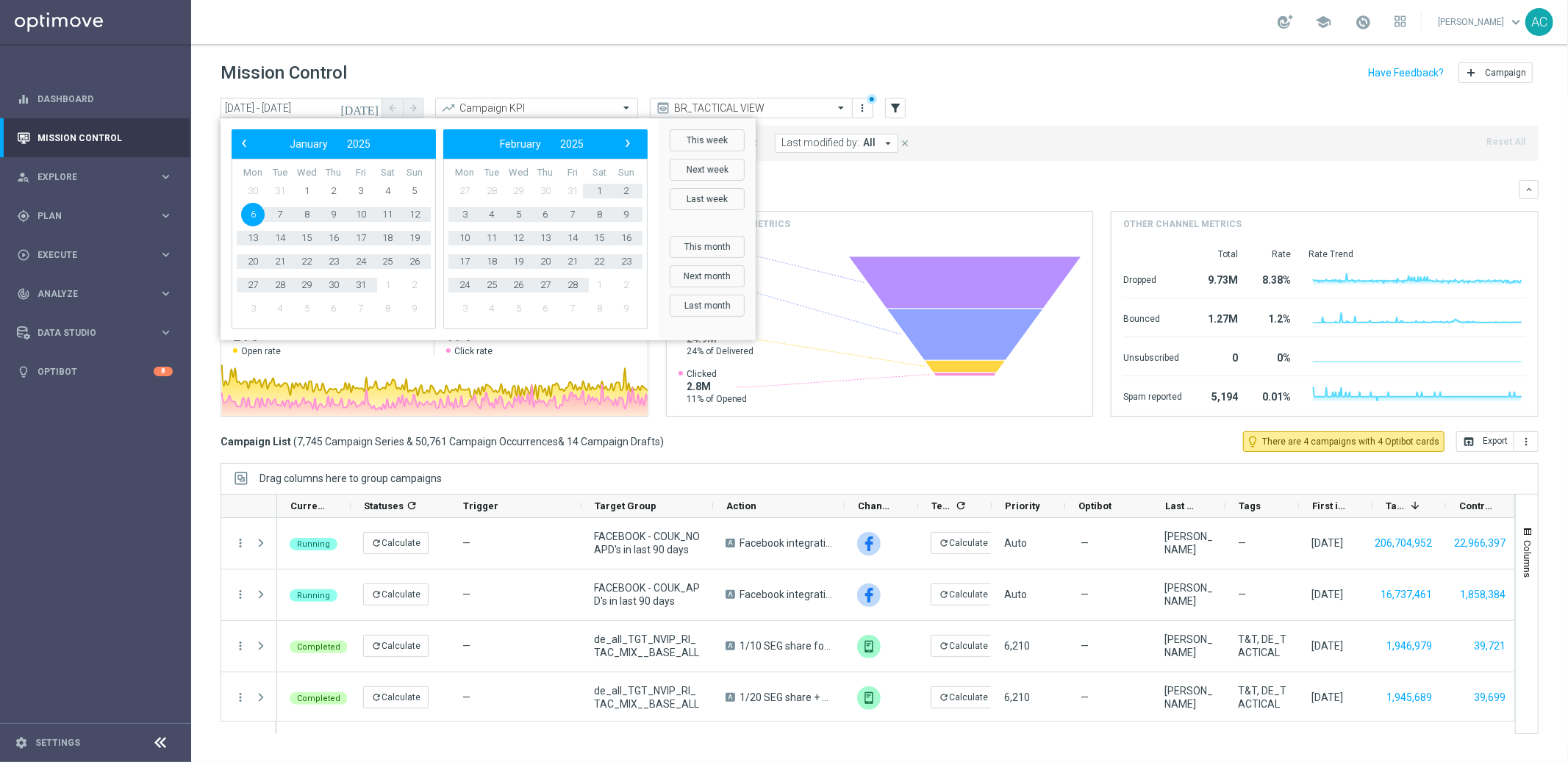
click at [1073, 215] on div "Main channel metrics" at bounding box center [880, 224] width 426 height 25
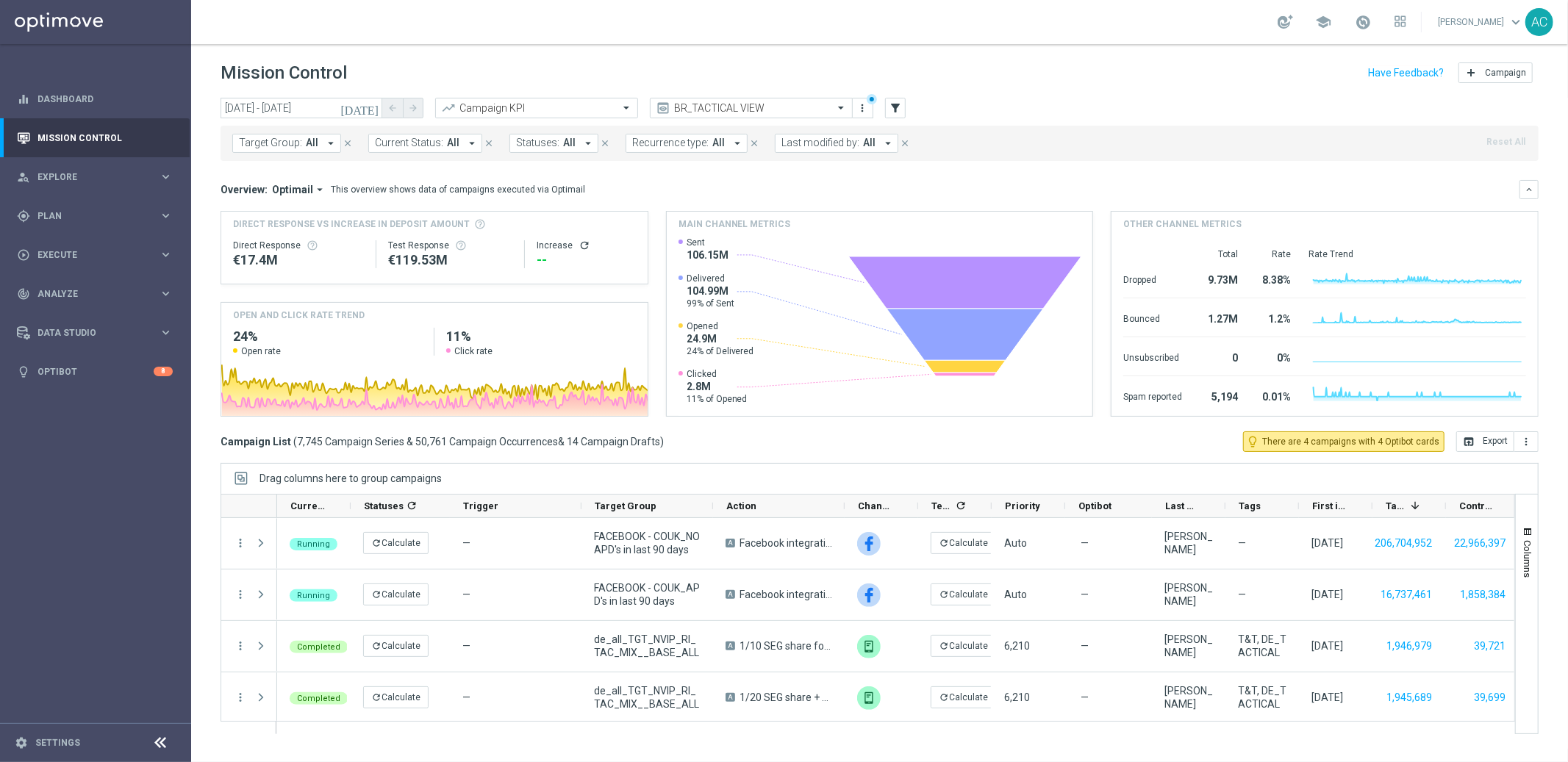
click at [287, 141] on span "Target Group:" at bounding box center [271, 143] width 64 height 12
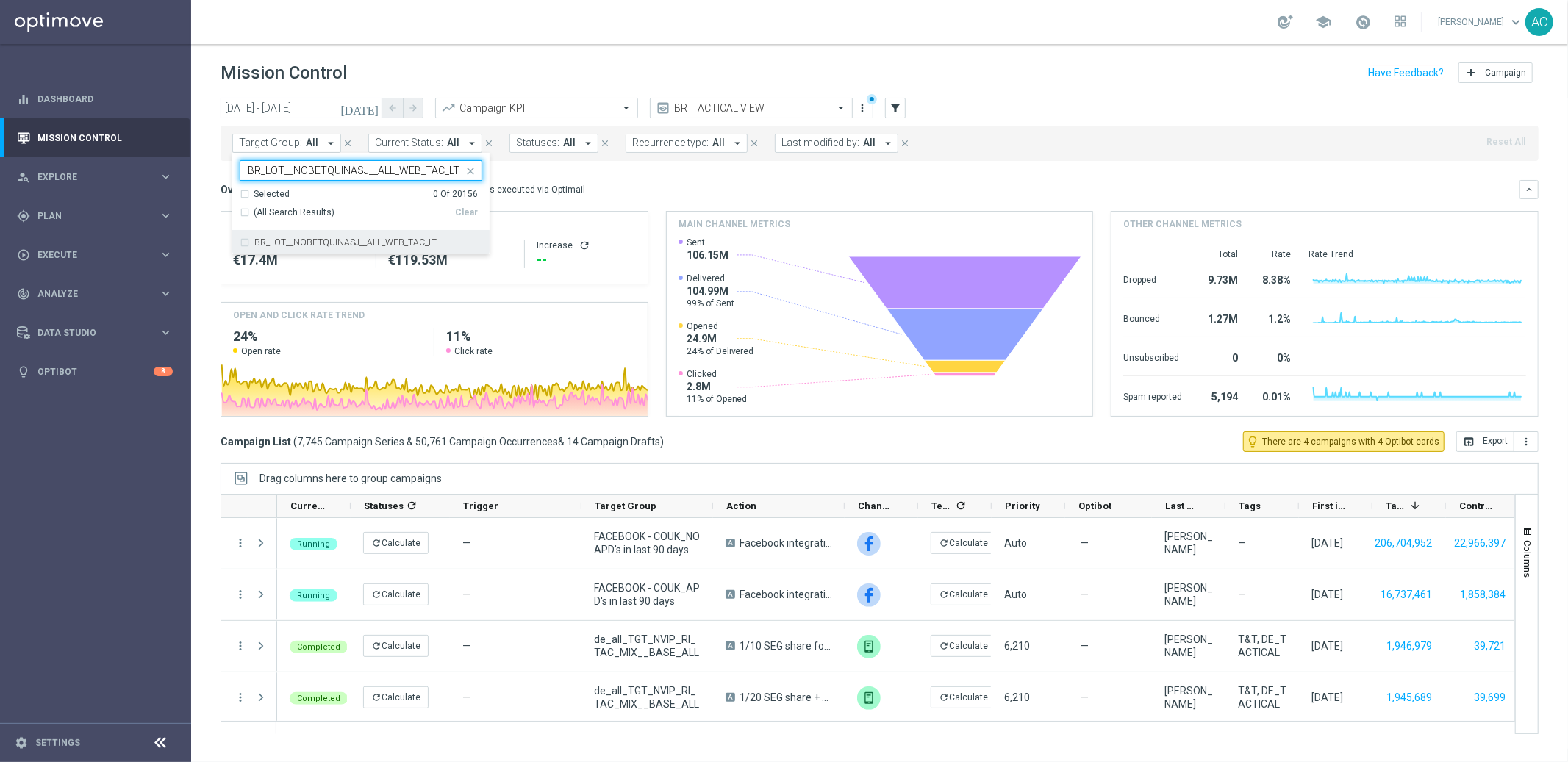
click at [247, 239] on div "BR_LOT__NOBETQUINASJ__ALL_WEB_TAC_LT" at bounding box center [360, 242] width 242 height 24
type input "BR_LOT__NOBETQUINASJ__ALL_WEB_TAC_LT"
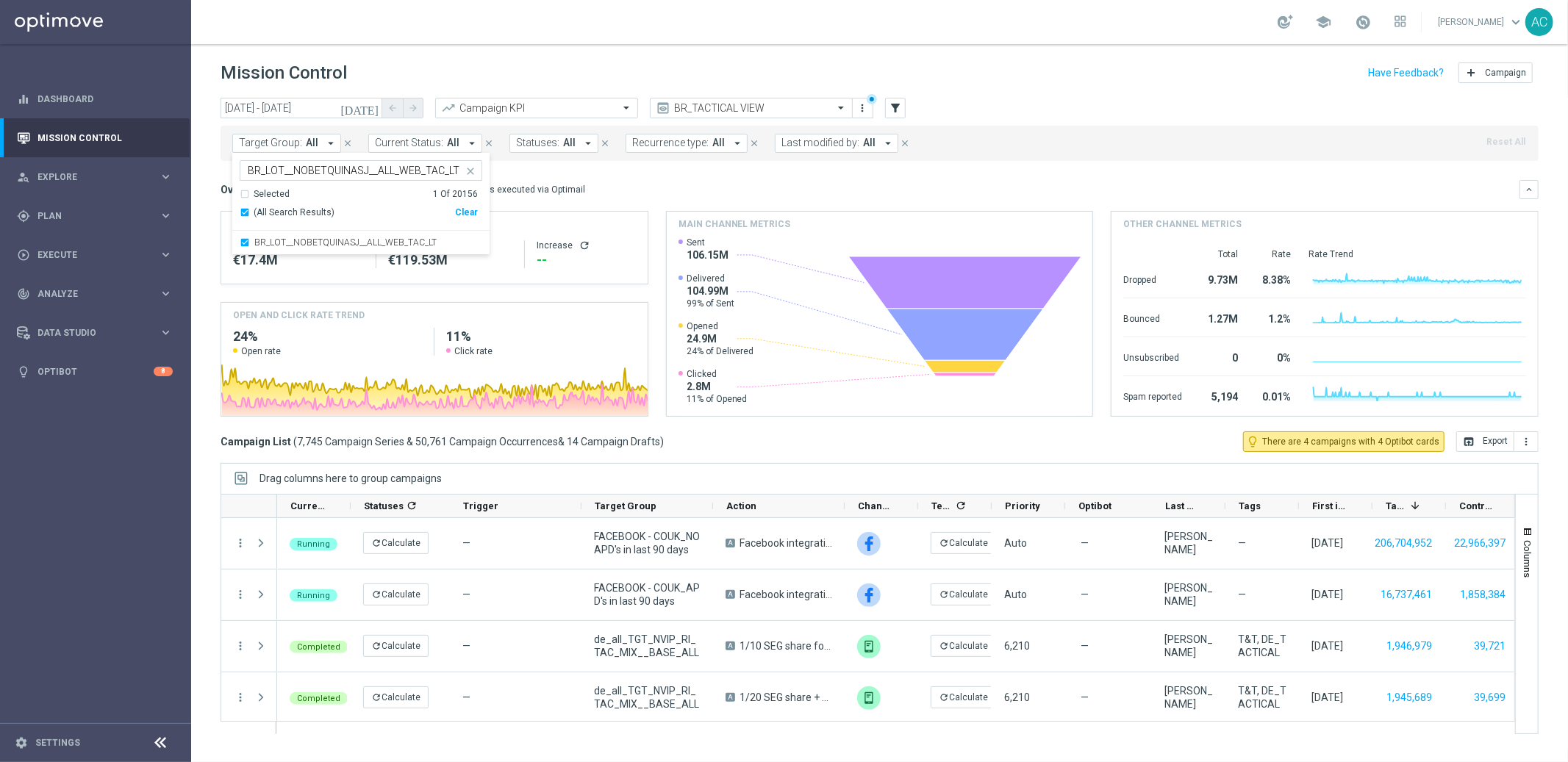
click at [652, 190] on div "Overview: Optimail arrow_drop_down This overview shows data of campaigns execut…" at bounding box center [869, 189] width 1299 height 13
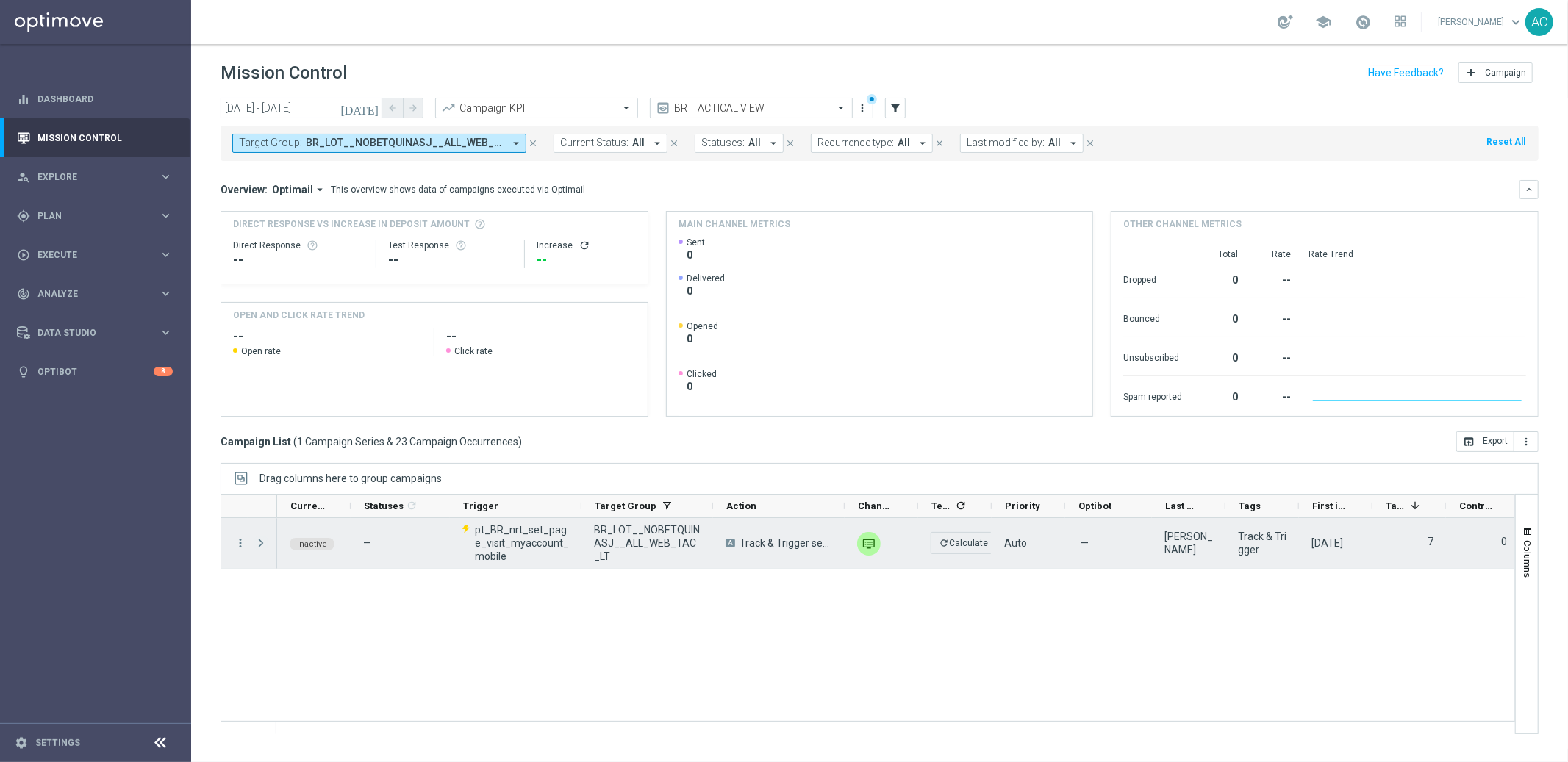
click at [257, 540] on span at bounding box center [261, 543] width 13 height 11
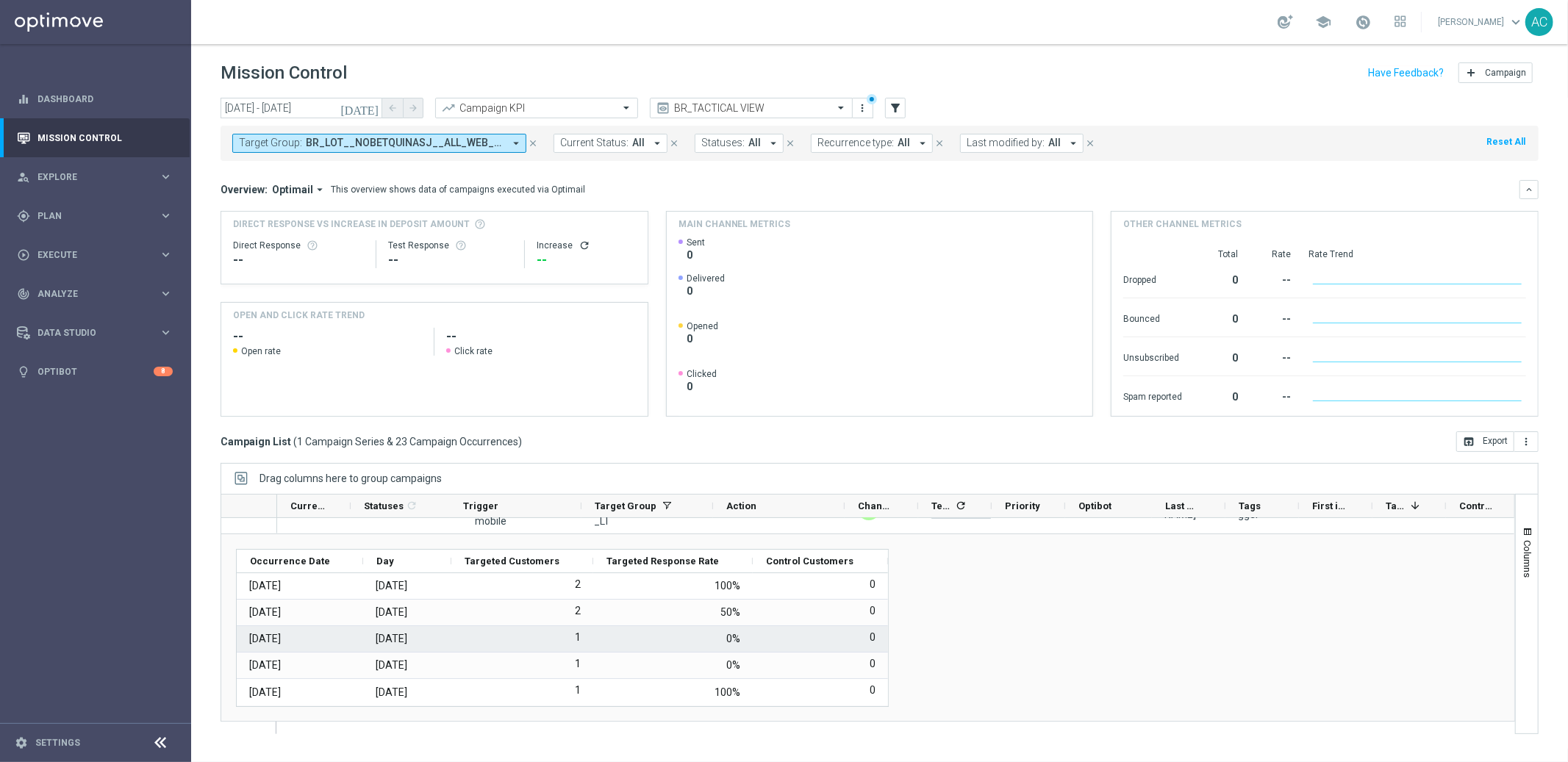
scroll to position [0, 0]
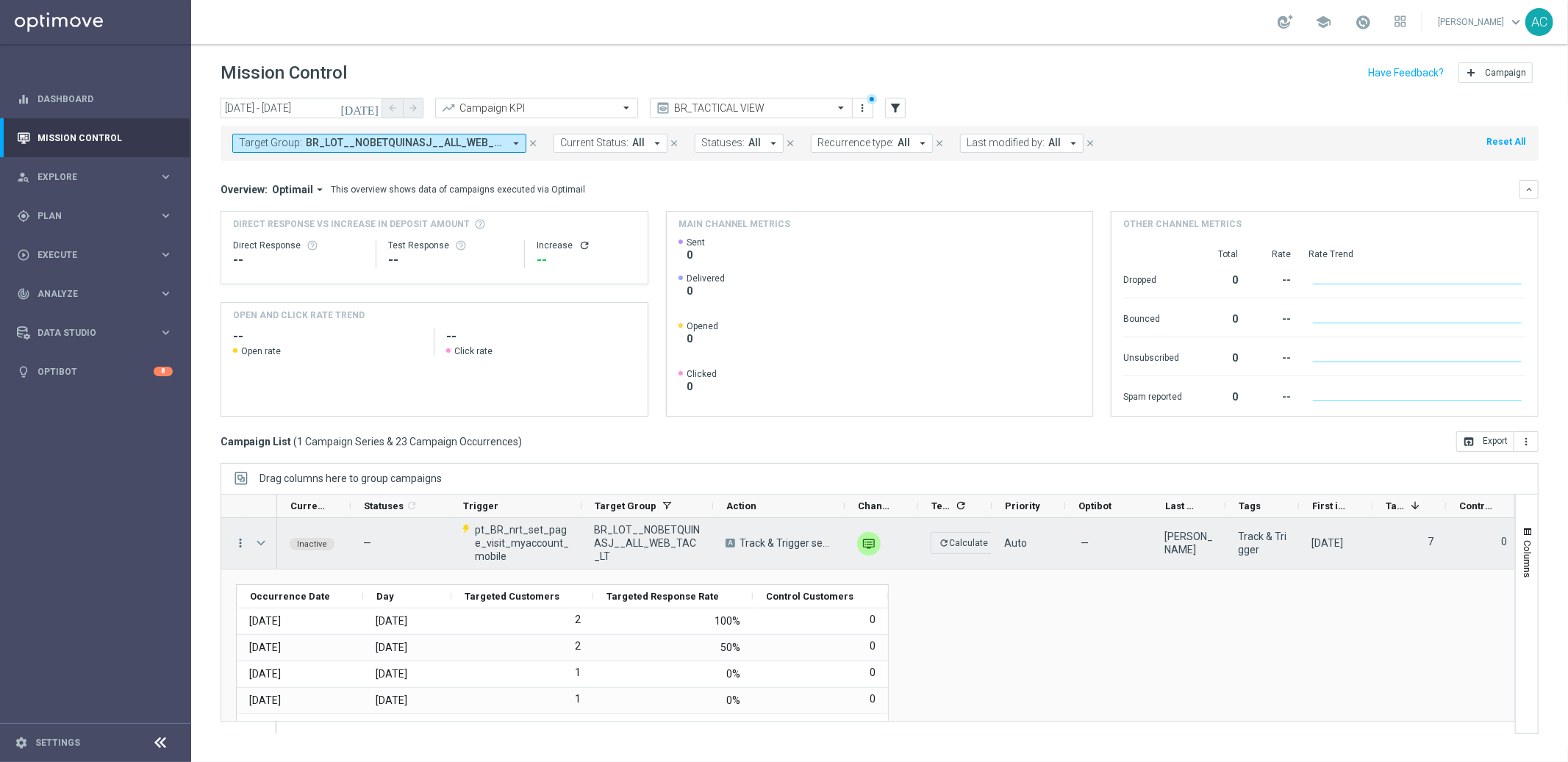
click at [239, 542] on icon "more_vert" at bounding box center [241, 543] width 13 height 13
click at [1269, 661] on div "Occurrence Date Day" at bounding box center [868, 663] width 1264 height 158
click at [620, 522] on div "BR_LOT__NOBETQUINASJ__ALL_WEB_TAC_LT" at bounding box center [647, 543] width 131 height 51
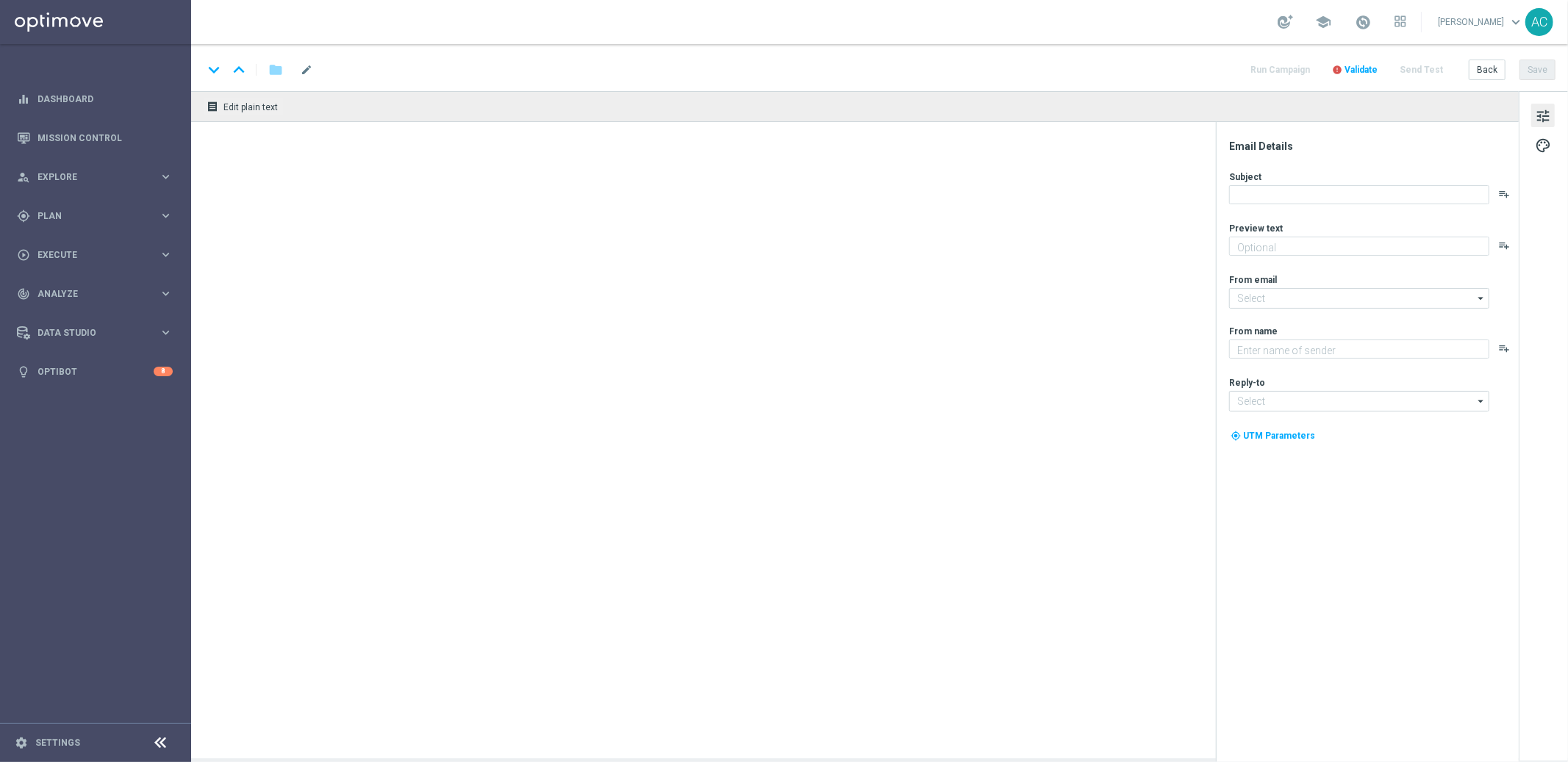
type textarea "1 clique, 3 chances de ganhar – Super Combo Brasil!"
type textarea "[DOMAIN_NAME]"
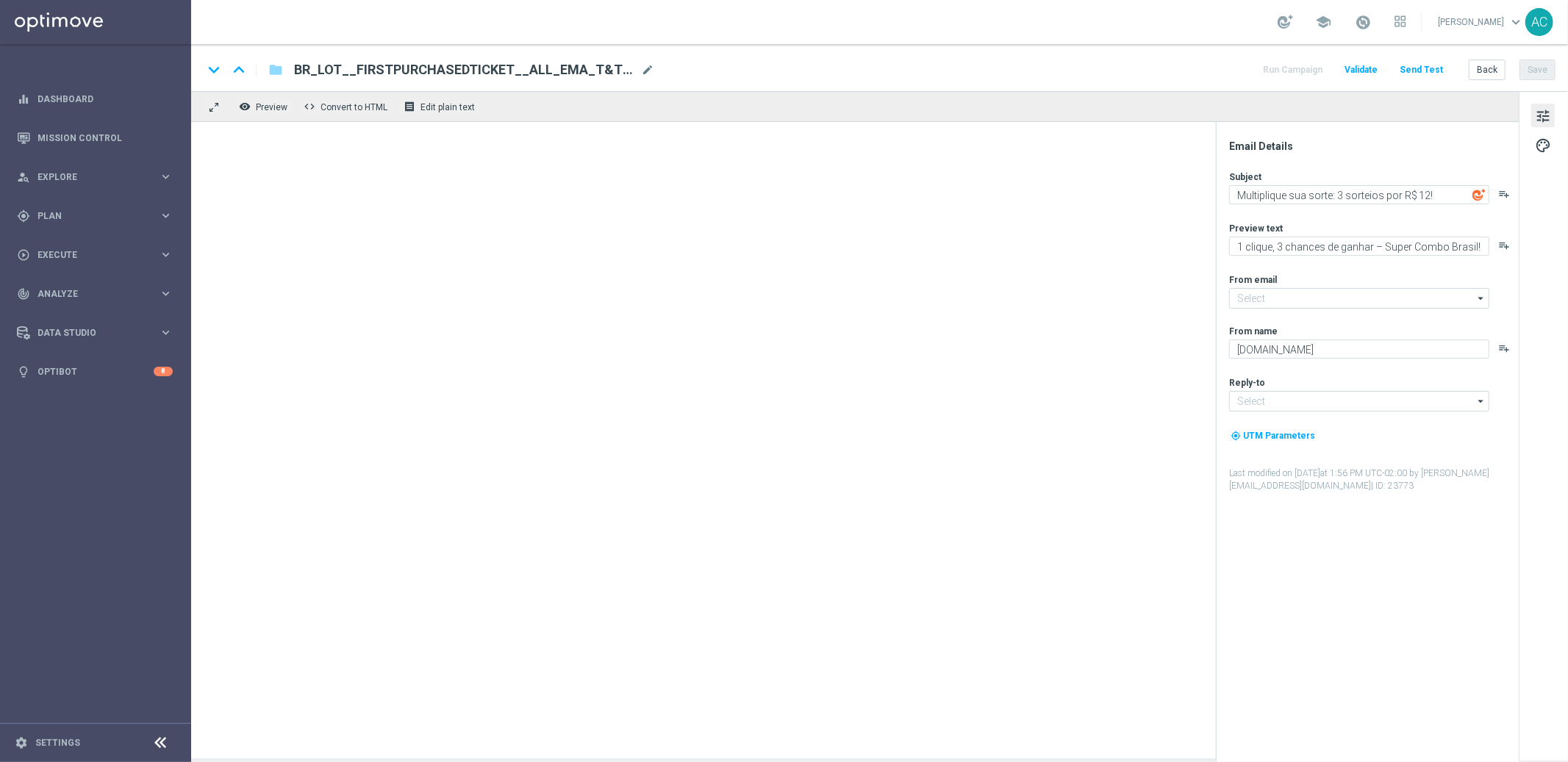
type input "[EMAIL_ADDRESS][DOMAIN_NAME]"
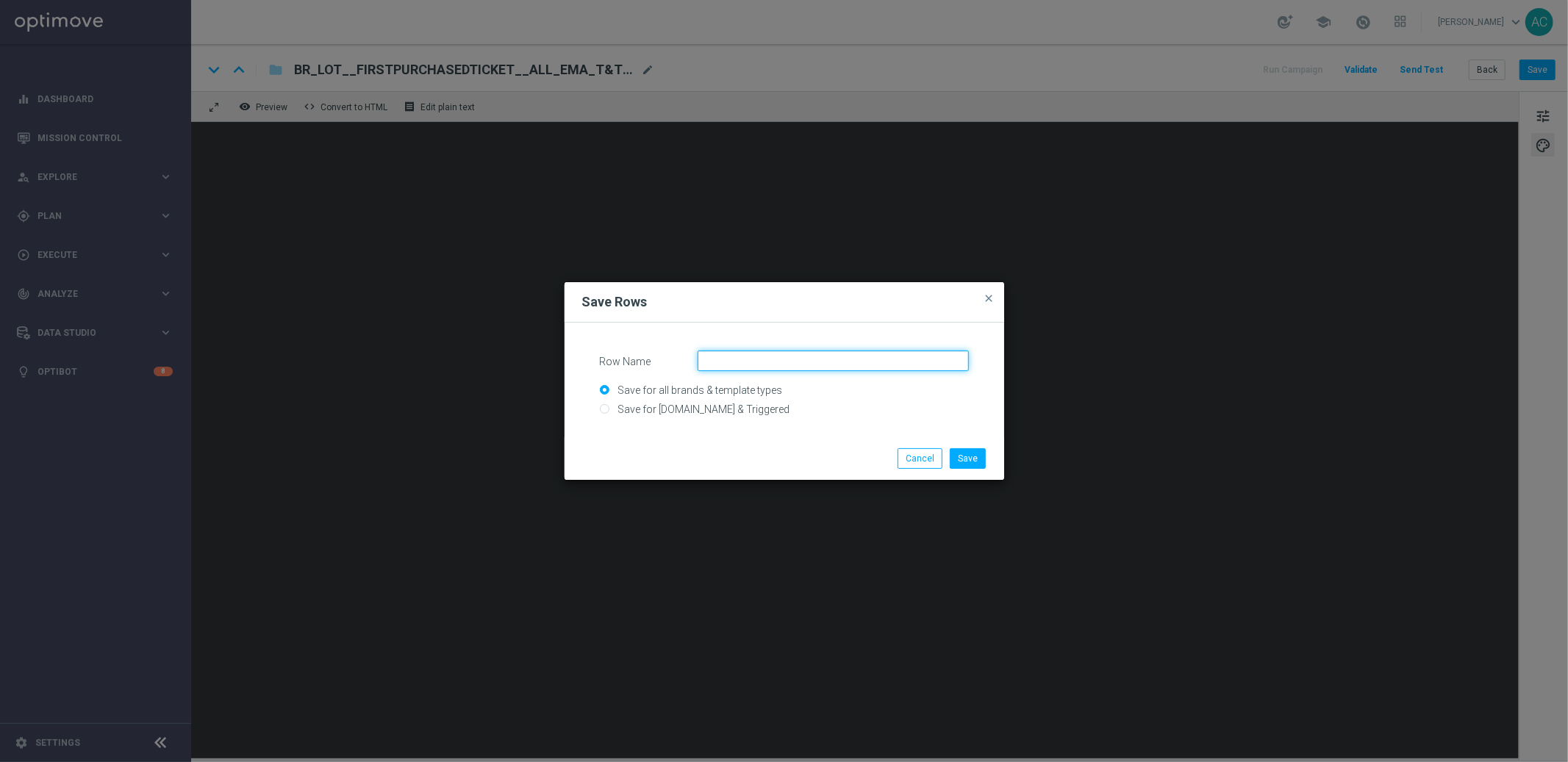
click at [766, 367] on input "Row Name" at bounding box center [833, 360] width 272 height 20
drag, startPoint x: 854, startPoint y: 360, endPoint x: 722, endPoint y: 361, distance: 132.0
click at [722, 361] on input "BR - Header MDV+MS+LF" at bounding box center [833, 360] width 272 height 20
type input "BR - 2nd content Casino"
click at [680, 409] on input "Save for [DOMAIN_NAME] & Triggered" at bounding box center [784, 415] width 369 height 20
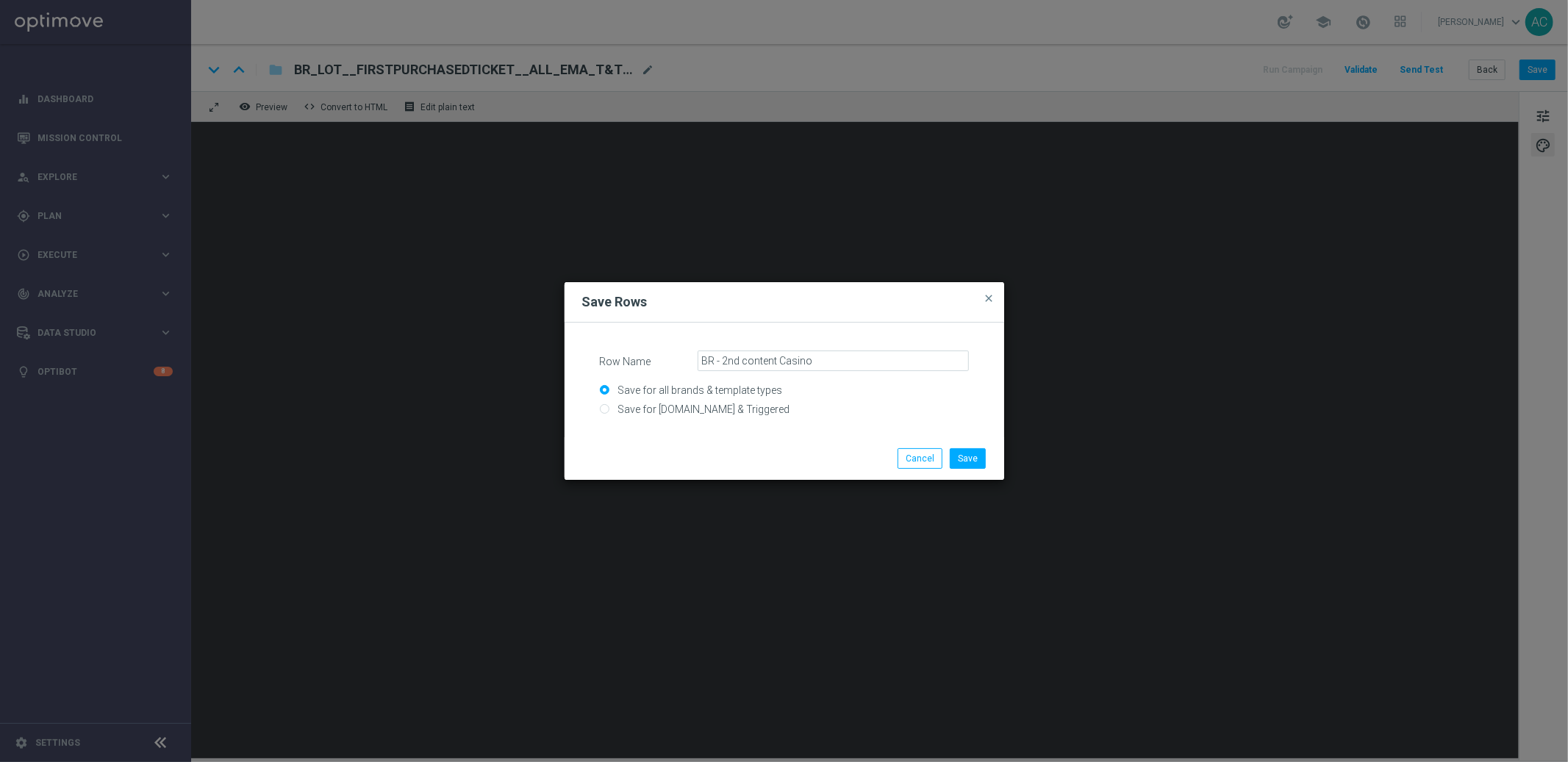
radio input "true"
click at [720, 386] on input "Save for all brands & template types" at bounding box center [784, 396] width 369 height 20
radio input "true"
click at [965, 458] on button "Save" at bounding box center [968, 458] width 36 height 20
